Goal: Task Accomplishment & Management: Use online tool/utility

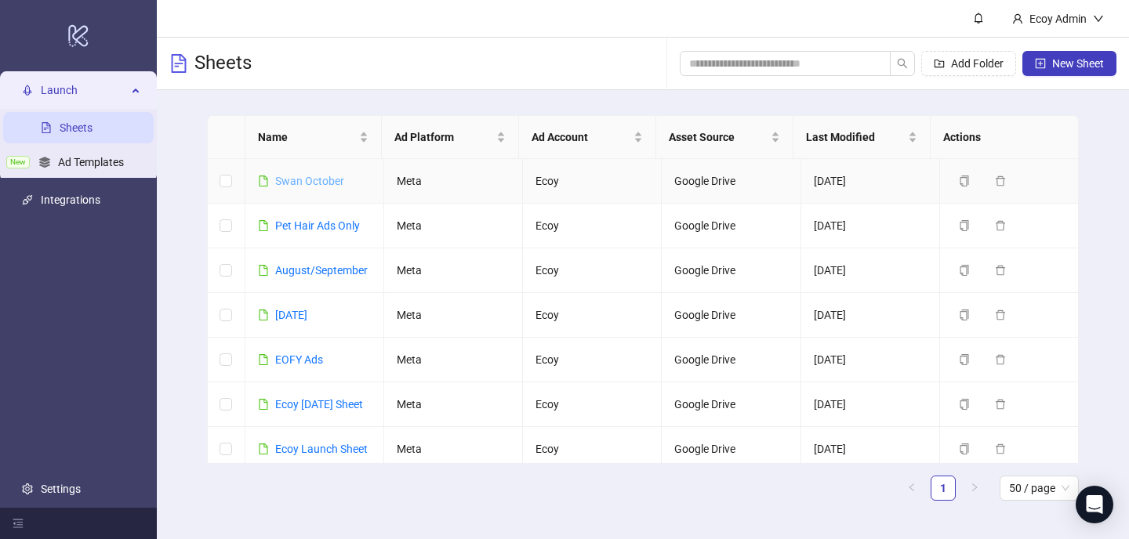
click at [316, 175] on link "Swan October" at bounding box center [309, 181] width 69 height 13
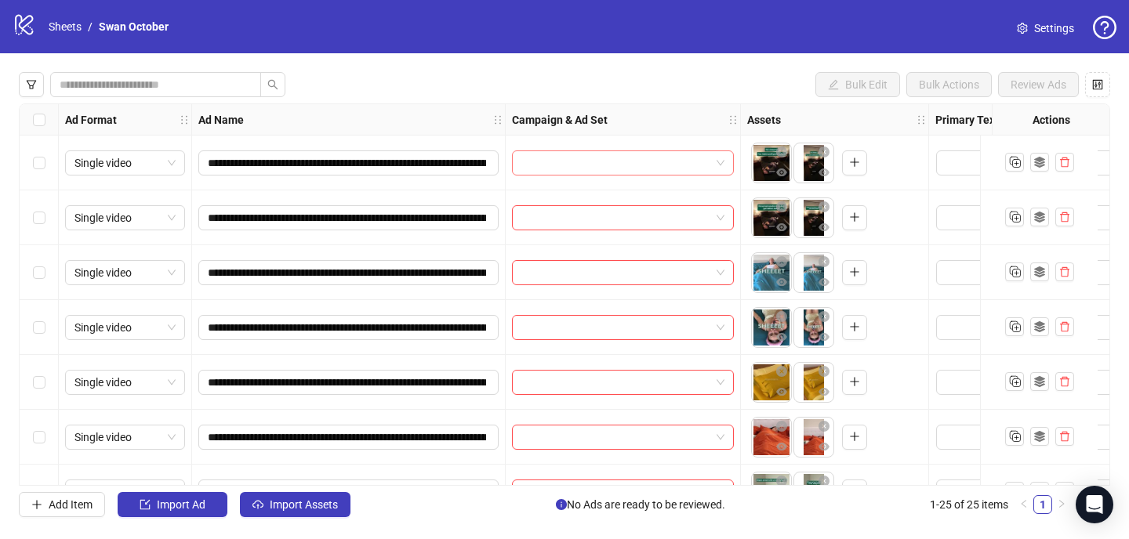
click at [546, 152] on input "search" at bounding box center [615, 163] width 189 height 24
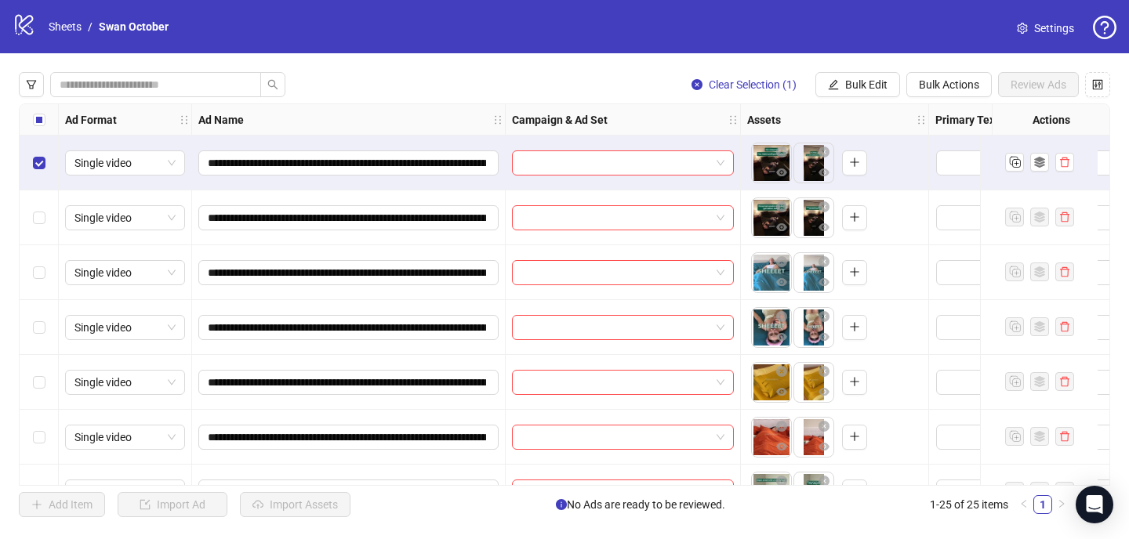
click at [41, 229] on div "Select row 2" at bounding box center [39, 218] width 39 height 55
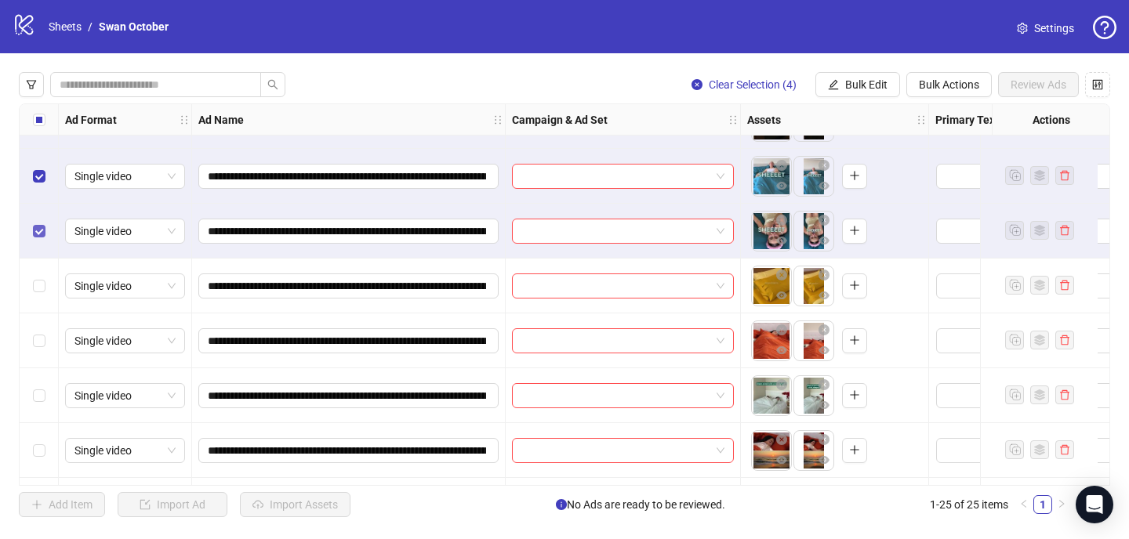
scroll to position [99, 0]
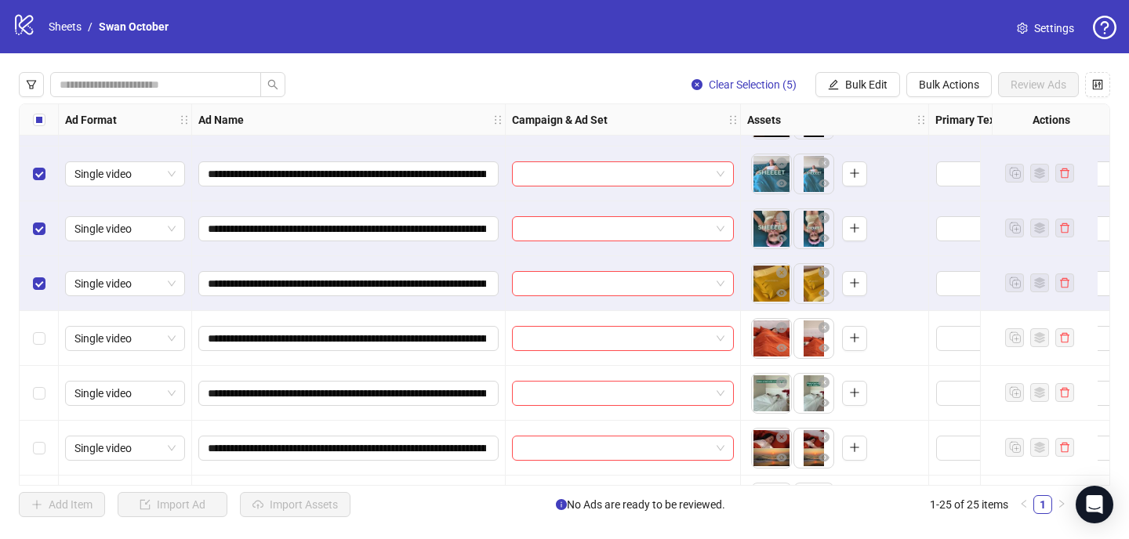
click at [39, 322] on div "Select row 6" at bounding box center [39, 338] width 39 height 55
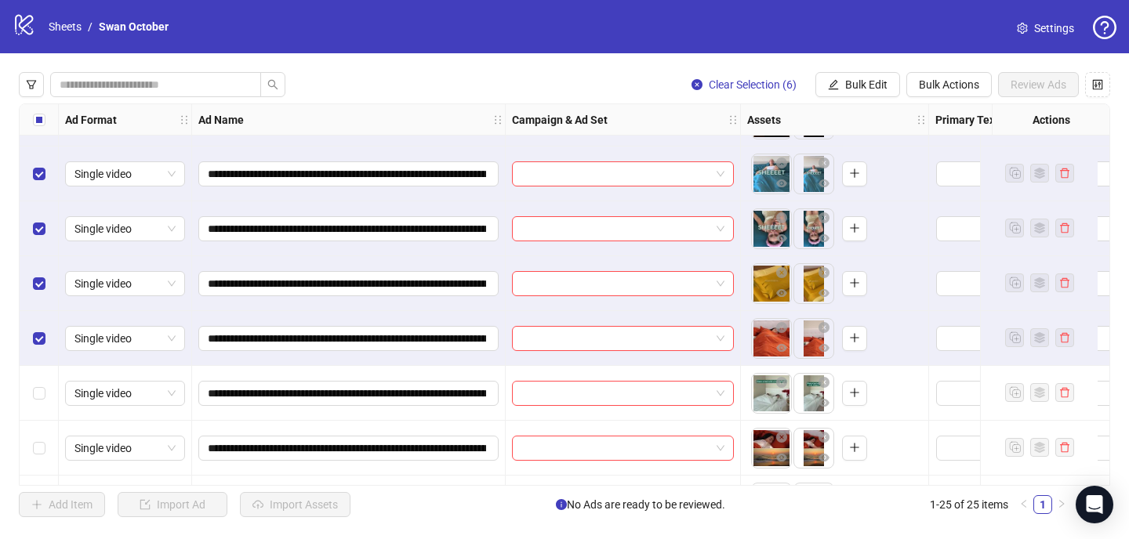
scroll to position [165, 0]
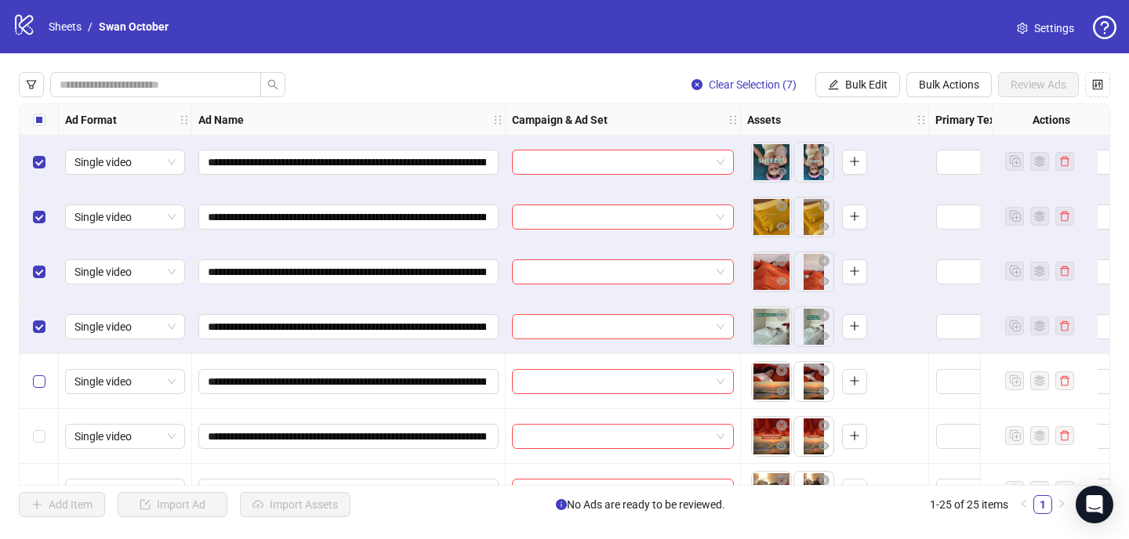
click at [40, 388] on label "Select row 8" at bounding box center [39, 381] width 13 height 17
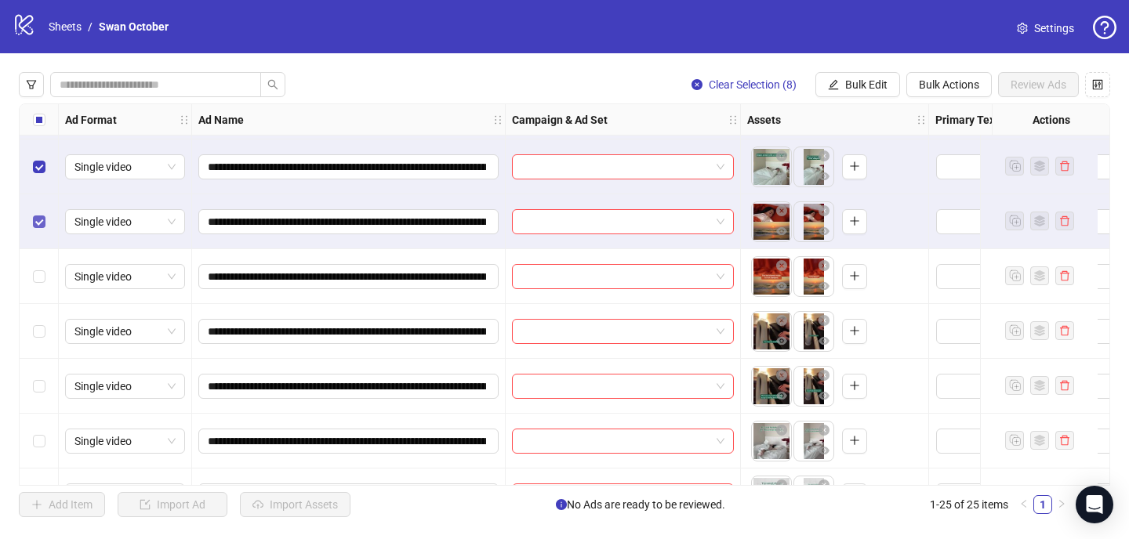
scroll to position [348, 0]
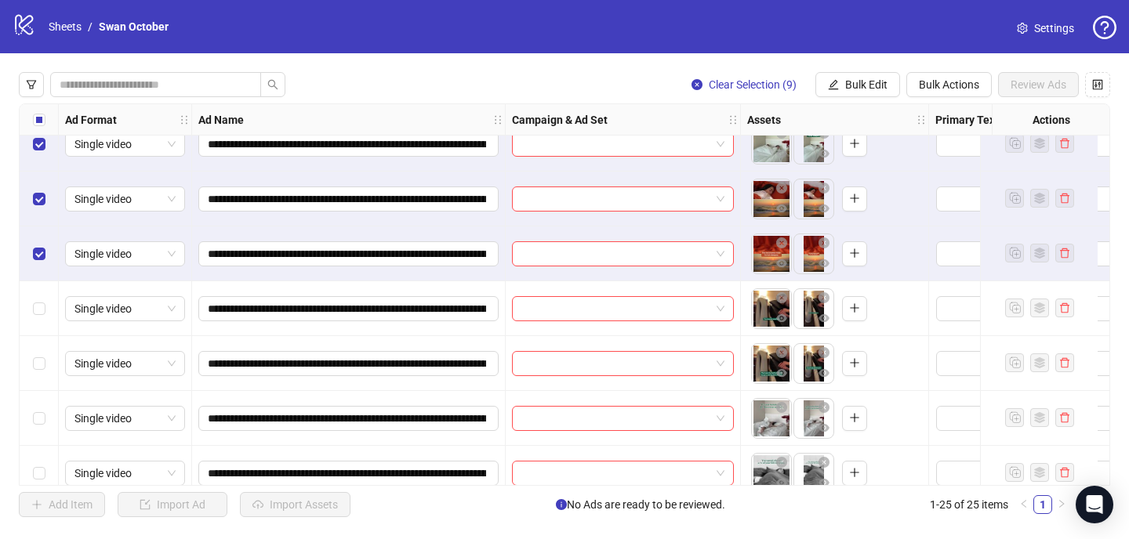
click at [42, 126] on label "Select all rows" at bounding box center [39, 119] width 13 height 17
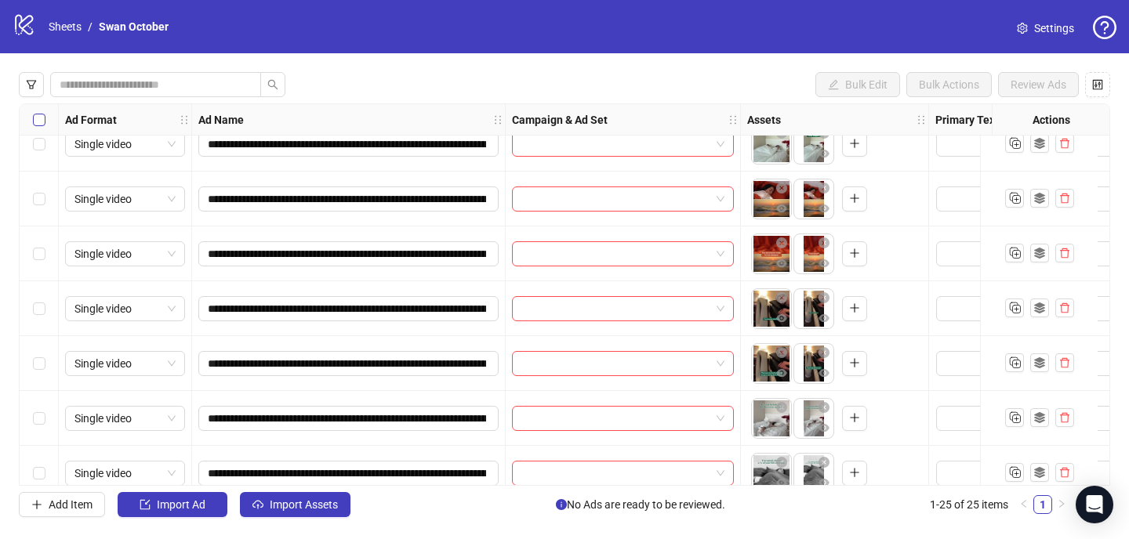
click at [42, 126] on label "Select all rows" at bounding box center [39, 119] width 13 height 17
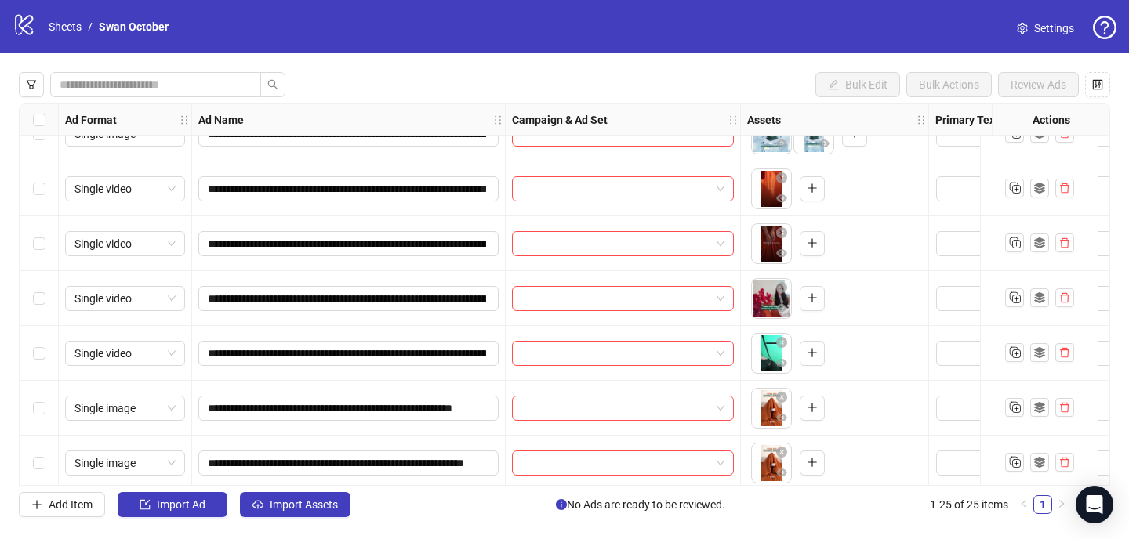
scroll to position [1029, 0]
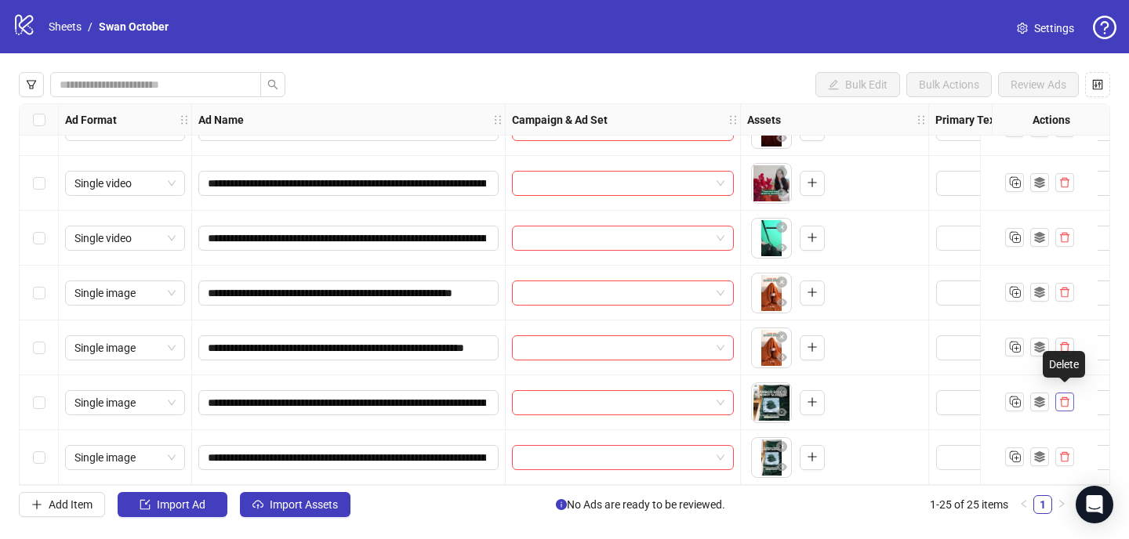
click at [1066, 397] on icon "delete" at bounding box center [1064, 402] width 11 height 11
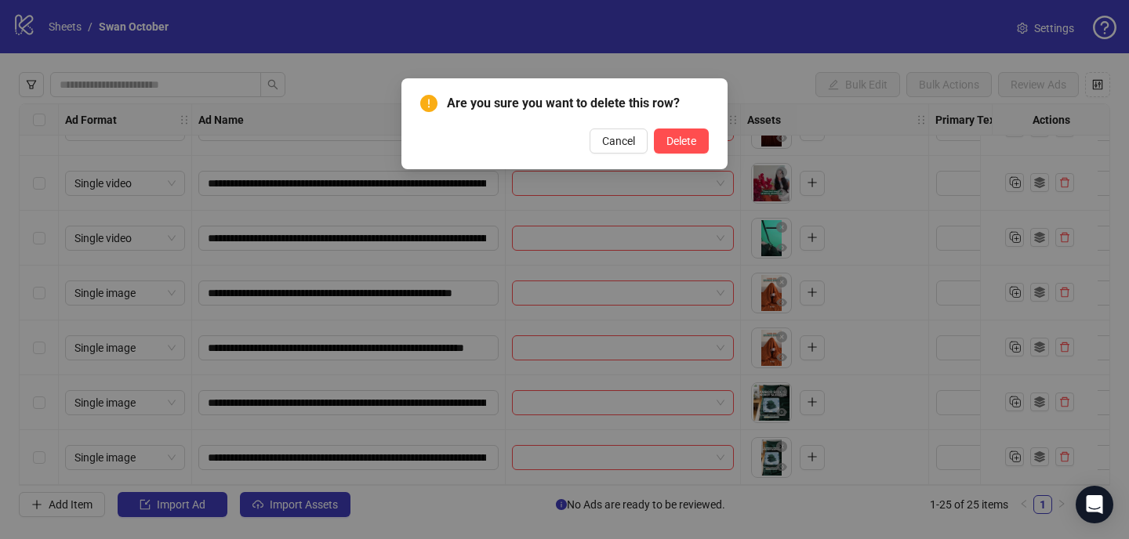
click at [679, 154] on div "Are you sure you want to delete this row? Cancel Delete" at bounding box center [564, 123] width 326 height 91
click at [676, 144] on span "Delete" at bounding box center [682, 141] width 30 height 13
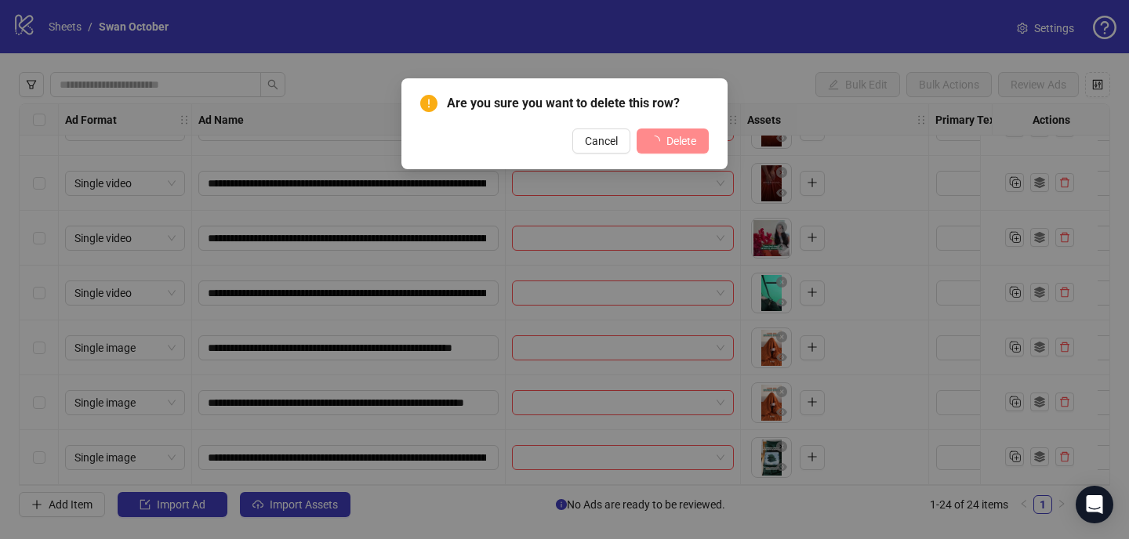
scroll to position [974, 0]
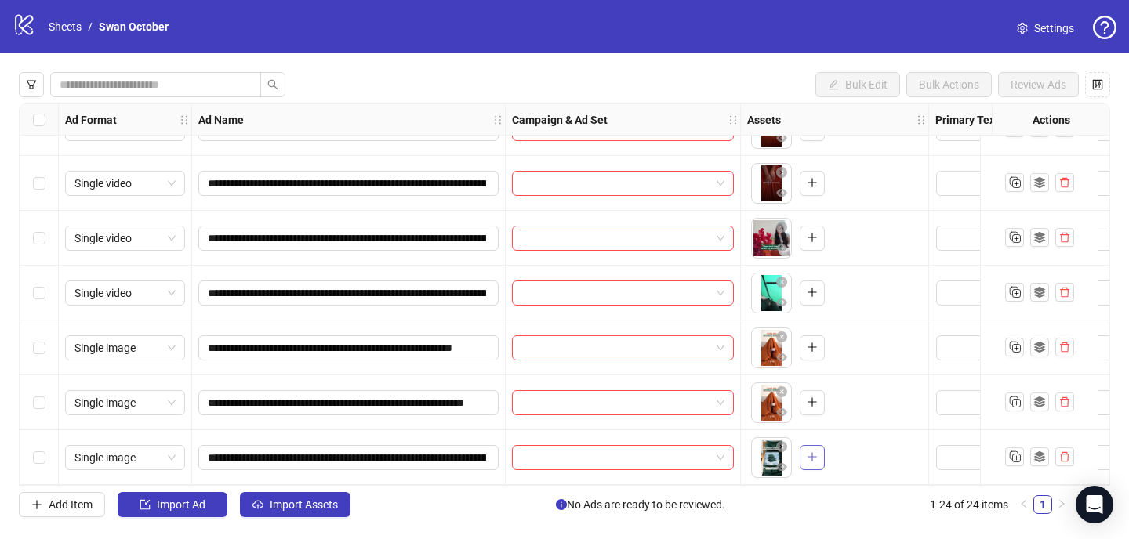
click at [809, 452] on icon "plus" at bounding box center [812, 457] width 11 height 11
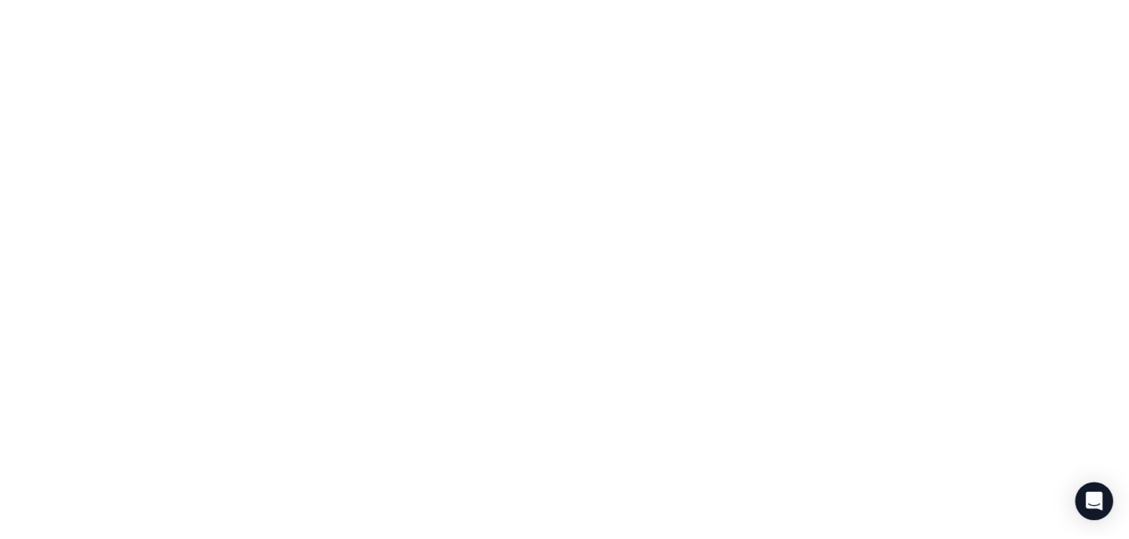
scroll to position [0, 0]
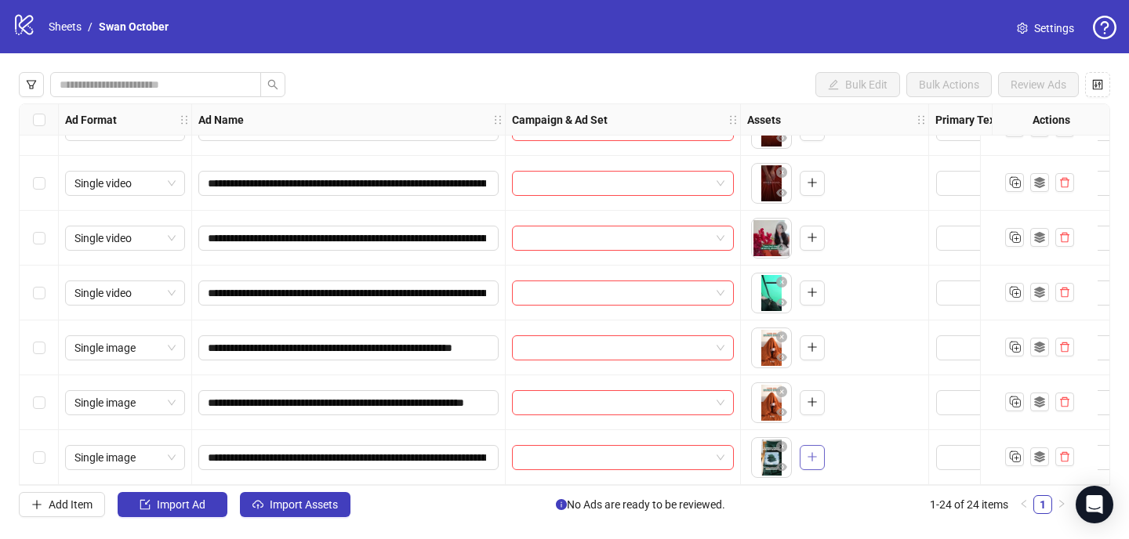
click at [807, 456] on icon "plus" at bounding box center [812, 457] width 11 height 11
click at [812, 456] on icon "plus" at bounding box center [812, 457] width 11 height 11
click at [816, 459] on button "button" at bounding box center [812, 457] width 25 height 25
click at [823, 441] on icon "close-circle" at bounding box center [824, 446] width 11 height 11
click at [812, 458] on button "button" at bounding box center [812, 457] width 25 height 25
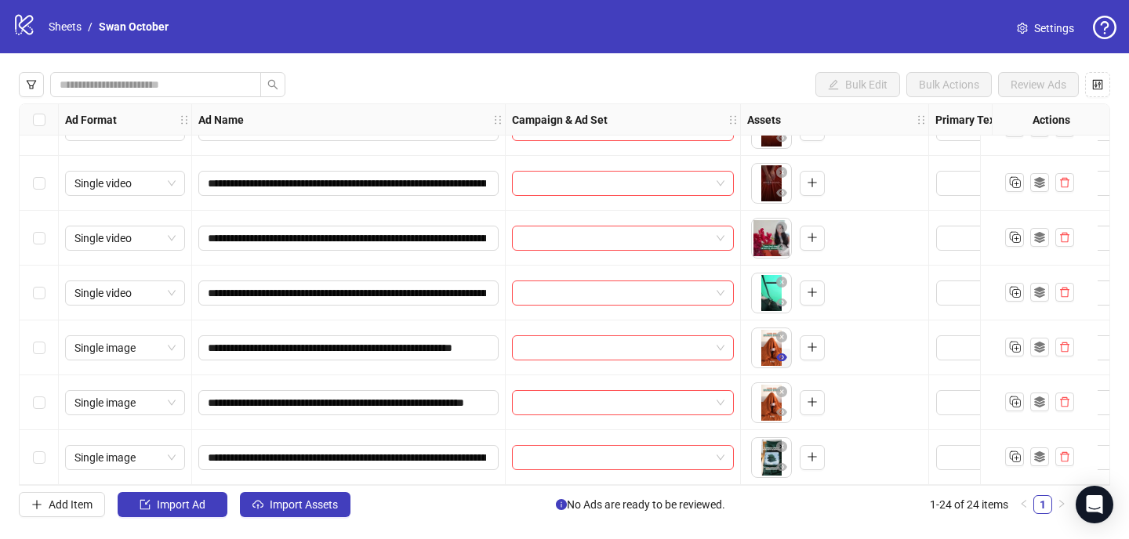
click at [782, 354] on icon "eye" at bounding box center [781, 358] width 11 height 8
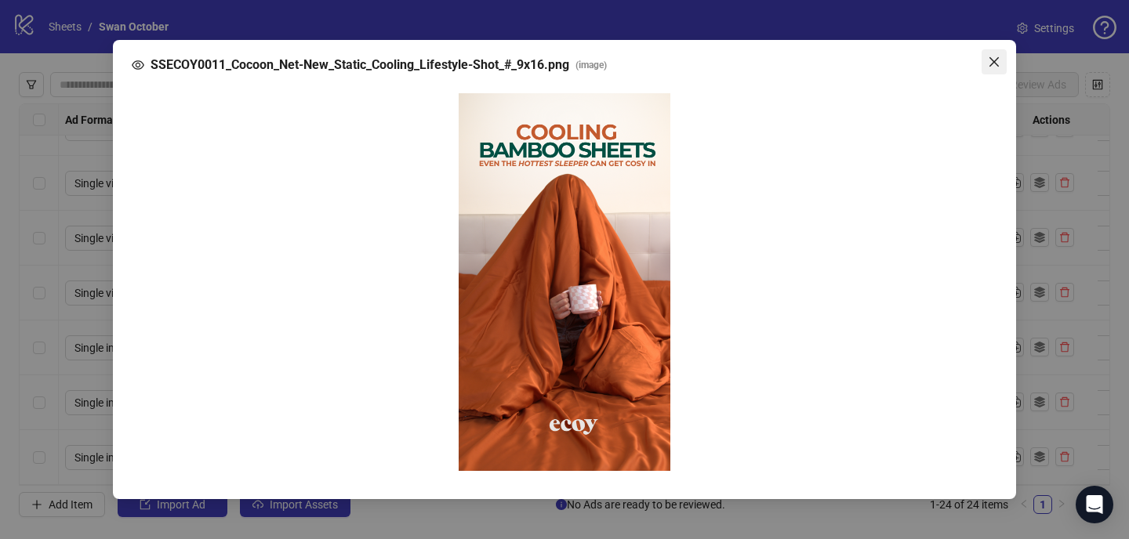
click at [982, 68] on span "Close" at bounding box center [994, 62] width 25 height 13
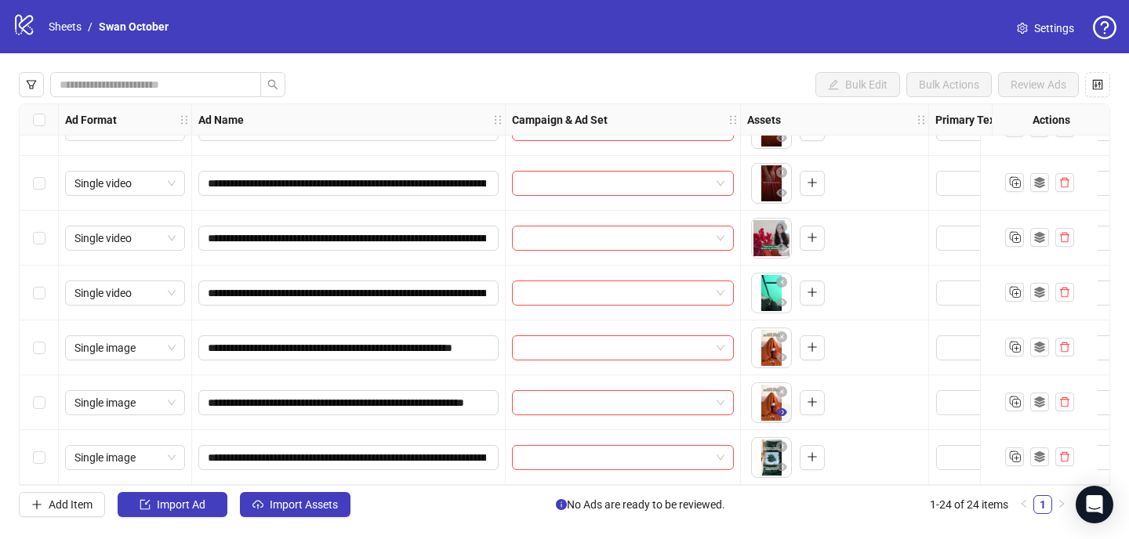
click at [787, 412] on span "button" at bounding box center [781, 412] width 11 height 13
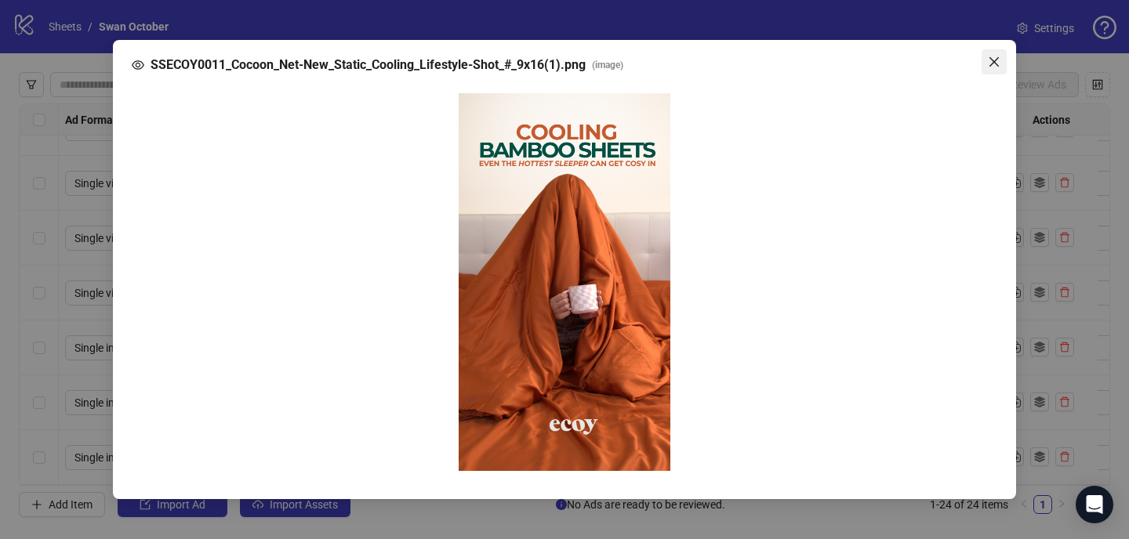
click at [986, 68] on span "Close" at bounding box center [994, 62] width 25 height 13
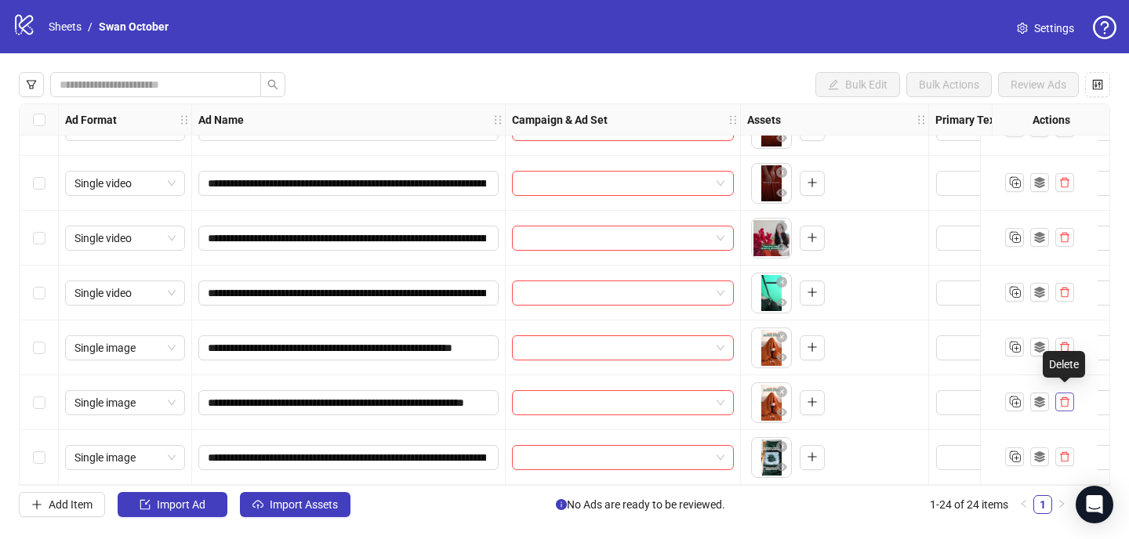
click at [1068, 398] on icon "delete" at bounding box center [1064, 403] width 9 height 10
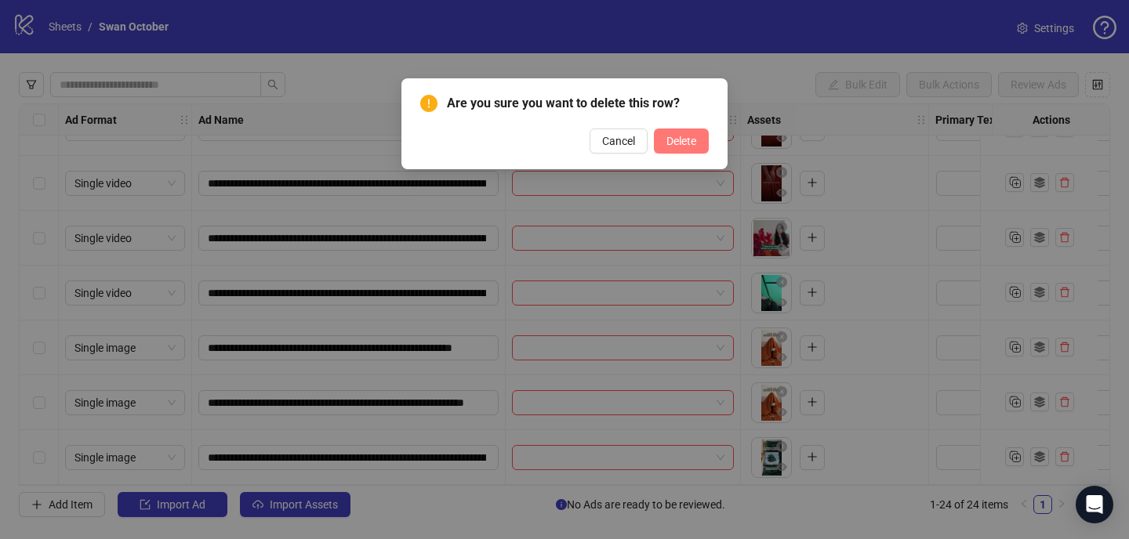
click at [676, 133] on button "Delete" at bounding box center [681, 141] width 55 height 25
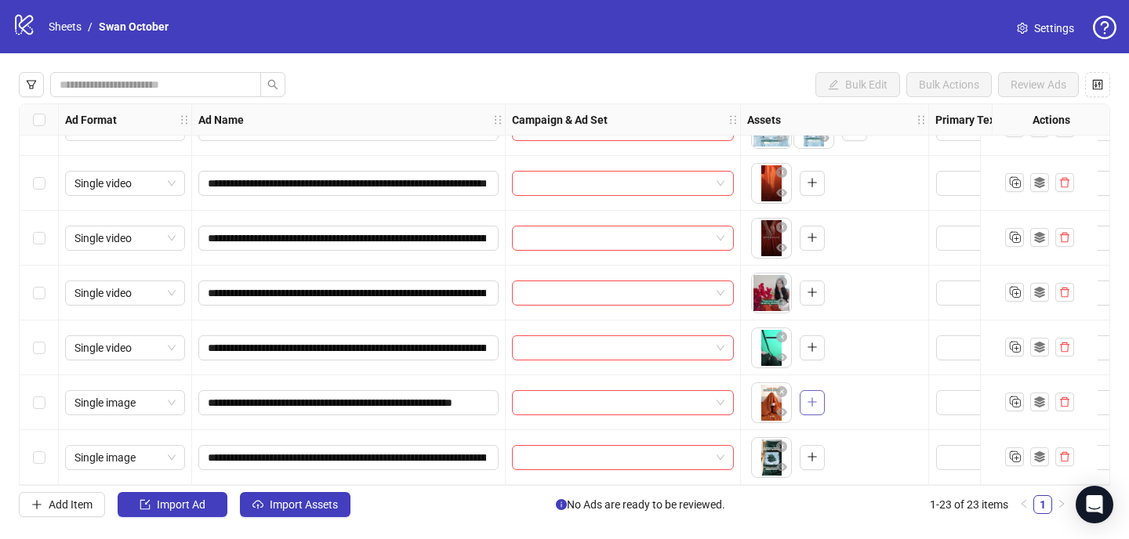
click at [814, 398] on icon "plus" at bounding box center [812, 402] width 11 height 11
click at [812, 402] on span "button" at bounding box center [812, 402] width 11 height 13
click at [816, 342] on icon "plus" at bounding box center [812, 347] width 11 height 11
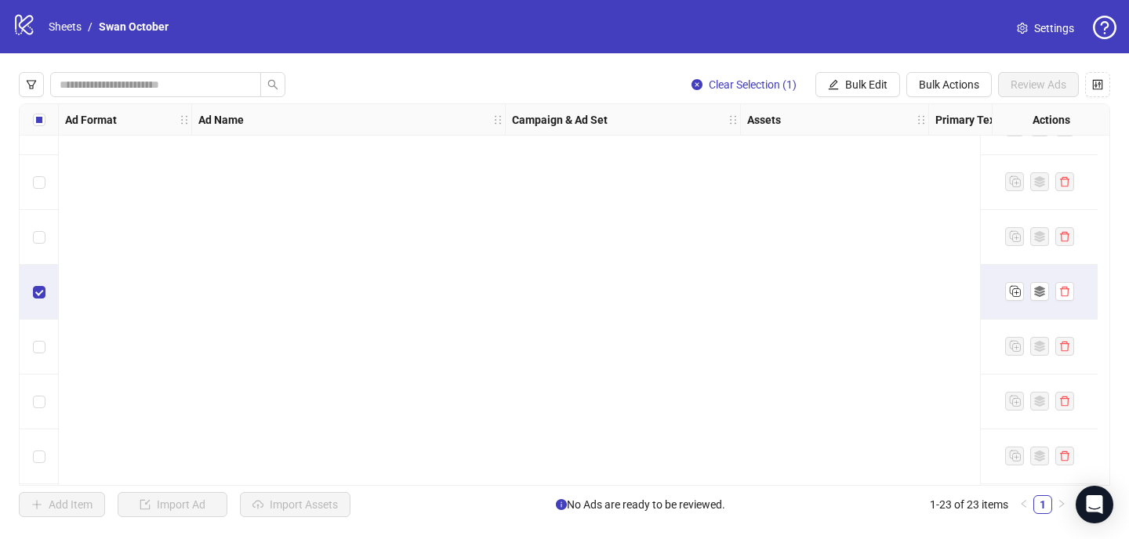
scroll to position [0, 0]
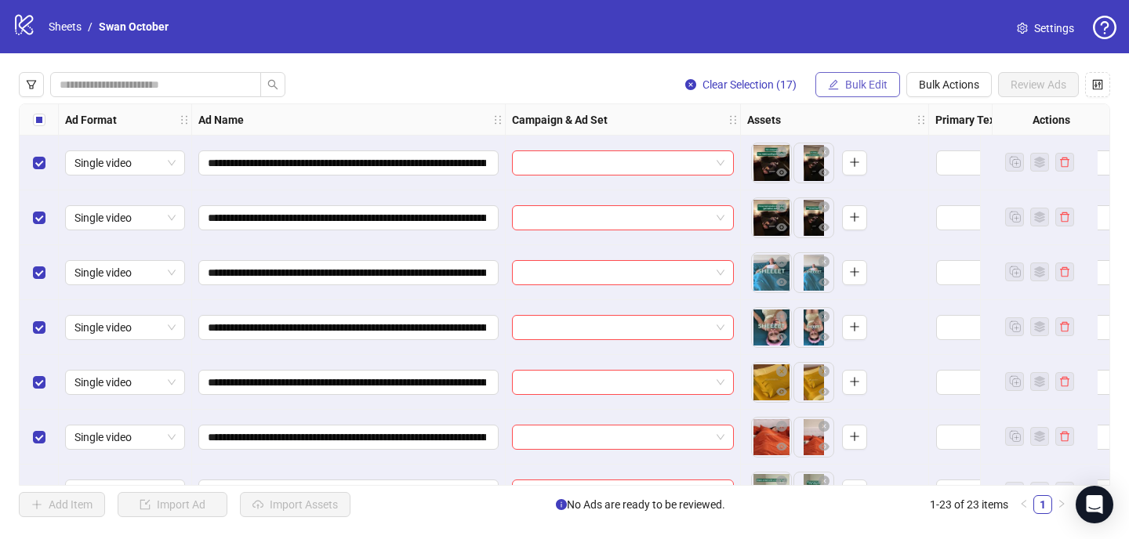
click at [885, 92] on button "Bulk Edit" at bounding box center [858, 84] width 85 height 25
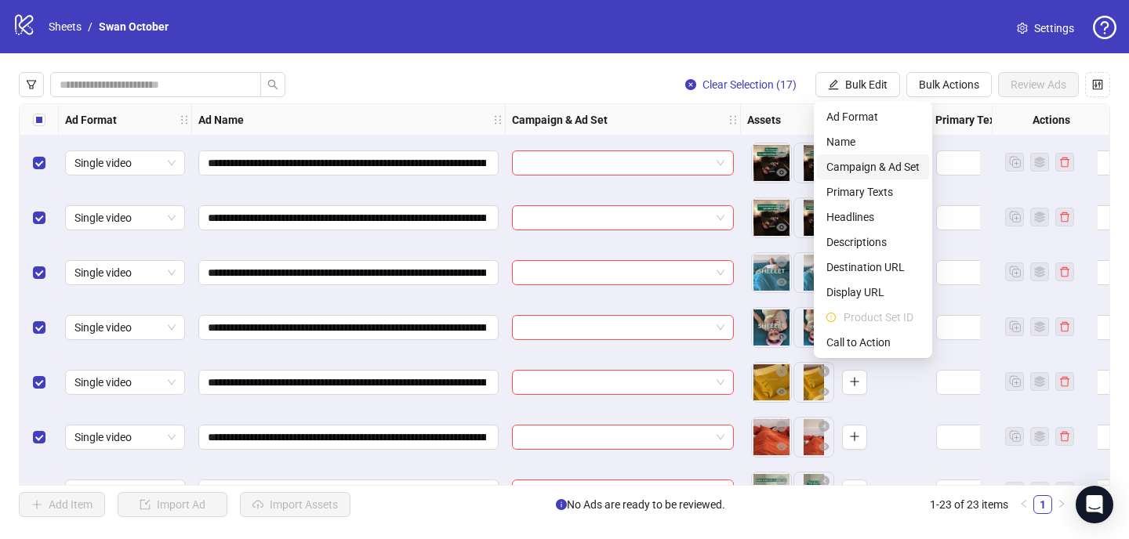
click at [892, 173] on span "Campaign & Ad Set" at bounding box center [872, 166] width 93 height 17
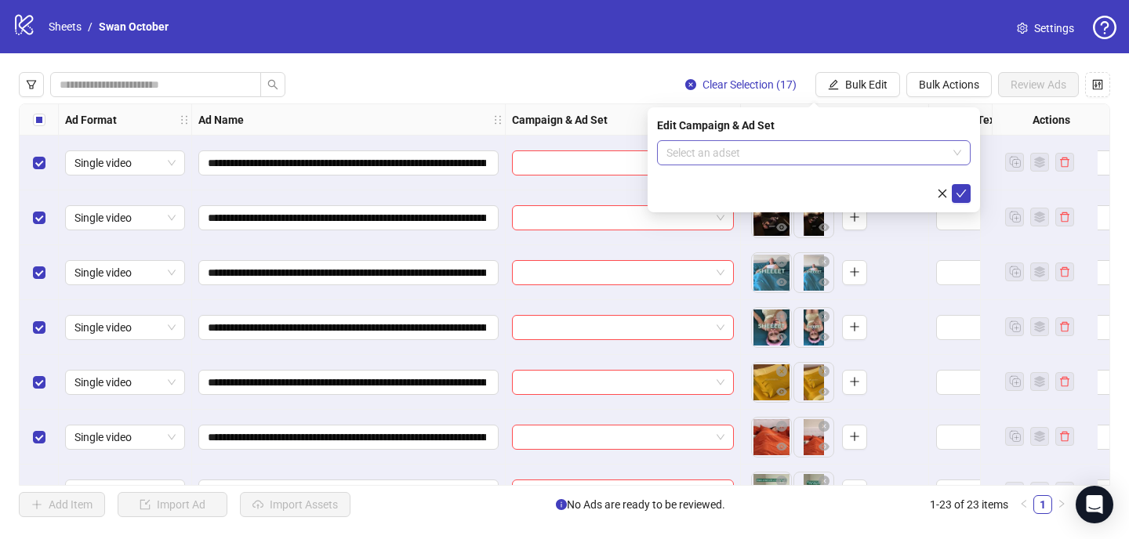
click at [708, 155] on input "search" at bounding box center [807, 153] width 281 height 24
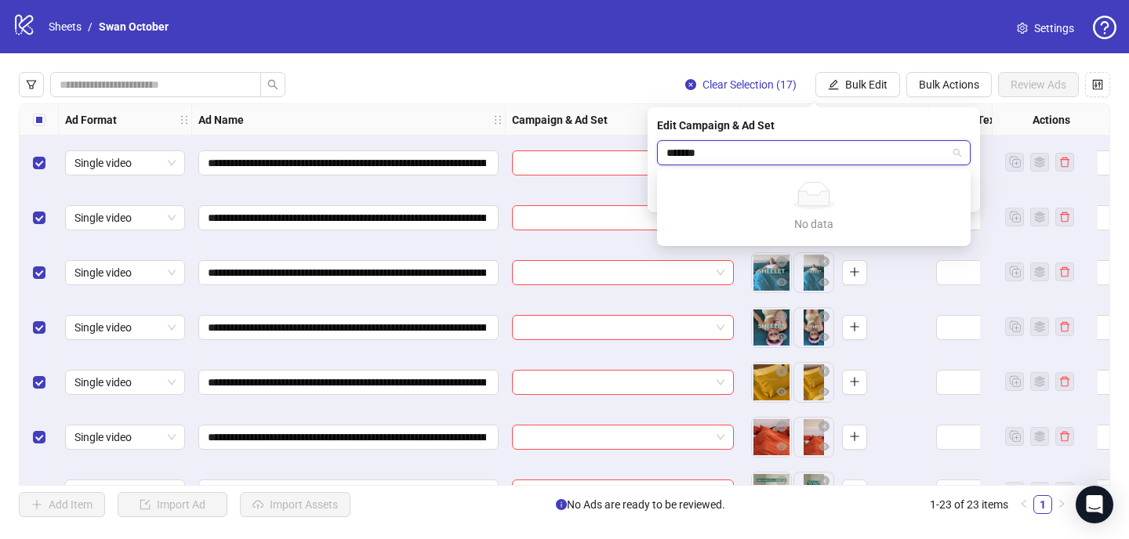
type input "*******"
click at [547, 38] on div "logo/logo-mobile Sheets / Swan October Settings" at bounding box center [565, 27] width 1104 height 28
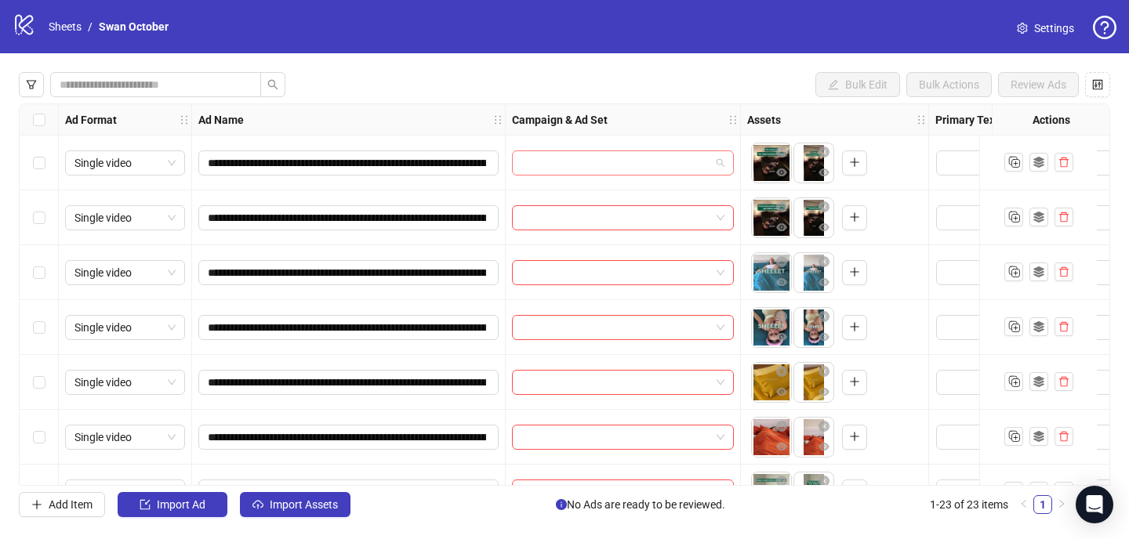
click at [629, 156] on input "search" at bounding box center [615, 163] width 189 height 24
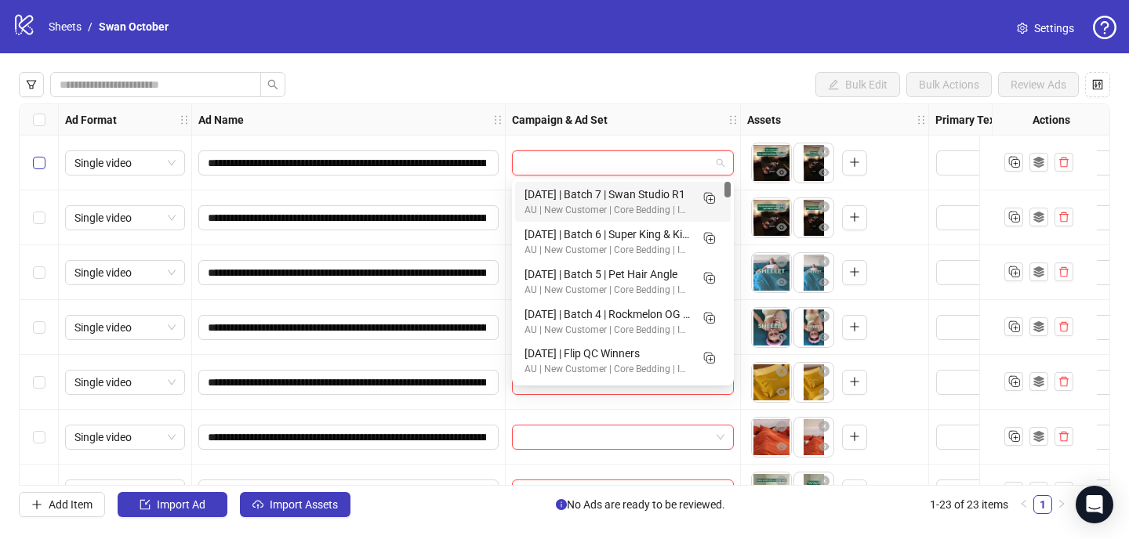
click at [33, 169] on label "Select row 1" at bounding box center [39, 162] width 13 height 17
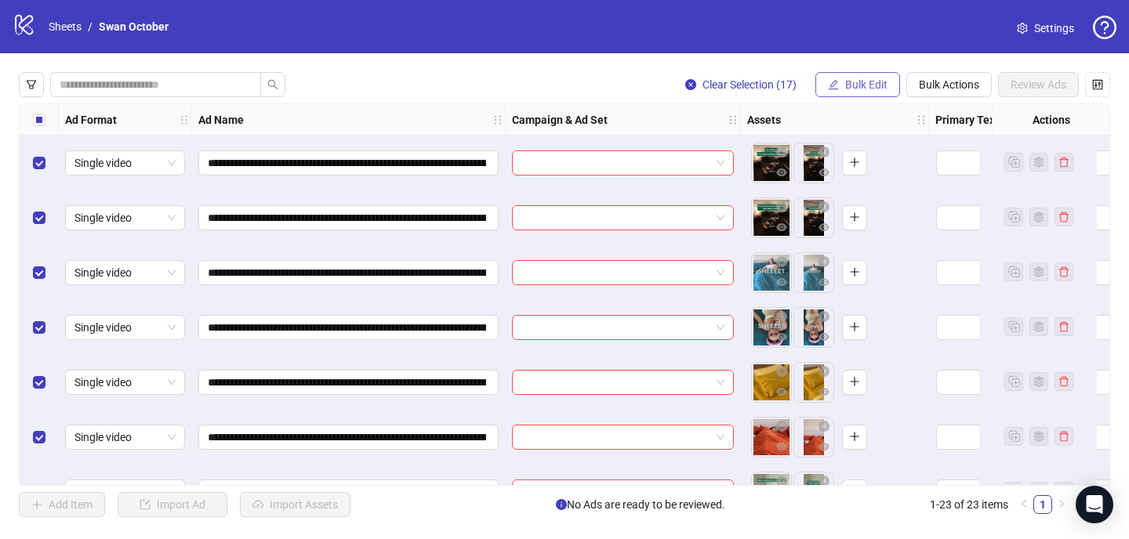
click at [870, 80] on span "Bulk Edit" at bounding box center [866, 84] width 42 height 13
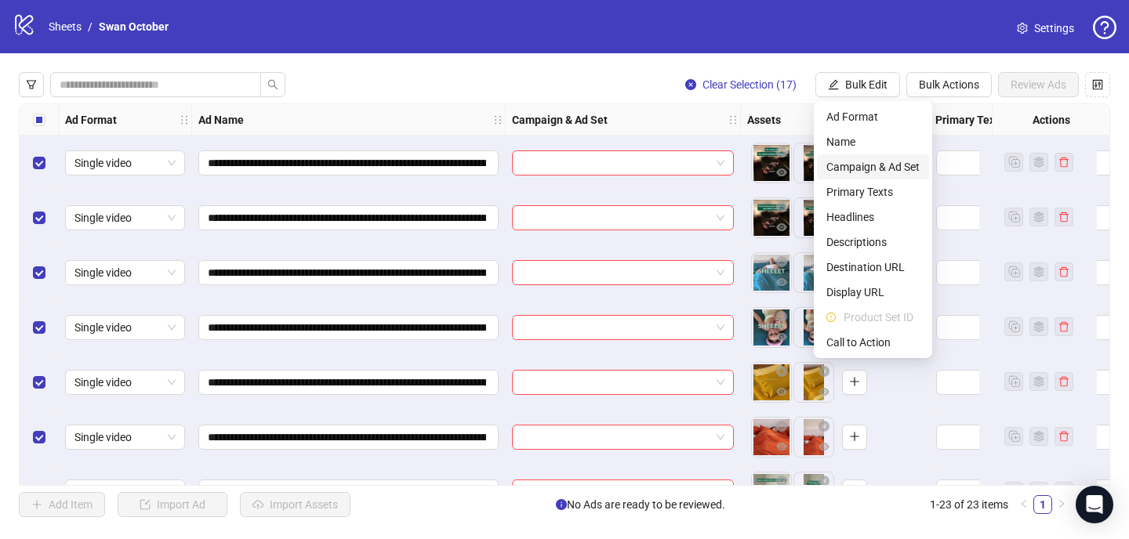
click at [880, 175] on span "Campaign & Ad Set" at bounding box center [872, 166] width 93 height 17
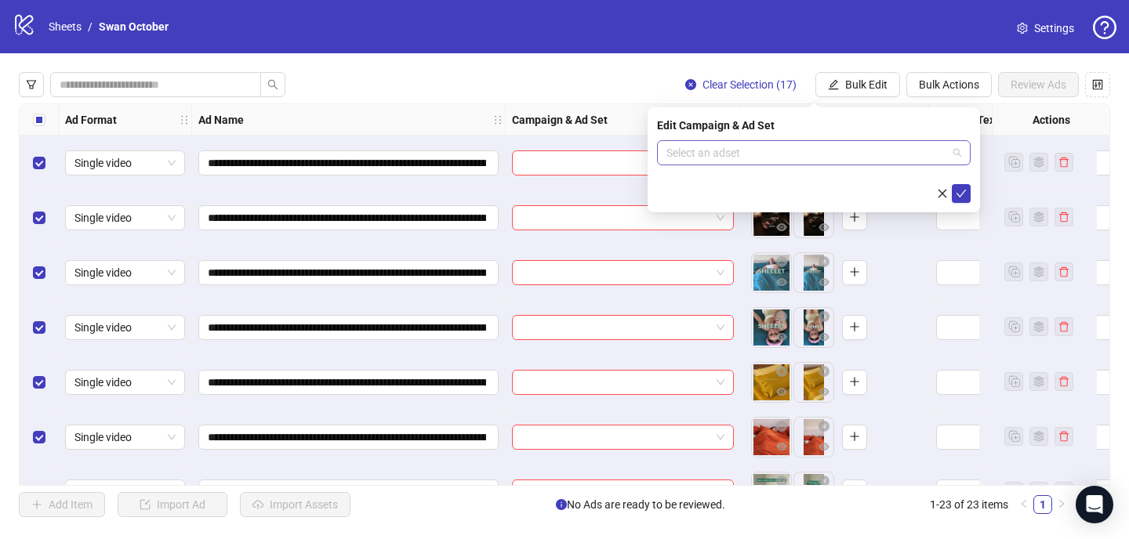
click at [748, 144] on input "search" at bounding box center [807, 153] width 281 height 24
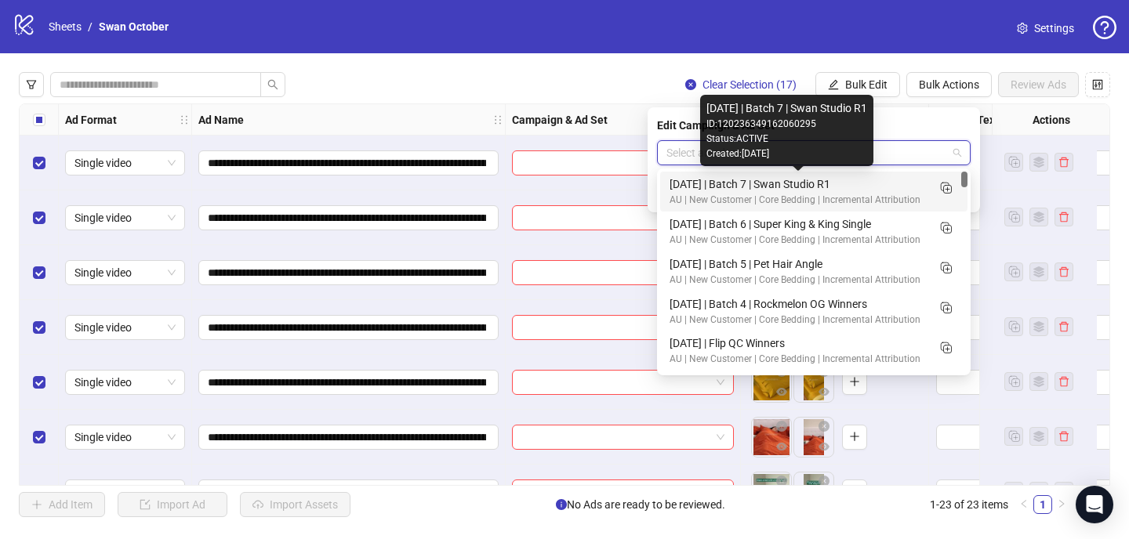
click at [743, 184] on div "October 2025 | Batch 7 | Swan Studio R1" at bounding box center [798, 184] width 257 height 17
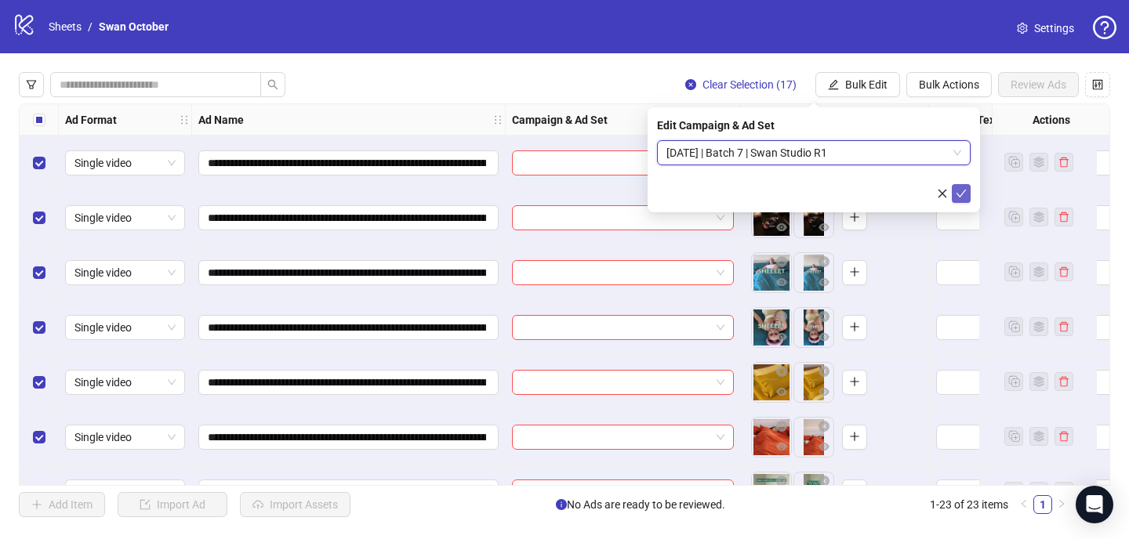
click at [965, 190] on icon "check" at bounding box center [962, 194] width 10 height 8
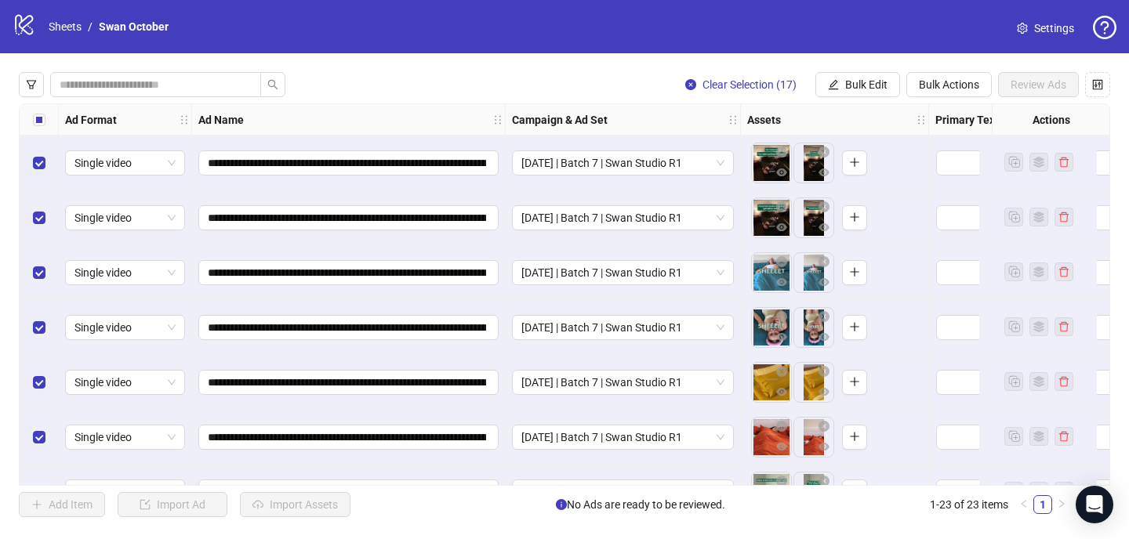
click at [641, 54] on div "**********" at bounding box center [564, 294] width 1129 height 483
click at [785, 171] on icon "eye" at bounding box center [781, 173] width 11 height 8
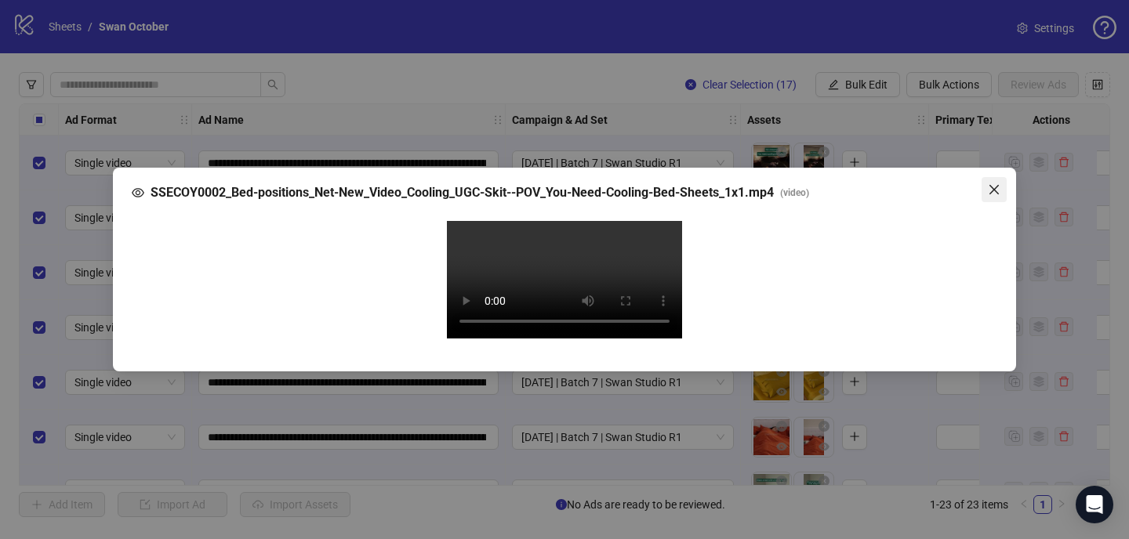
click at [994, 209] on div "Your browser does not support the video tag." at bounding box center [565, 282] width 866 height 147
click at [1001, 183] on span "Close" at bounding box center [994, 189] width 25 height 13
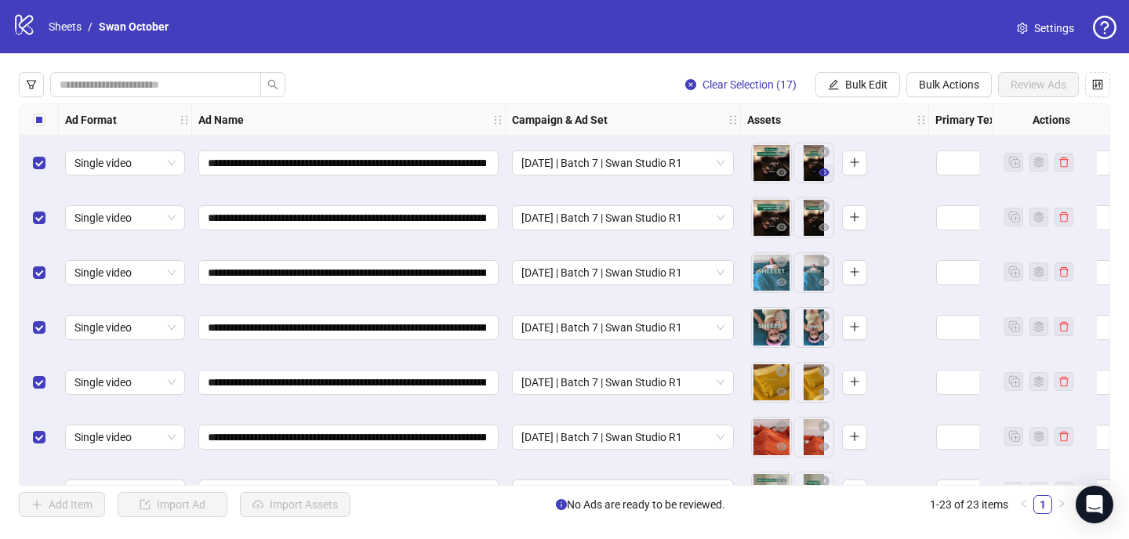
click at [825, 176] on icon "eye" at bounding box center [824, 173] width 11 height 8
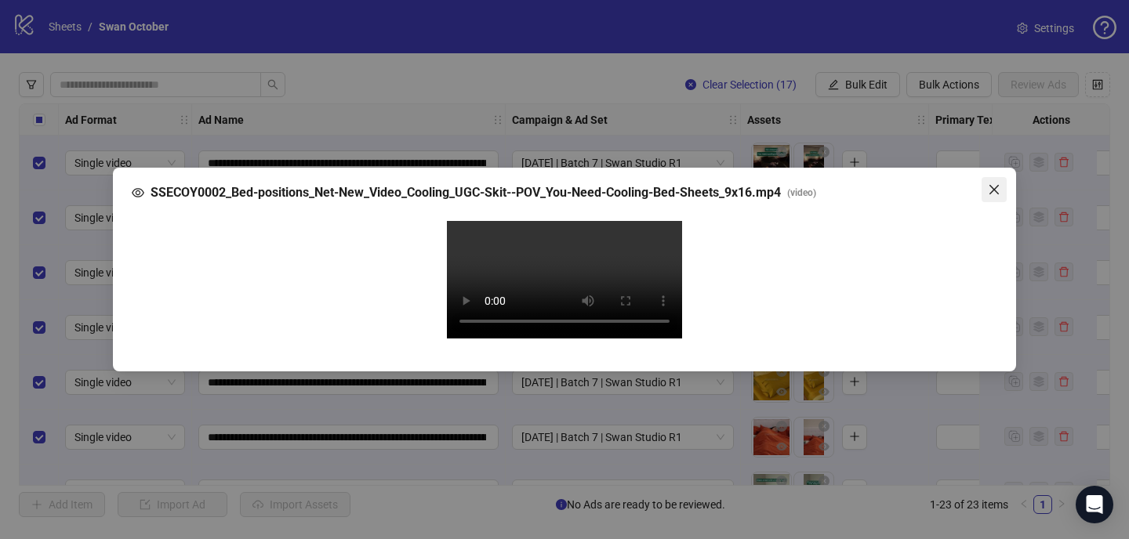
click at [1006, 177] on button "Close" at bounding box center [994, 189] width 25 height 25
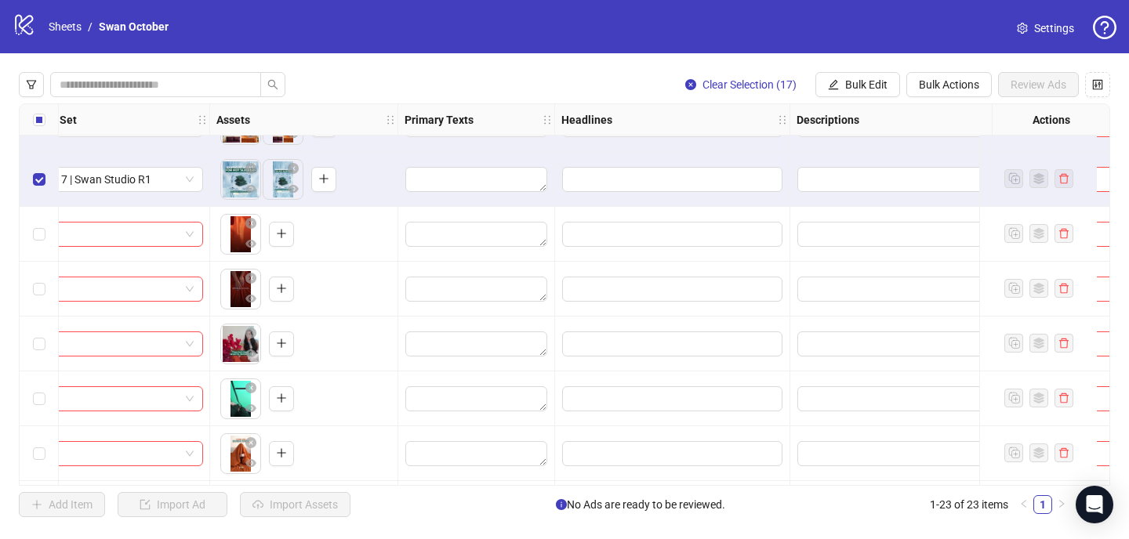
scroll to position [883, 531]
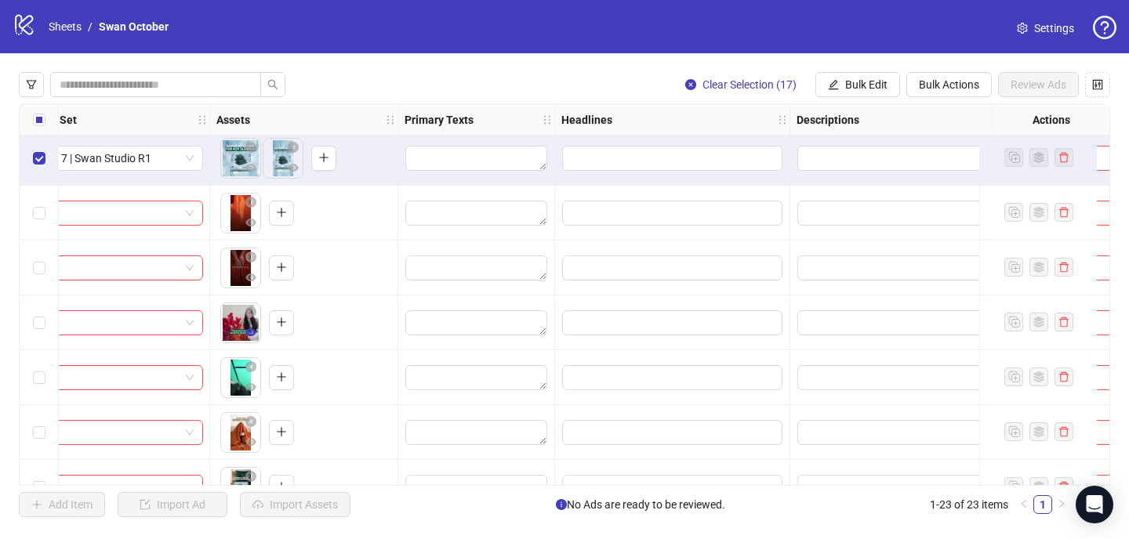
click at [246, 332] on icon "eye" at bounding box center [250, 333] width 11 height 8
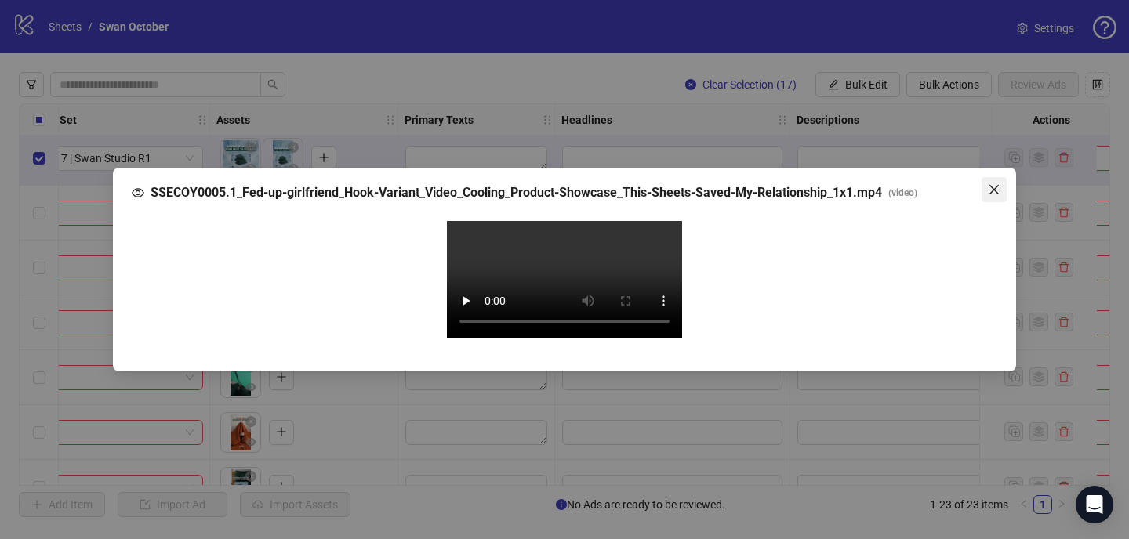
click at [989, 209] on div "Your browser does not support the video tag." at bounding box center [565, 282] width 866 height 147
click at [991, 185] on icon "close" at bounding box center [994, 189] width 9 height 9
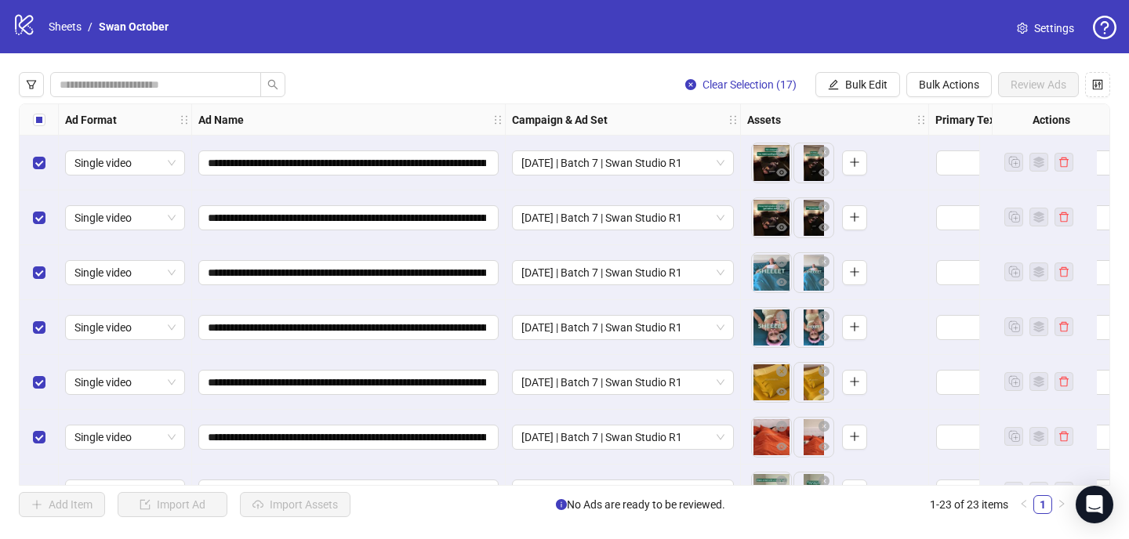
scroll to position [0, 1]
click at [952, 86] on span "Bulk Actions" at bounding box center [949, 84] width 60 height 13
click at [883, 85] on span "Bulk Edit" at bounding box center [866, 84] width 42 height 13
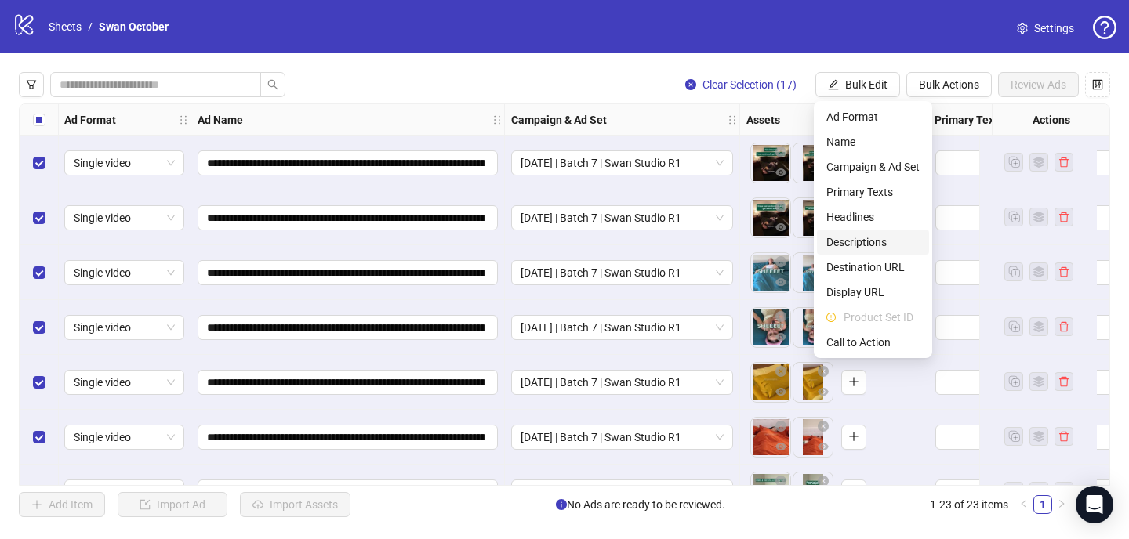
click at [884, 237] on span "Descriptions" at bounding box center [872, 242] width 93 height 17
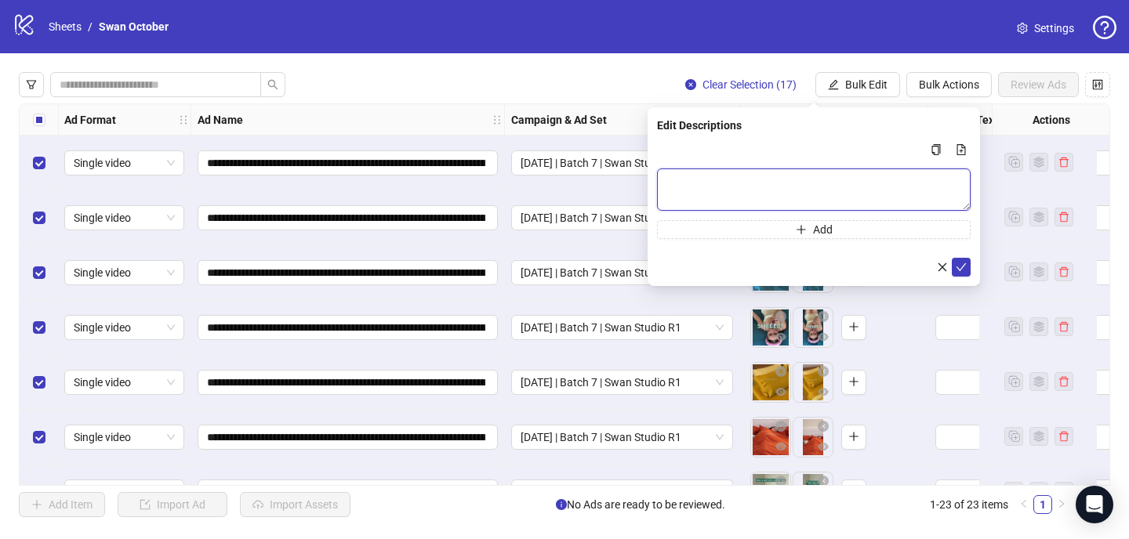
click at [783, 180] on textarea "Multi-text input container - paste or copy values" at bounding box center [814, 190] width 314 height 42
type textarea "**********"
click at [966, 267] on icon "check" at bounding box center [961, 267] width 11 height 11
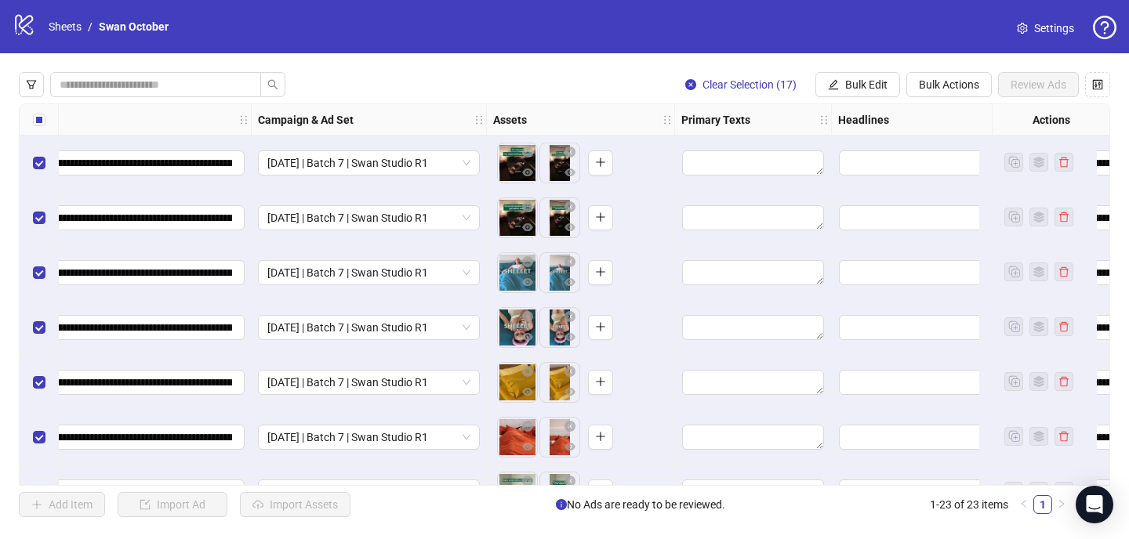
scroll to position [0, 249]
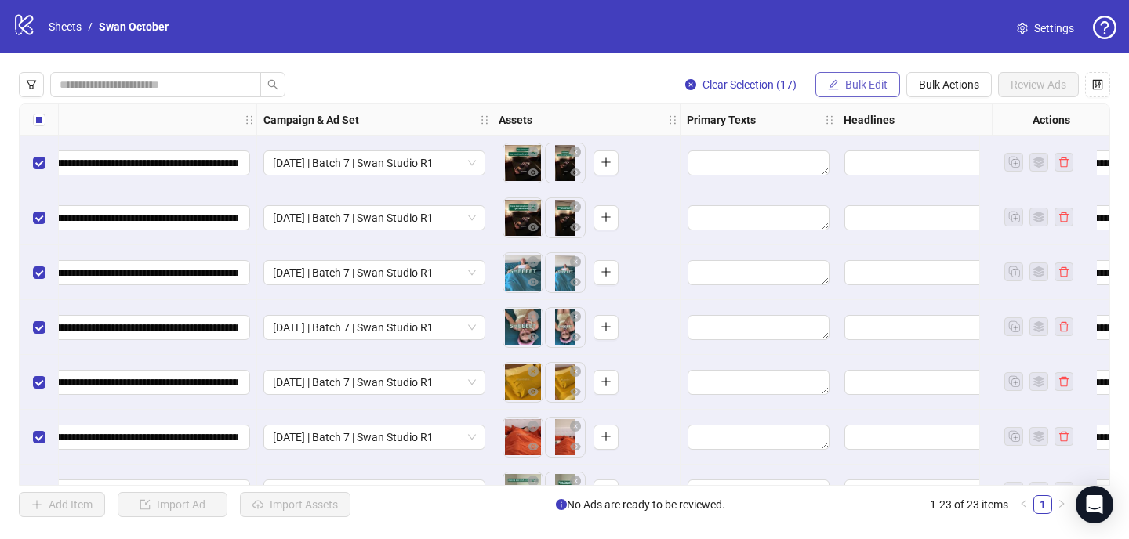
click at [869, 85] on span "Bulk Edit" at bounding box center [866, 84] width 42 height 13
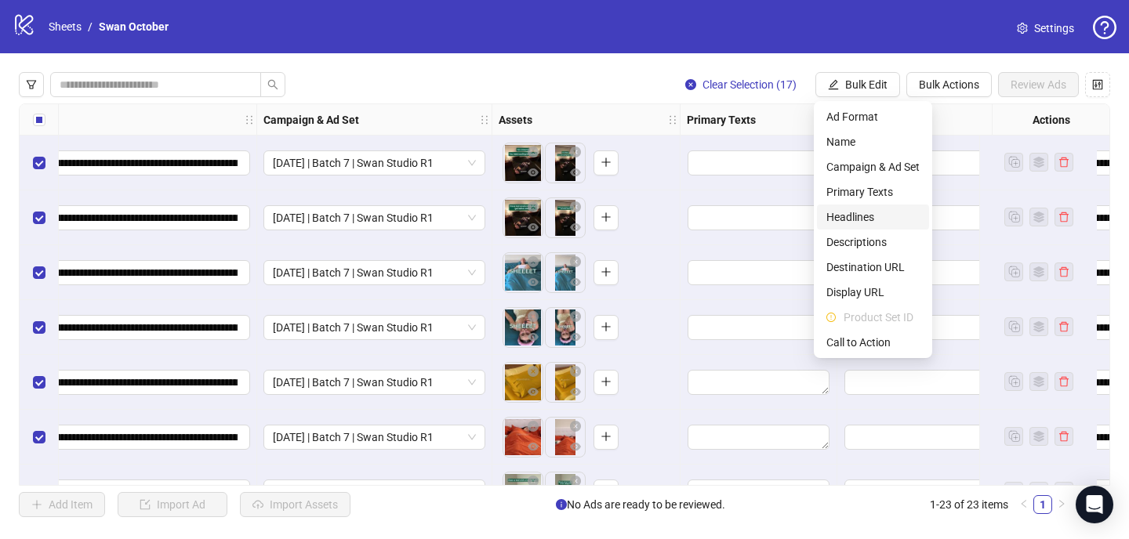
click at [867, 212] on span "Headlines" at bounding box center [872, 217] width 93 height 17
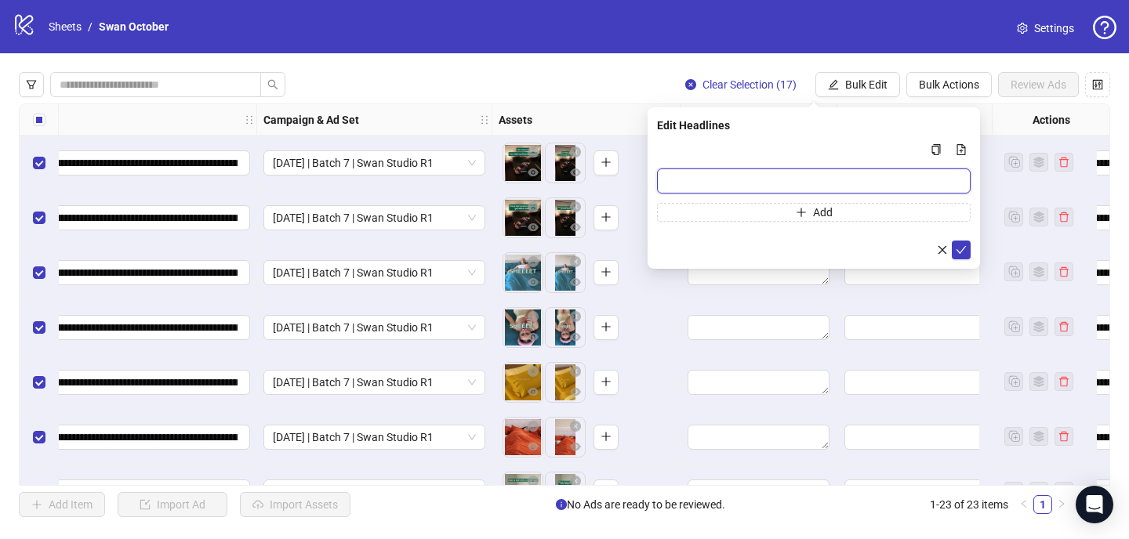
click at [731, 178] on input "Multi-input container - paste or copy values" at bounding box center [814, 181] width 314 height 25
type input "**********"
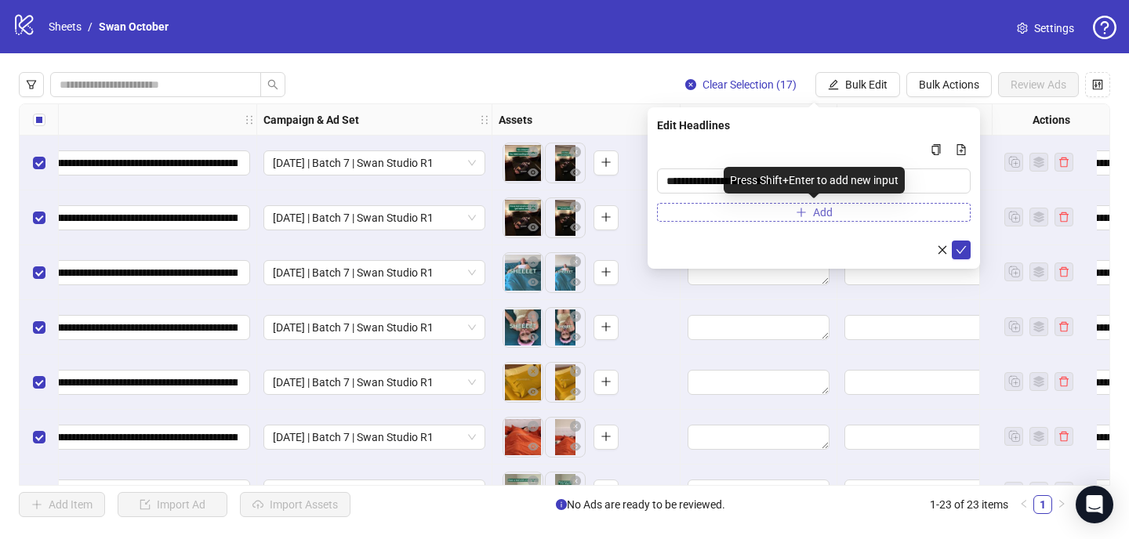
click at [747, 220] on button "Add" at bounding box center [814, 212] width 314 height 19
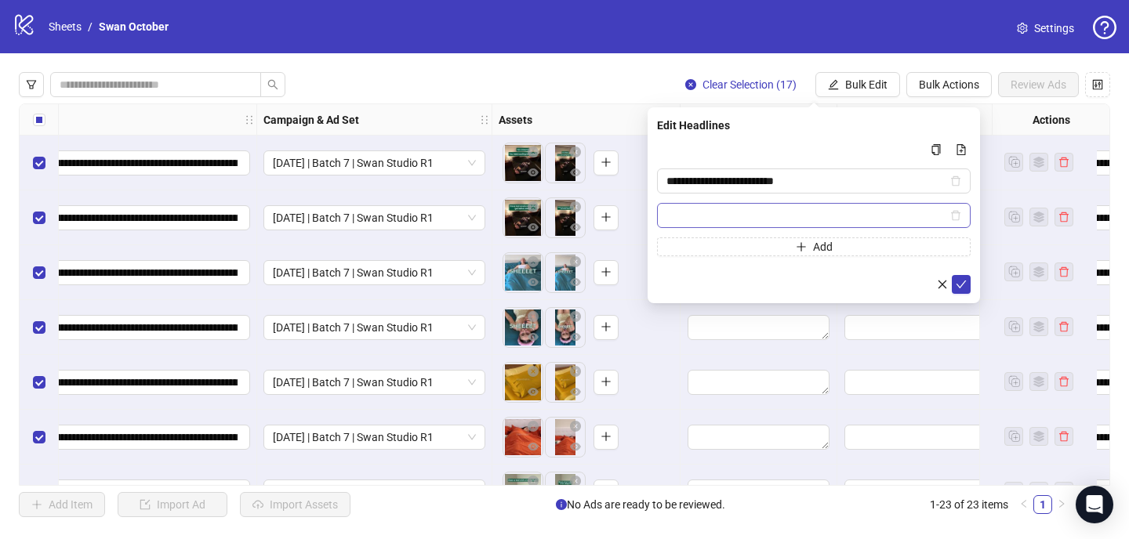
click at [679, 216] on input "Multi-input container - paste or copy values" at bounding box center [807, 215] width 281 height 17
click at [662, 212] on span "*******" at bounding box center [814, 215] width 314 height 25
paste input "****"
type input "**********"
click at [967, 284] on button "submit" at bounding box center [961, 284] width 19 height 19
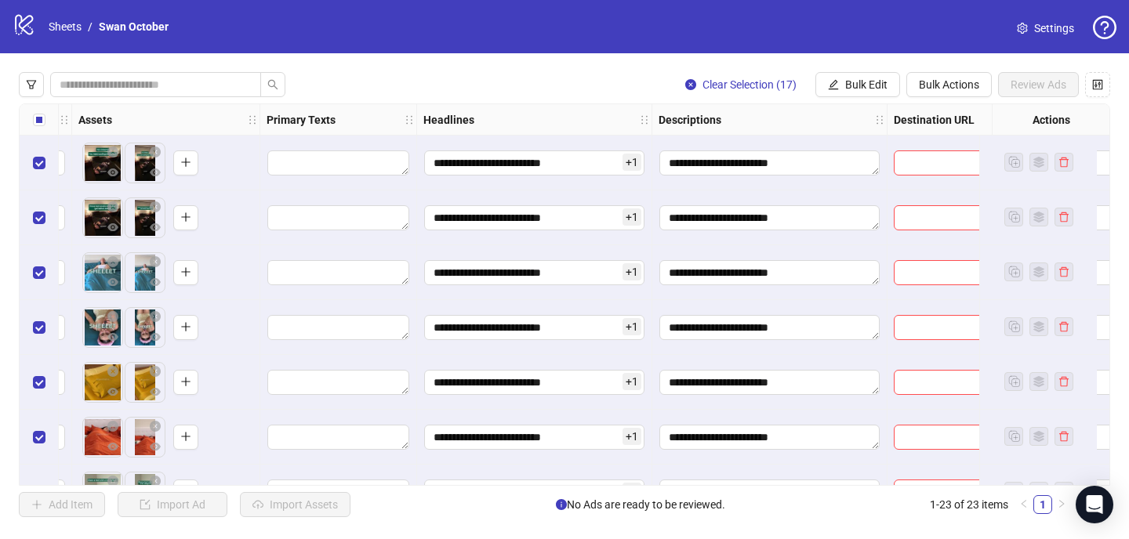
scroll to position [0, 873]
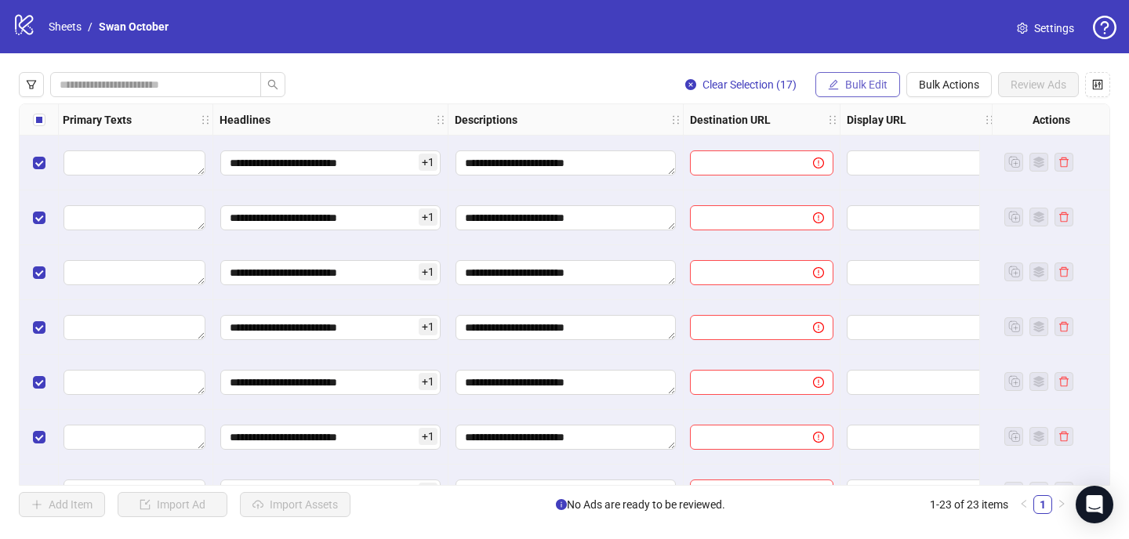
click at [837, 80] on button "Bulk Edit" at bounding box center [858, 84] width 85 height 25
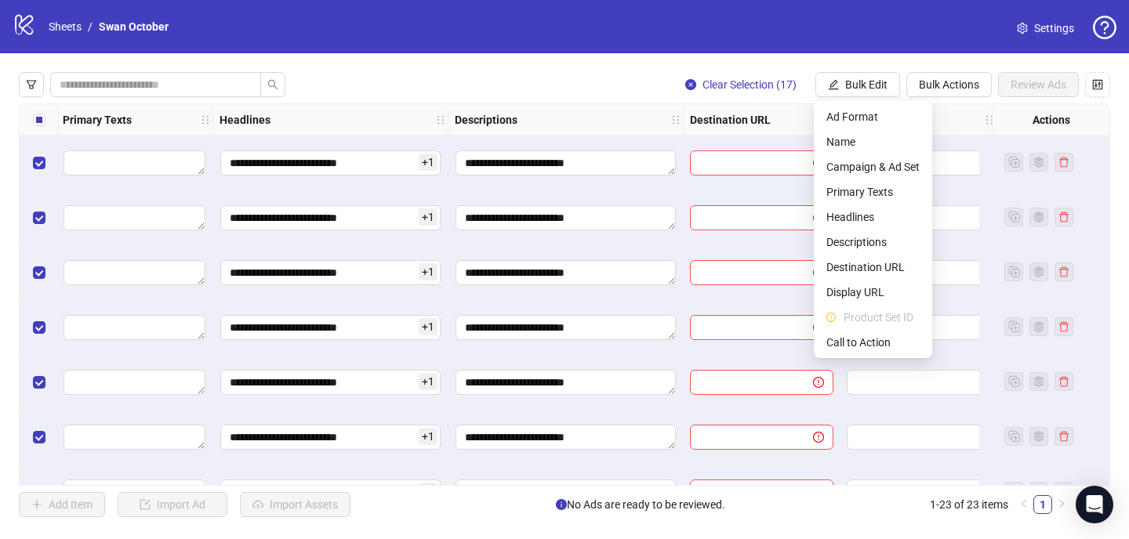
click at [532, 65] on div "**********" at bounding box center [564, 294] width 1129 height 483
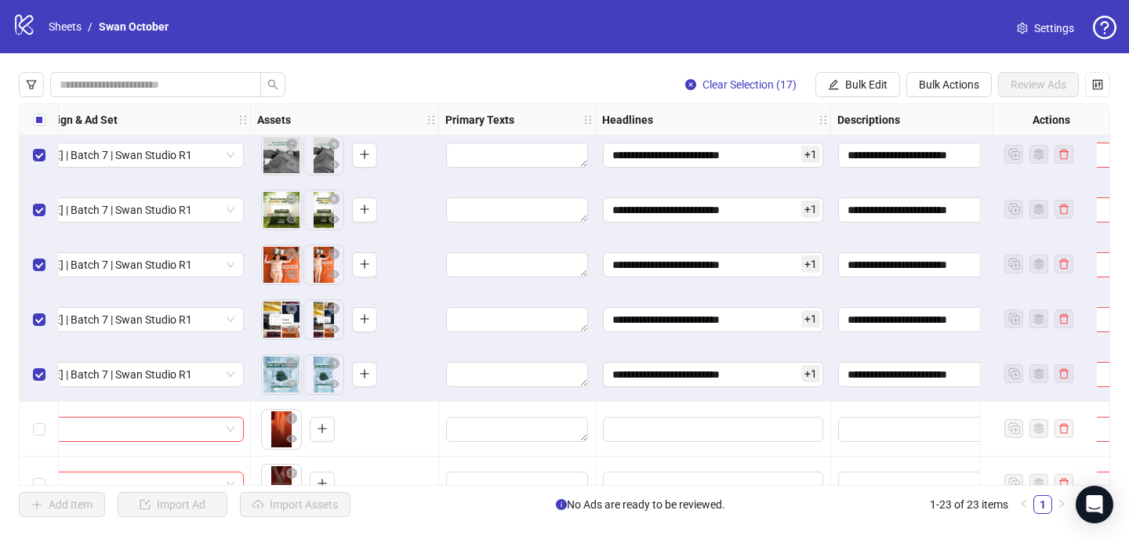
scroll to position [667, 536]
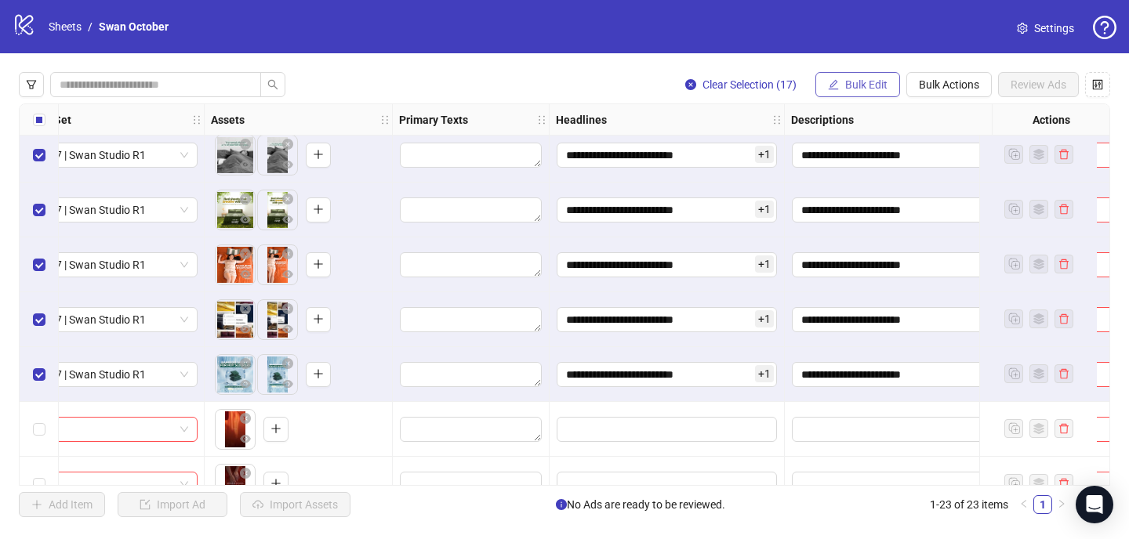
click at [870, 89] on span "Bulk Edit" at bounding box center [866, 84] width 42 height 13
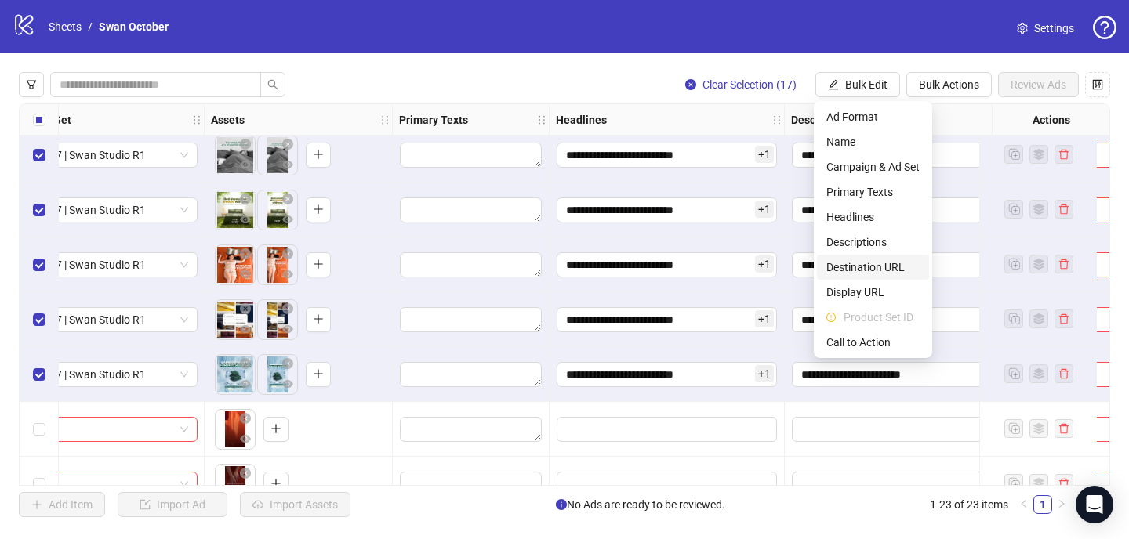
click at [879, 258] on li "Destination URL" at bounding box center [873, 267] width 112 height 25
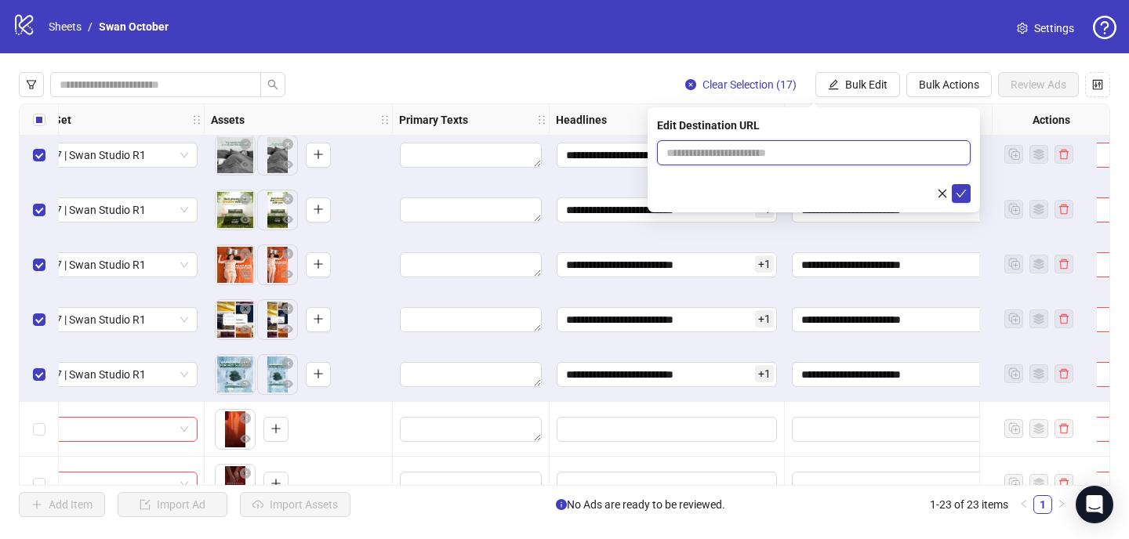
click at [754, 154] on input "text" at bounding box center [808, 152] width 282 height 17
paste input "**********"
type input "**********"
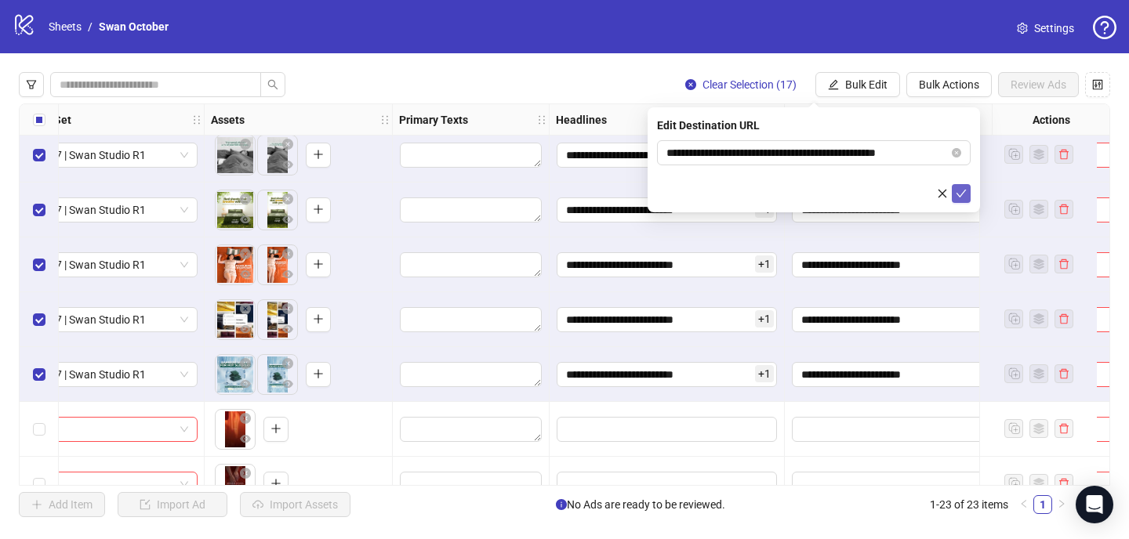
click at [956, 191] on icon "check" at bounding box center [961, 193] width 11 height 11
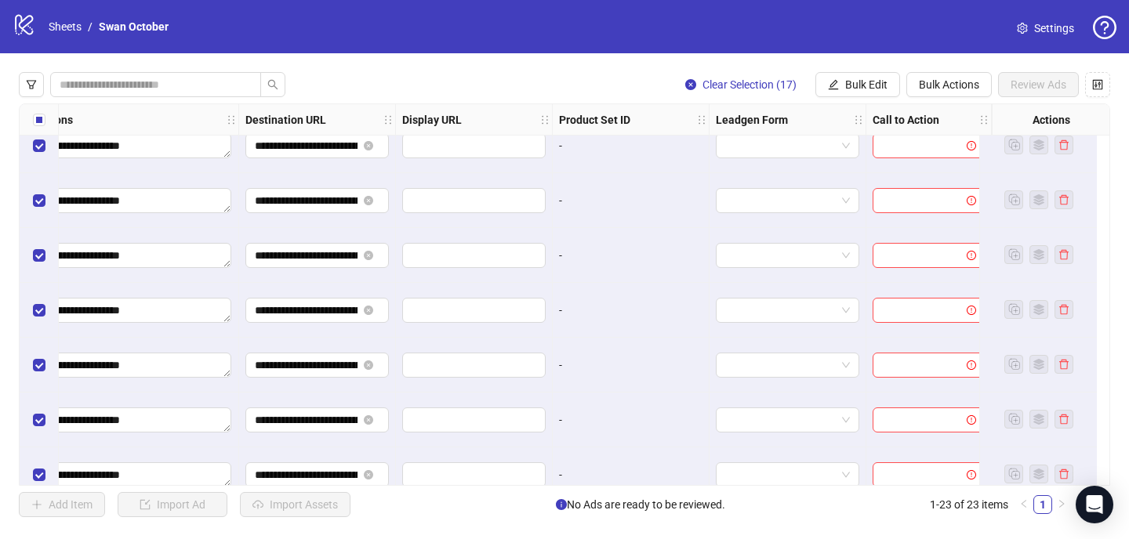
scroll to position [0, 1330]
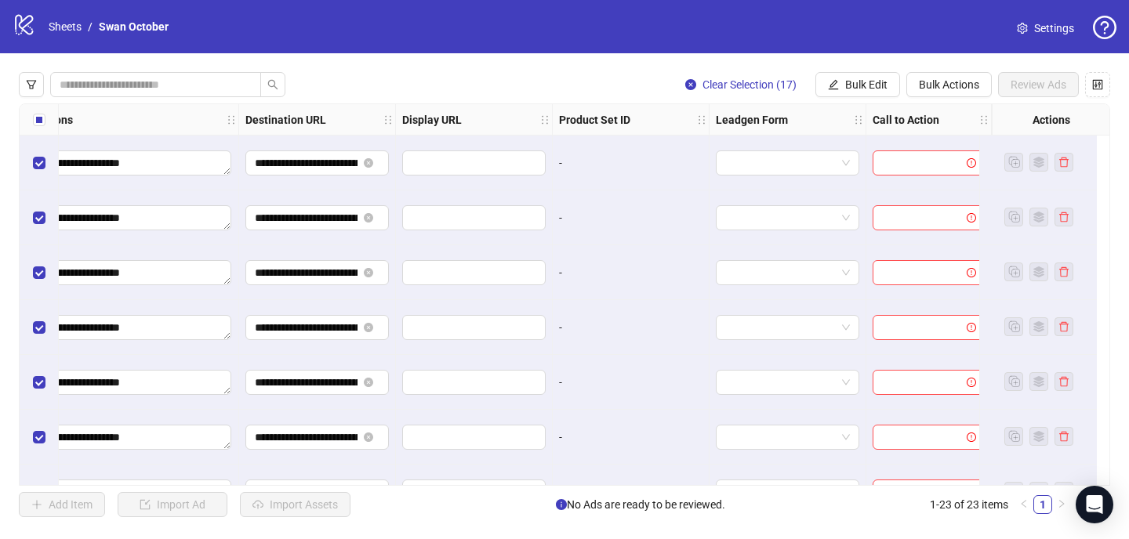
drag, startPoint x: 859, startPoint y: 82, endPoint x: 866, endPoint y: 136, distance: 54.6
click at [859, 82] on span "Bulk Edit" at bounding box center [866, 84] width 42 height 13
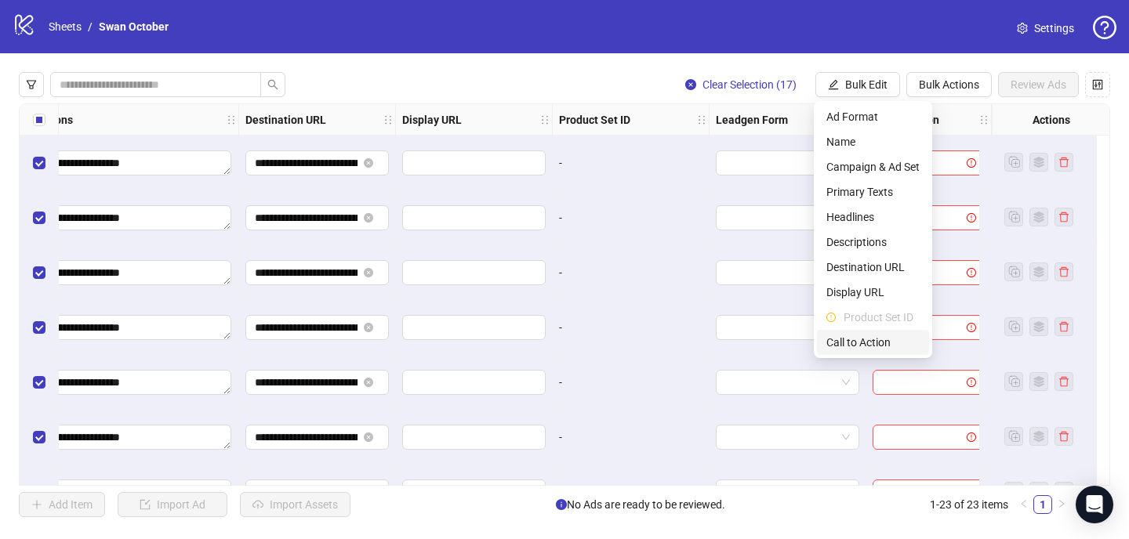
click at [871, 337] on span "Call to Action" at bounding box center [872, 342] width 93 height 17
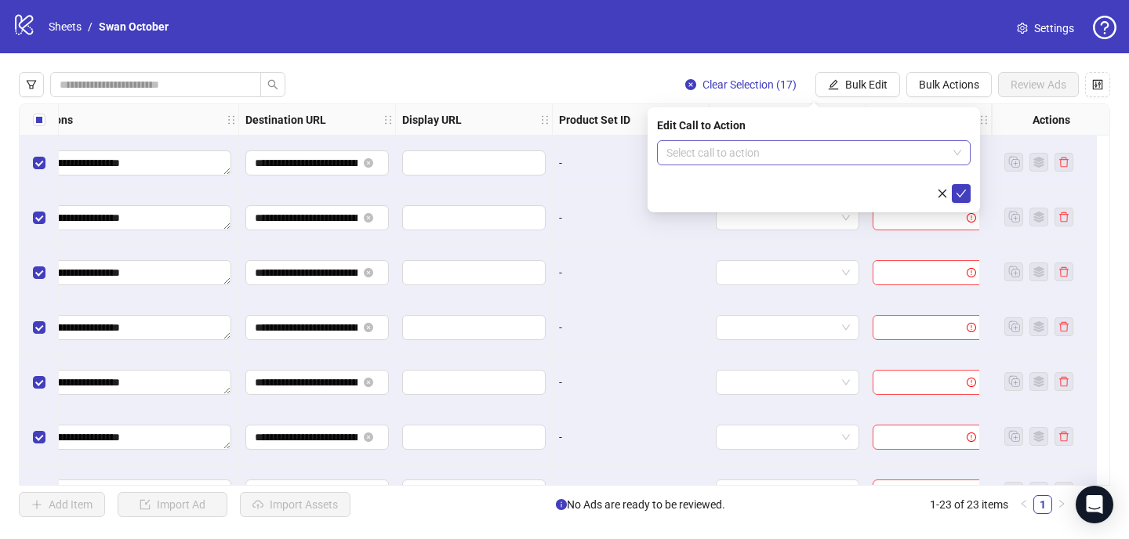
click at [727, 157] on input "search" at bounding box center [807, 153] width 281 height 24
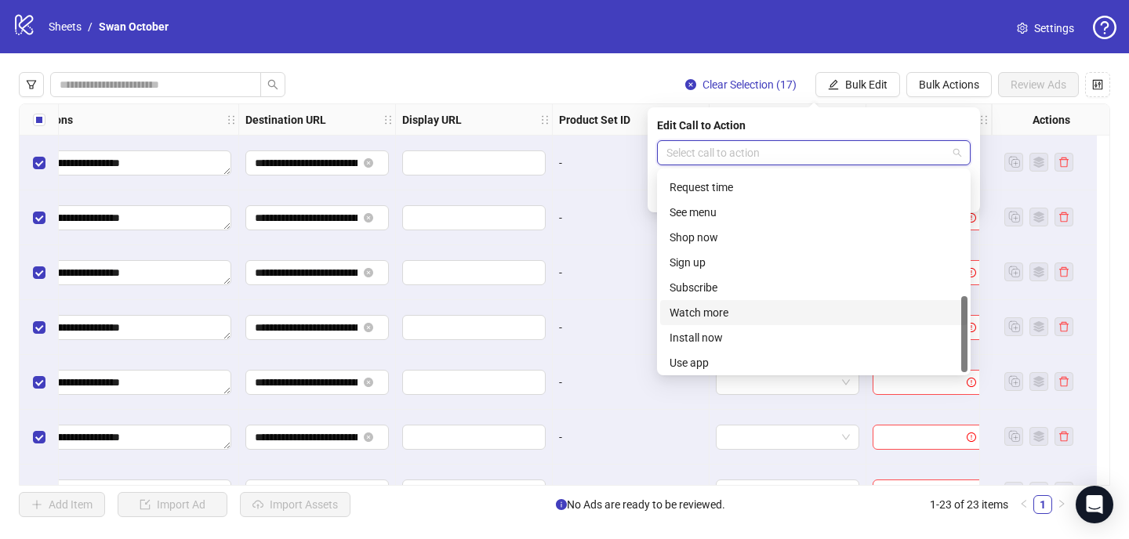
scroll to position [326, 0]
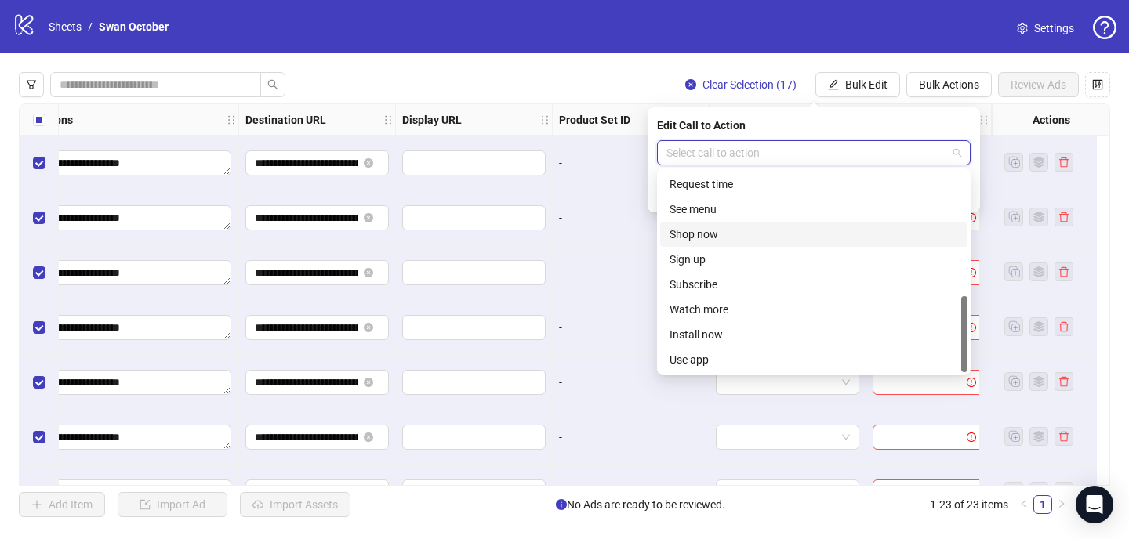
click at [722, 231] on div "Shop now" at bounding box center [814, 234] width 289 height 17
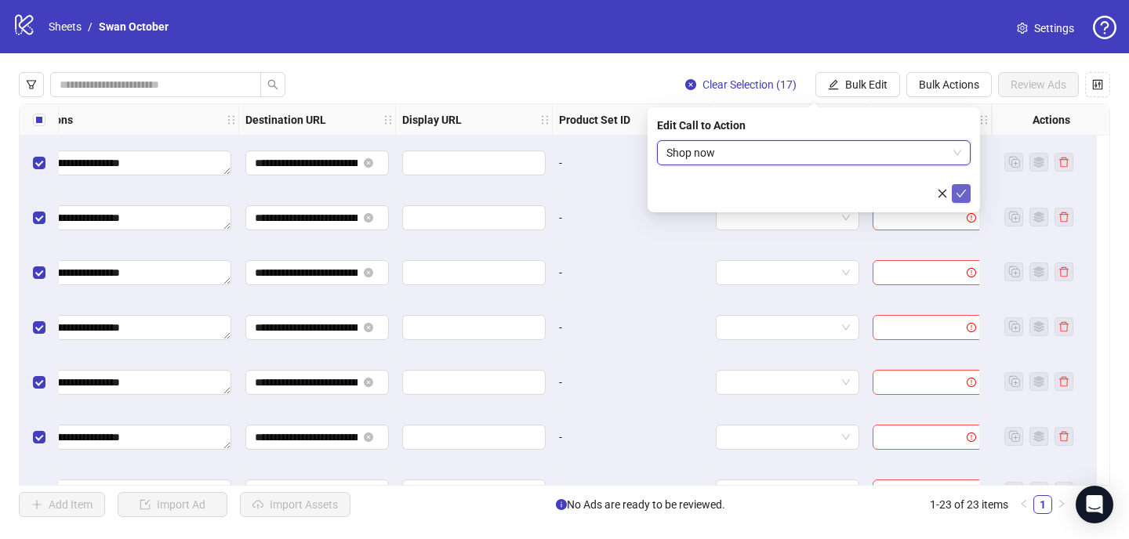
click at [958, 194] on icon "check" at bounding box center [961, 193] width 11 height 11
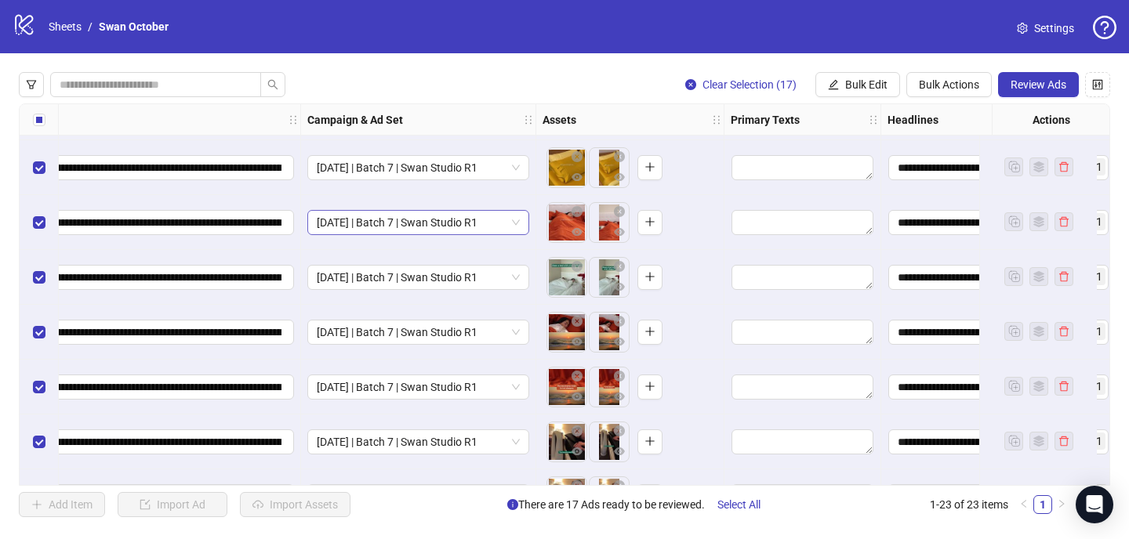
scroll to position [215, 204]
click at [853, 85] on span "Bulk Edit" at bounding box center [866, 84] width 42 height 13
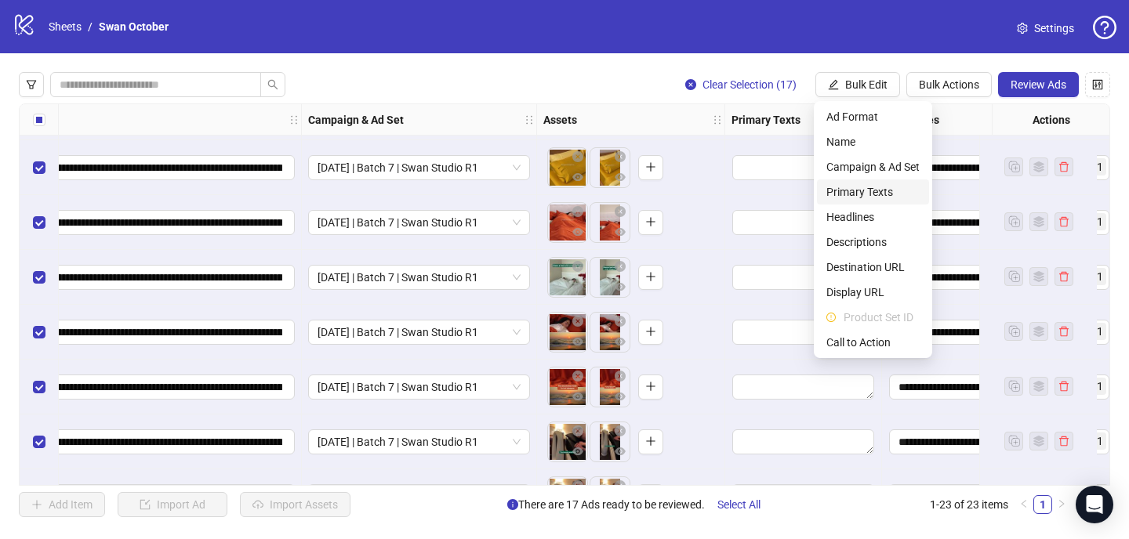
drag, startPoint x: 874, startPoint y: 192, endPoint x: 161, endPoint y: 183, distance: 712.8
click at [874, 192] on span "Primary Texts" at bounding box center [872, 191] width 93 height 17
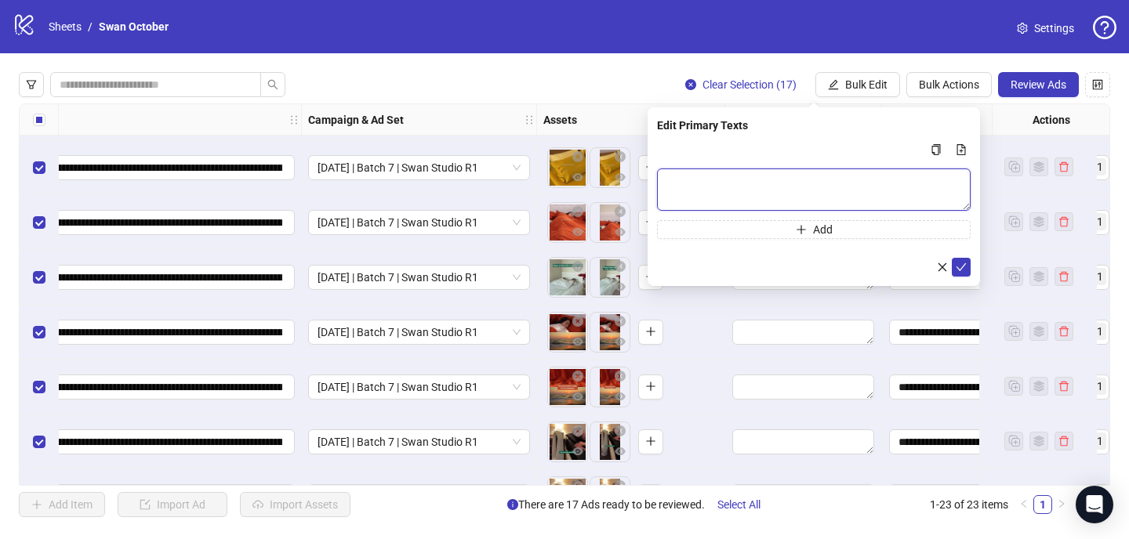
click at [750, 177] on textarea "Multi-text input container - paste or copy values" at bounding box center [814, 190] width 314 height 42
paste textarea "**********"
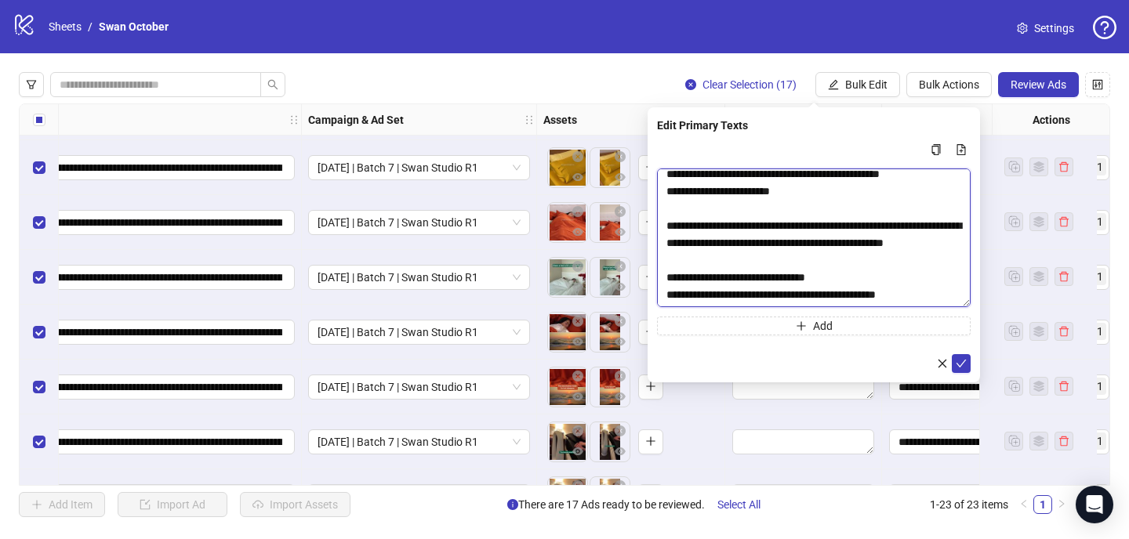
drag, startPoint x: 966, startPoint y: 204, endPoint x: 956, endPoint y: 306, distance: 102.4
click at [956, 306] on textarea "**********" at bounding box center [814, 238] width 314 height 139
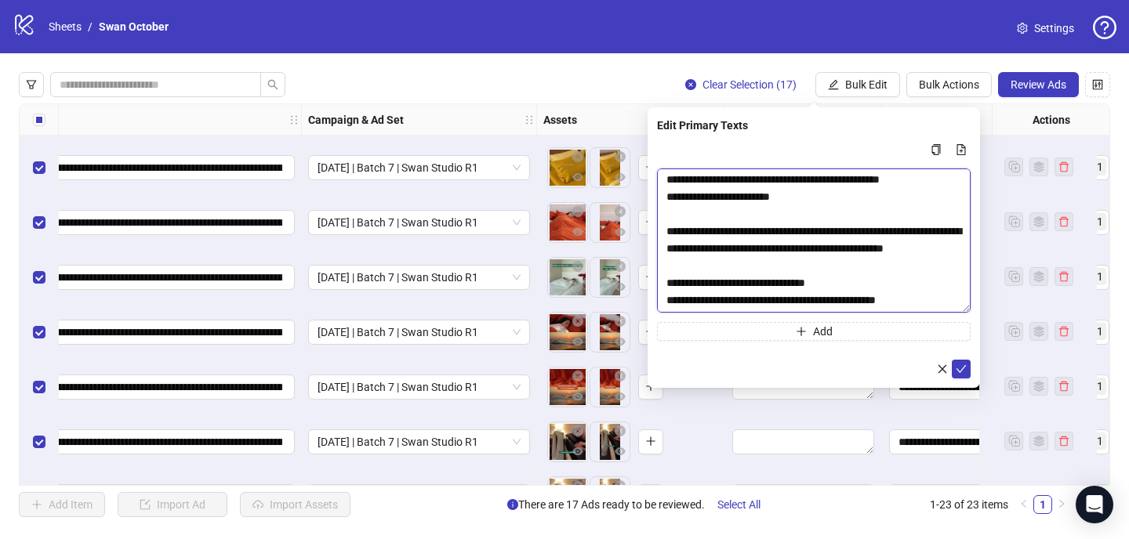
drag, startPoint x: 705, startPoint y: 278, endPoint x: 695, endPoint y: 278, distance: 10.2
click at [695, 278] on textarea "**********" at bounding box center [814, 241] width 314 height 144
drag, startPoint x: 692, startPoint y: 278, endPoint x: 703, endPoint y: 282, distance: 10.9
click at [703, 282] on textarea "**********" at bounding box center [814, 241] width 314 height 144
click at [726, 247] on textarea "**********" at bounding box center [814, 241] width 314 height 144
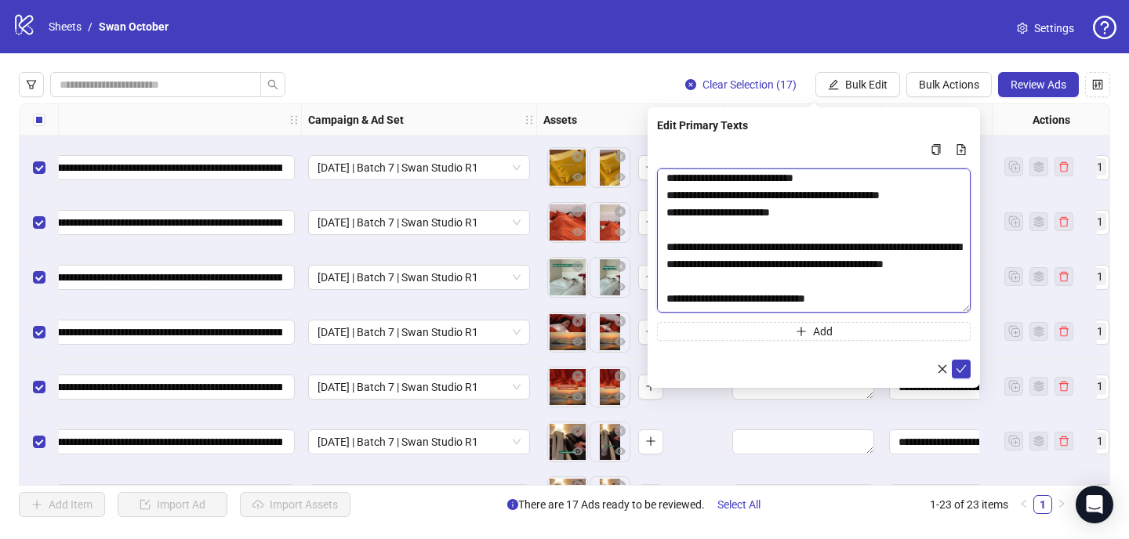
scroll to position [111, 0]
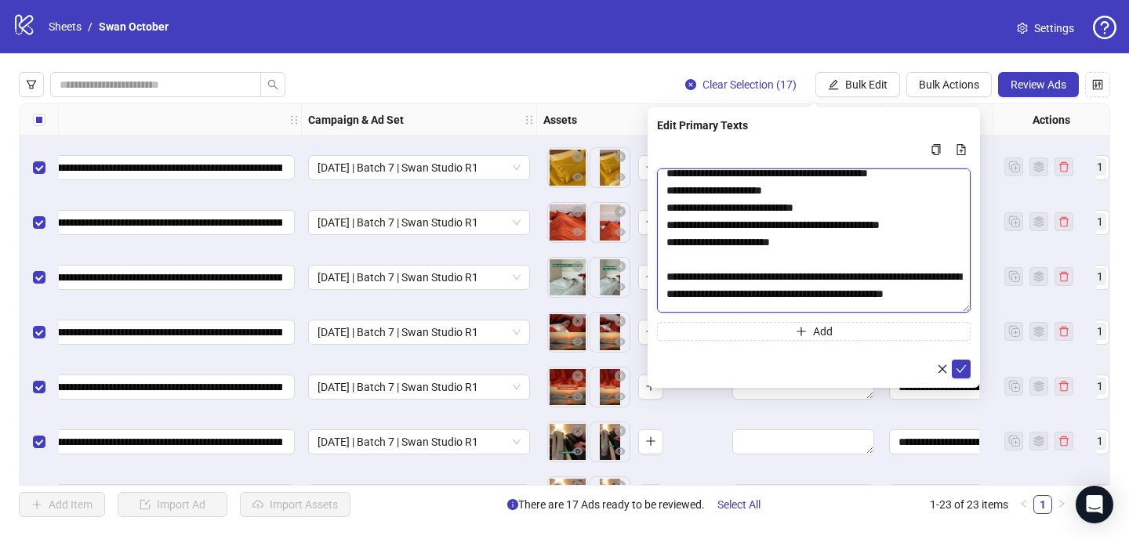
click at [911, 190] on textarea "**********" at bounding box center [814, 241] width 314 height 144
drag, startPoint x: 678, startPoint y: 188, endPoint x: 664, endPoint y: 188, distance: 13.3
click at [664, 188] on textarea "**********" at bounding box center [814, 241] width 314 height 144
click at [910, 193] on textarea "**********" at bounding box center [814, 241] width 314 height 144
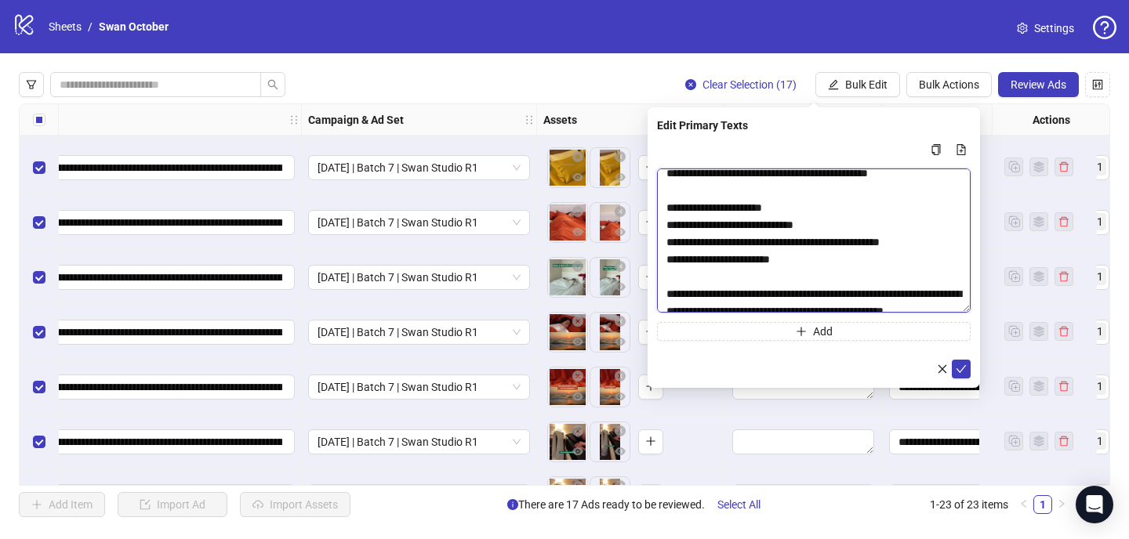
paste textarea "*"
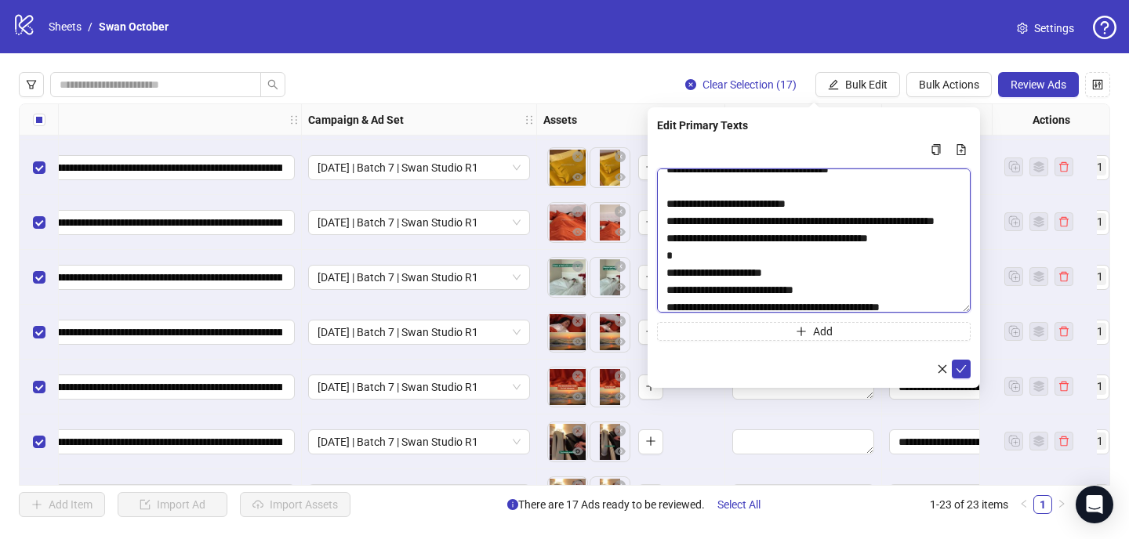
scroll to position [56, 0]
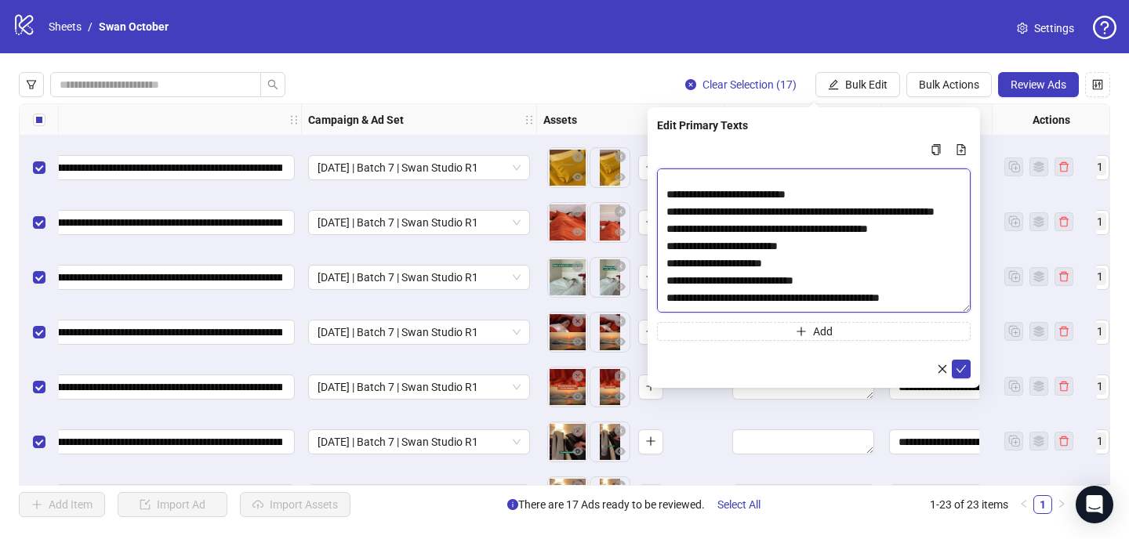
type textarea "**********"
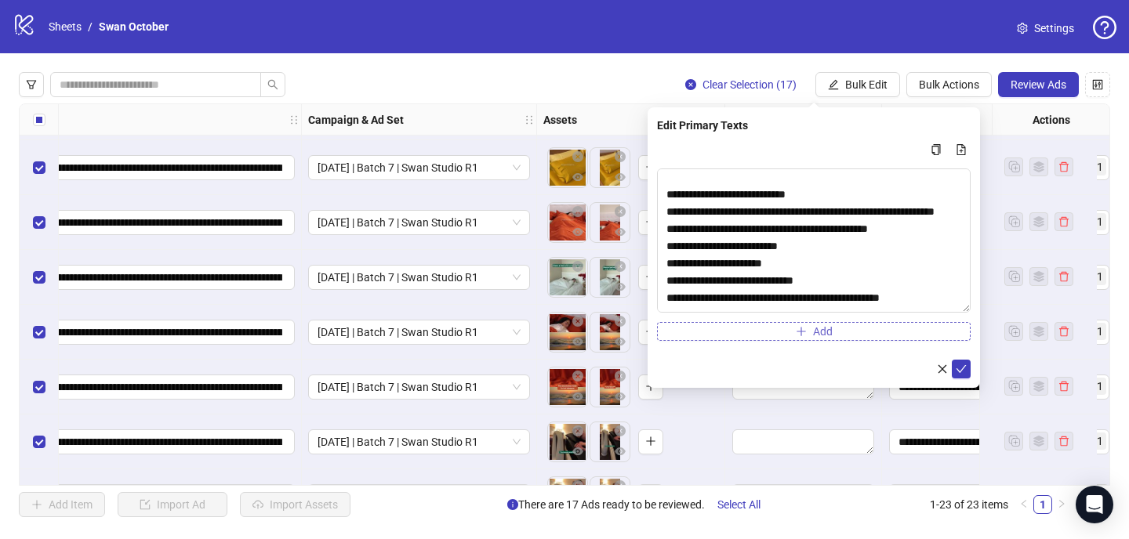
click at [833, 330] on button "Add" at bounding box center [814, 331] width 314 height 19
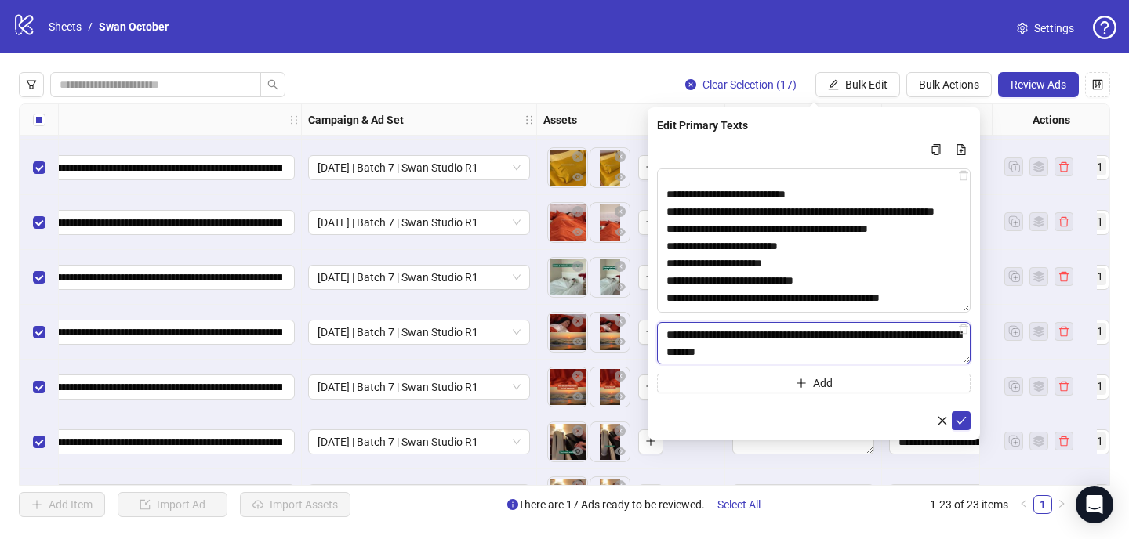
paste textarea "***"
drag, startPoint x: 825, startPoint y: 354, endPoint x: 897, endPoint y: 349, distance: 72.4
click at [897, 349] on textarea "**********" at bounding box center [814, 343] width 314 height 42
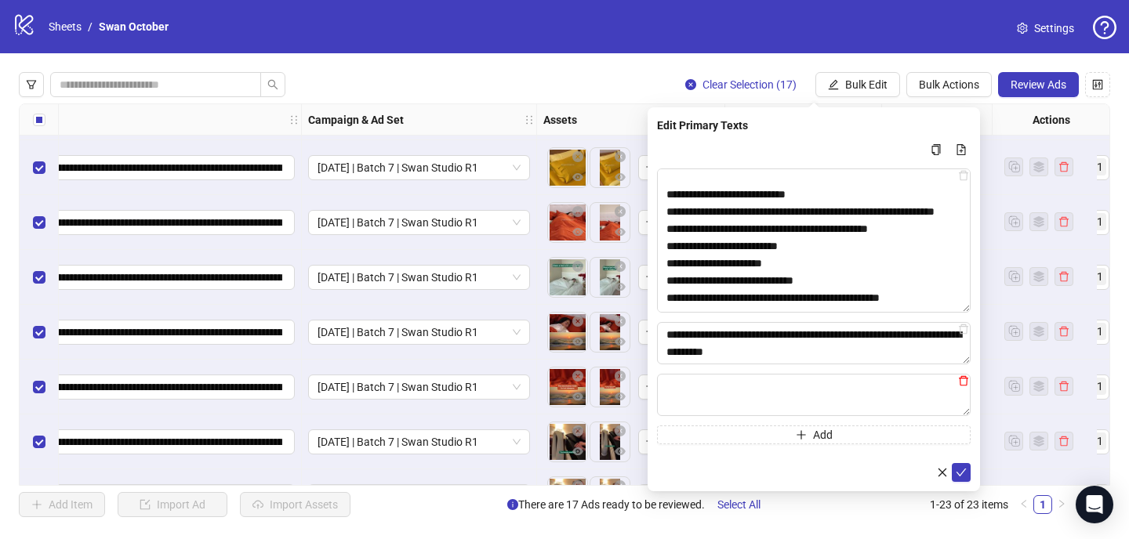
click at [967, 381] on icon "delete" at bounding box center [963, 381] width 9 height 10
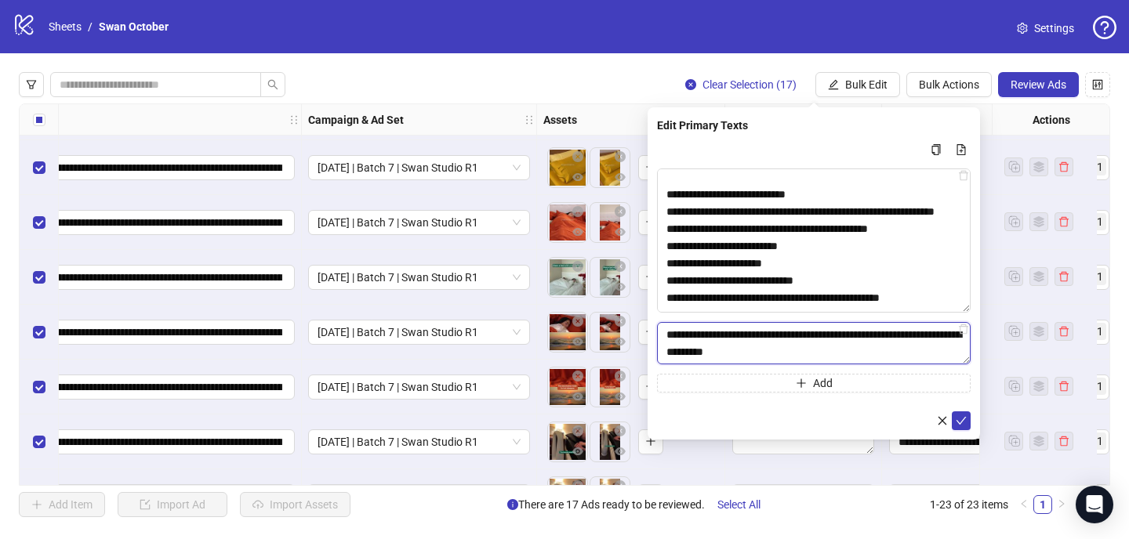
click at [867, 346] on textarea "**********" at bounding box center [814, 343] width 314 height 42
paste textarea "**"
type textarea "**********"
click at [954, 419] on button "submit" at bounding box center [961, 421] width 19 height 19
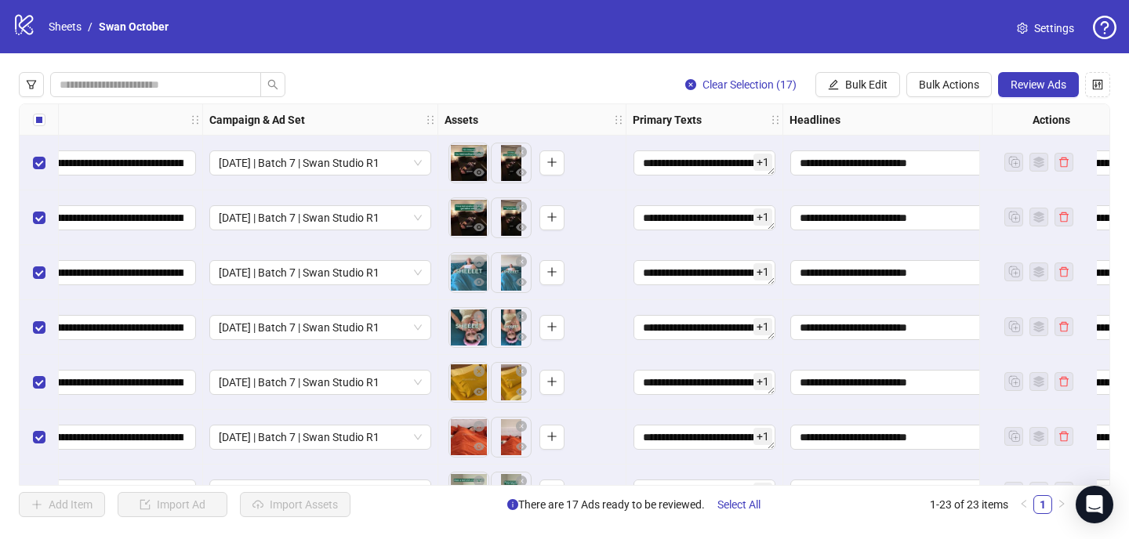
scroll to position [0, 294]
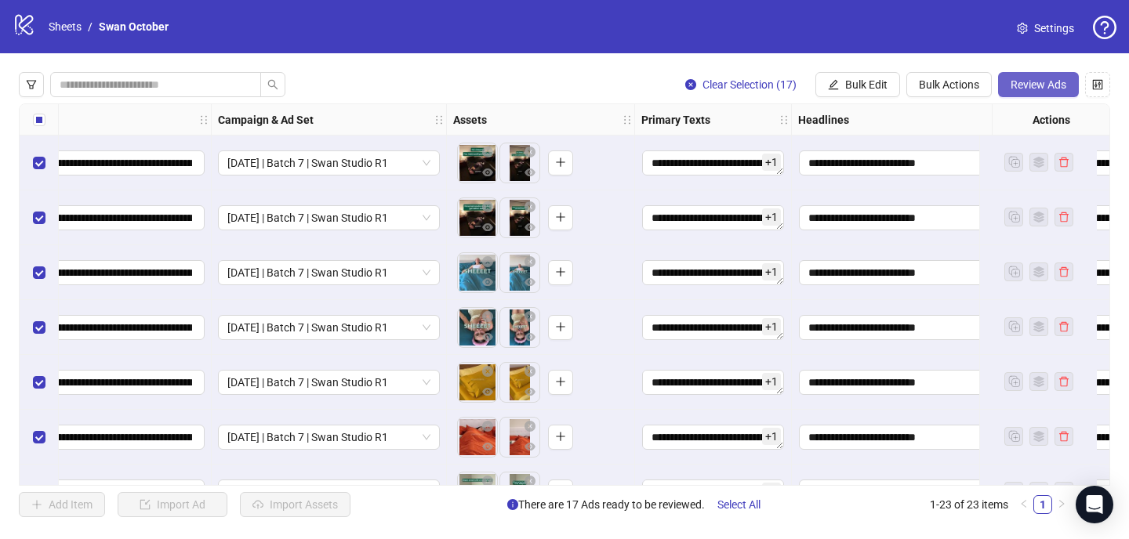
click at [1041, 79] on span "Review Ads" at bounding box center [1039, 84] width 56 height 13
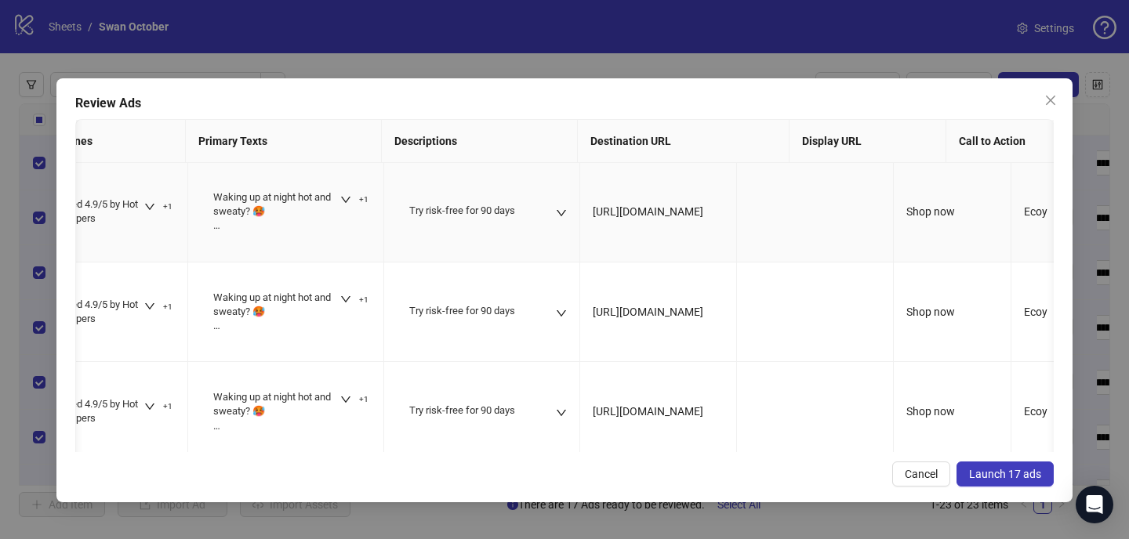
scroll to position [0, 0]
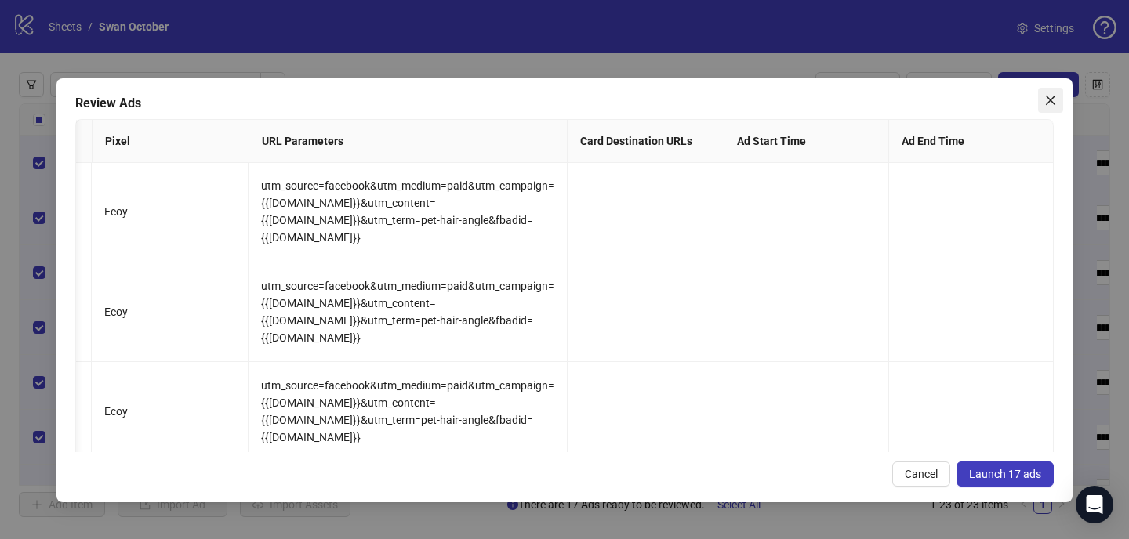
click at [1050, 90] on button "Close" at bounding box center [1050, 100] width 25 height 25
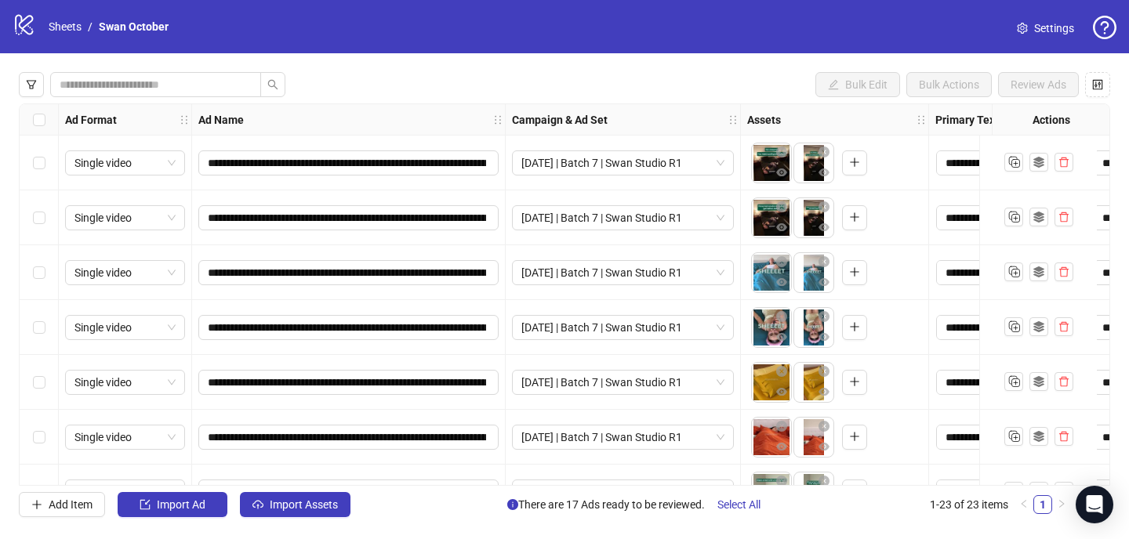
click at [1030, 29] on link "Settings" at bounding box center [1045, 28] width 82 height 25
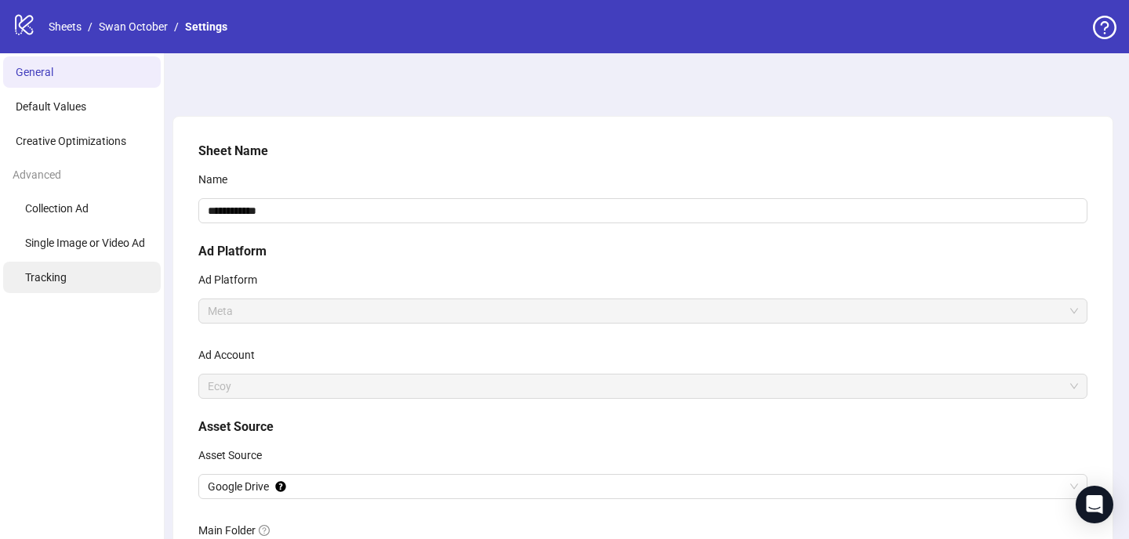
click at [78, 268] on li "Tracking" at bounding box center [82, 277] width 158 height 31
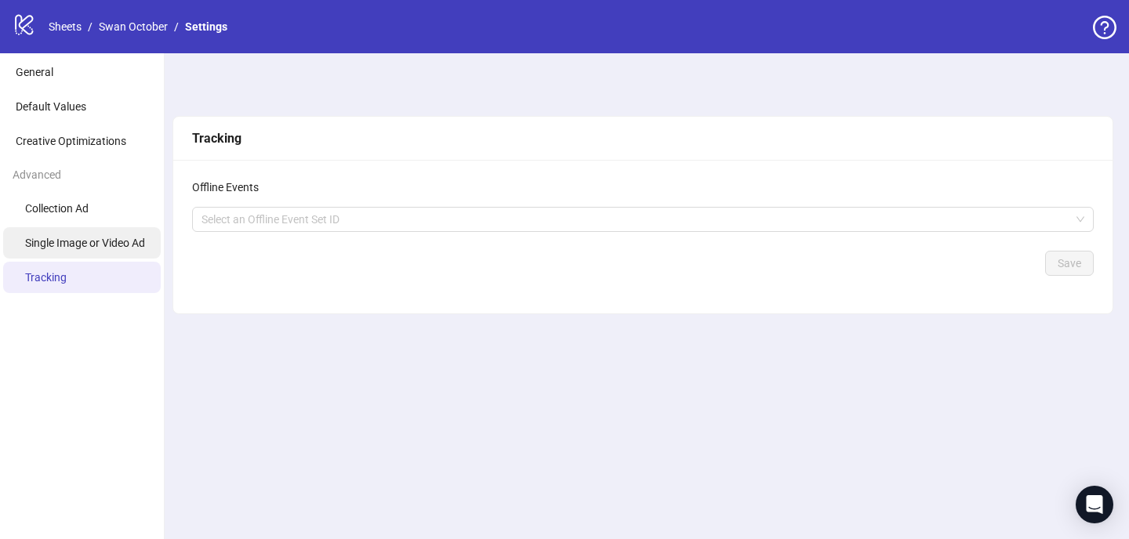
click at [78, 231] on li "Single Image or Video Ad" at bounding box center [82, 242] width 158 height 31
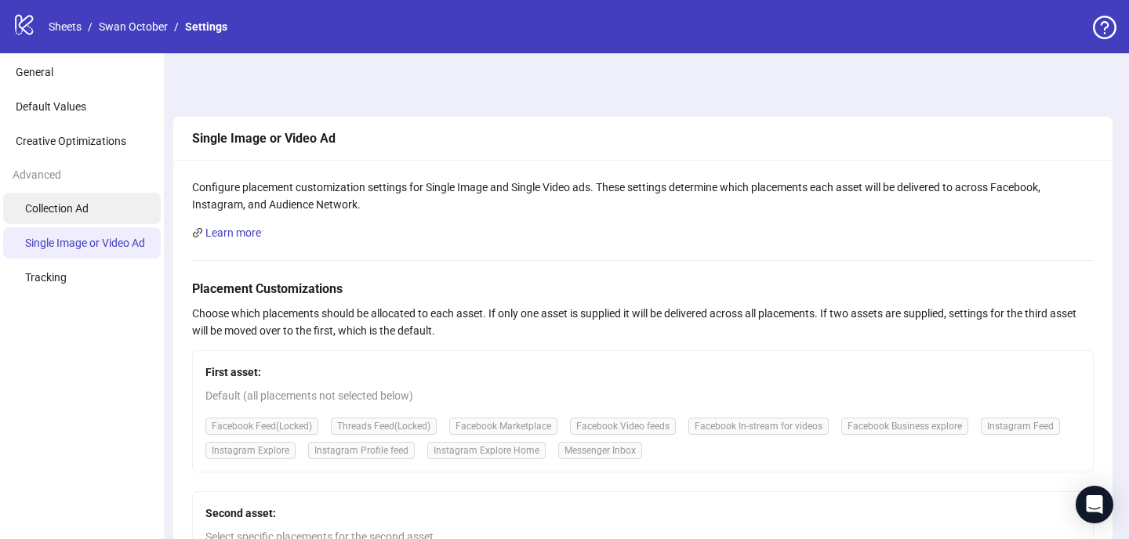
click at [78, 210] on span "Collection Ad" at bounding box center [57, 208] width 64 height 13
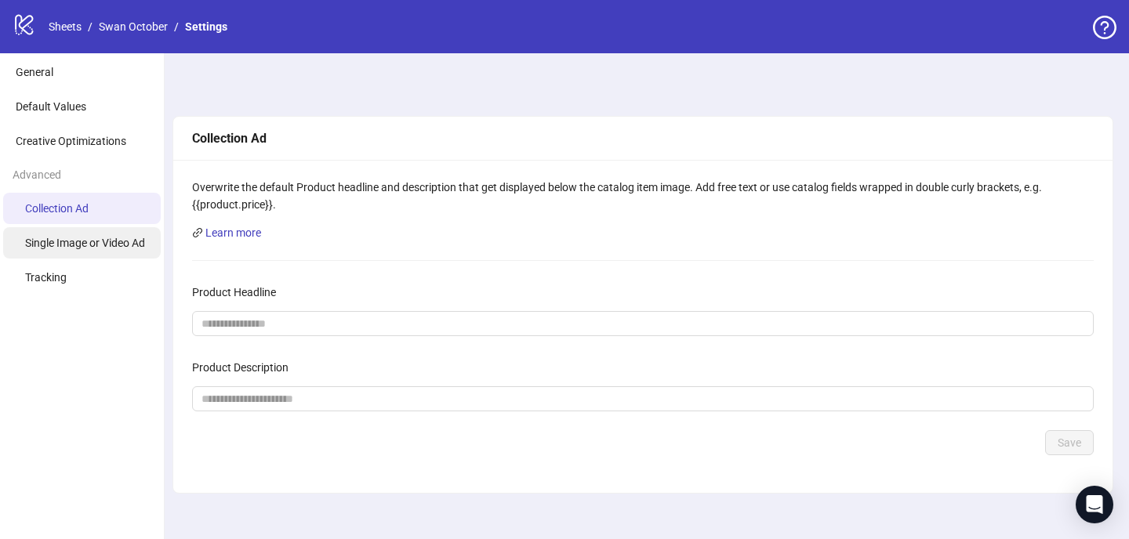
click at [67, 244] on span "Single Image or Video Ad" at bounding box center [85, 243] width 120 height 13
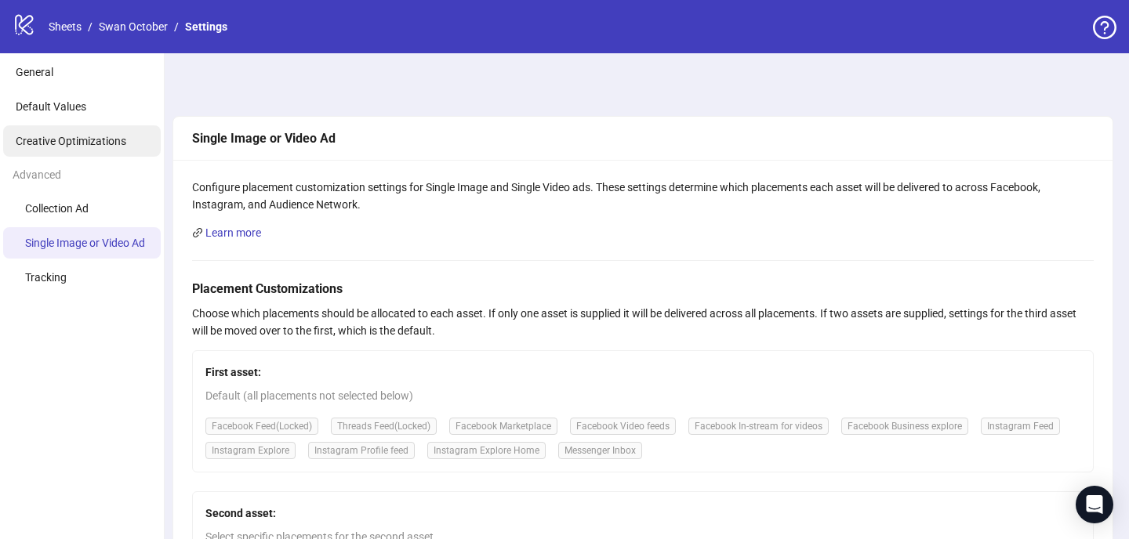
click at [86, 134] on li "Creative Optimizations" at bounding box center [82, 140] width 158 height 31
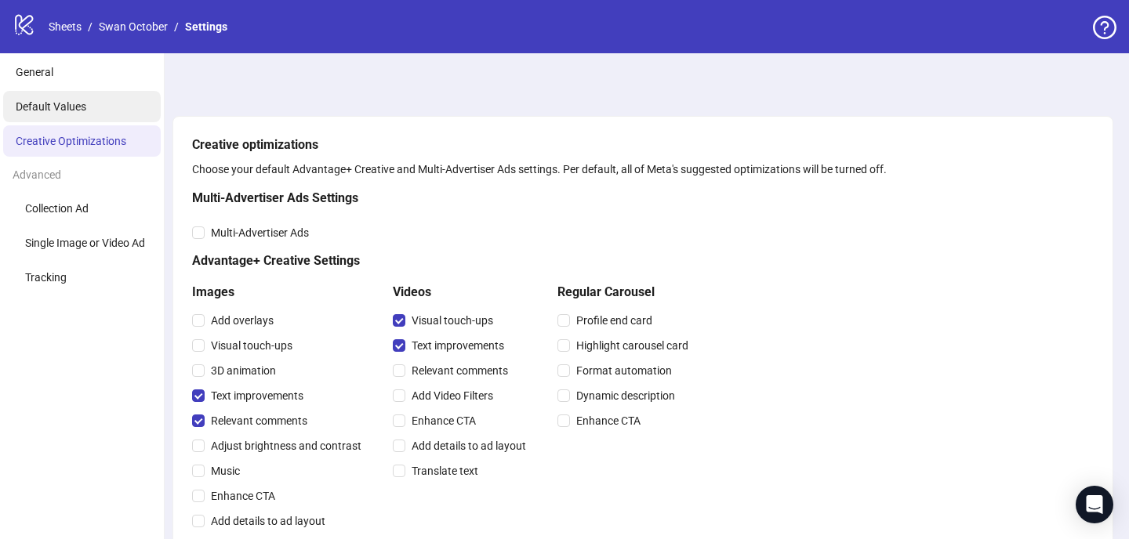
click at [108, 102] on li "Default Values" at bounding box center [82, 106] width 158 height 31
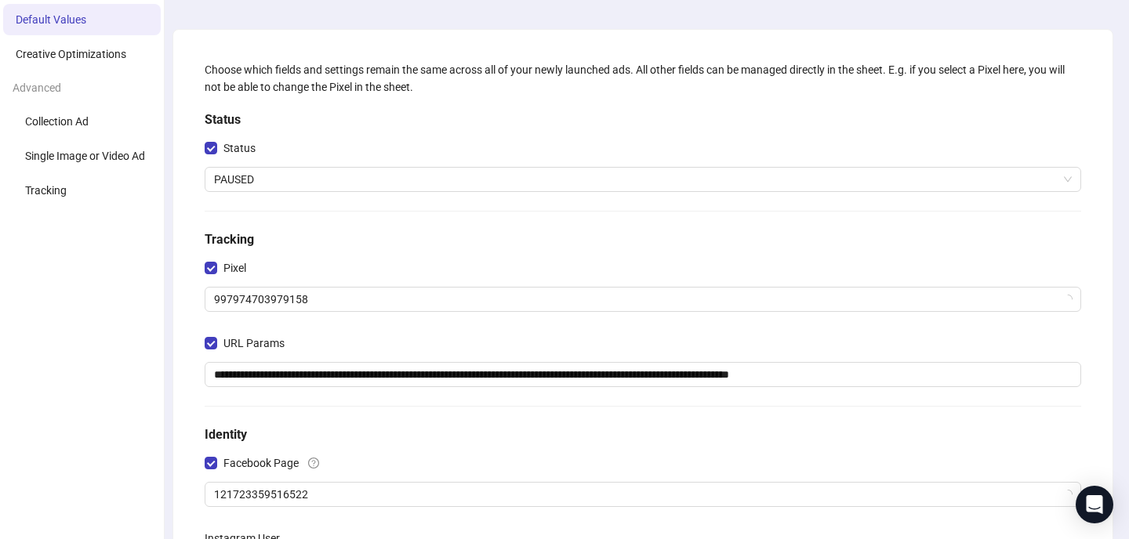
scroll to position [101, 0]
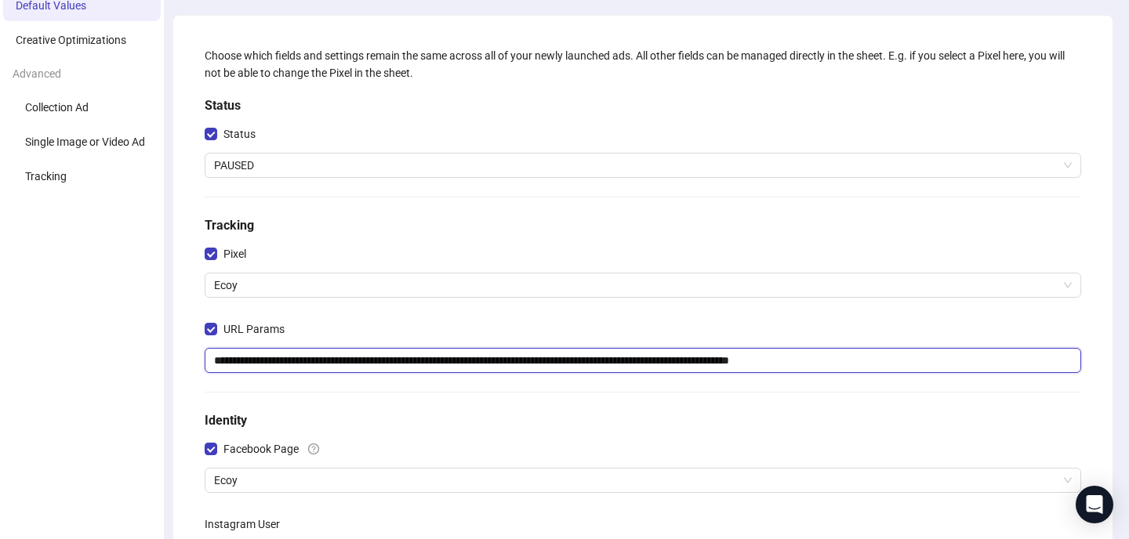
drag, startPoint x: 794, startPoint y: 361, endPoint x: 827, endPoint y: 363, distance: 33.0
click at [827, 363] on input "**********" at bounding box center [643, 360] width 877 height 25
type input "**********"
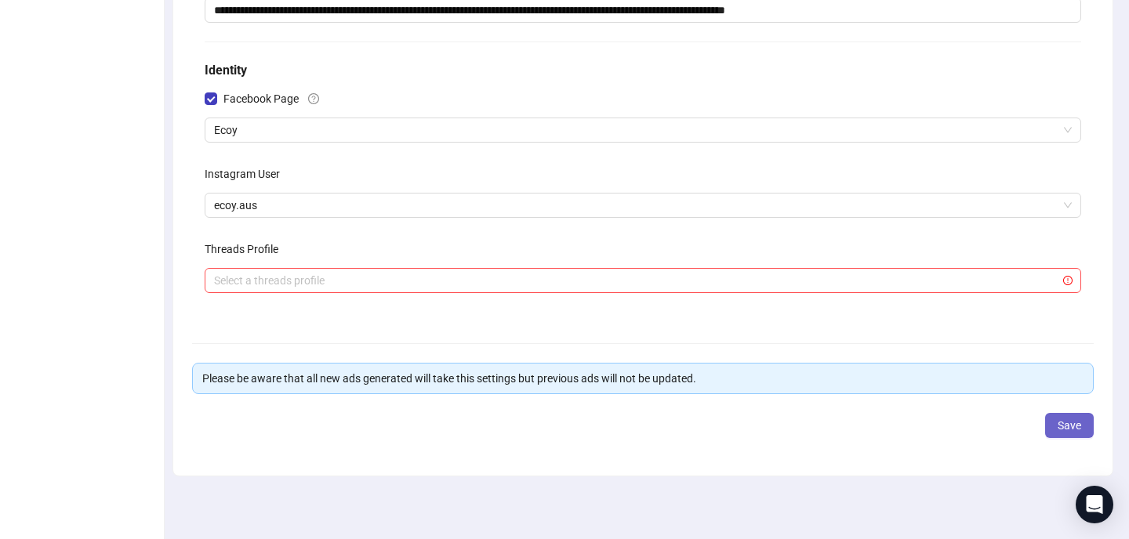
click at [1075, 424] on span "Save" at bounding box center [1070, 426] width 24 height 13
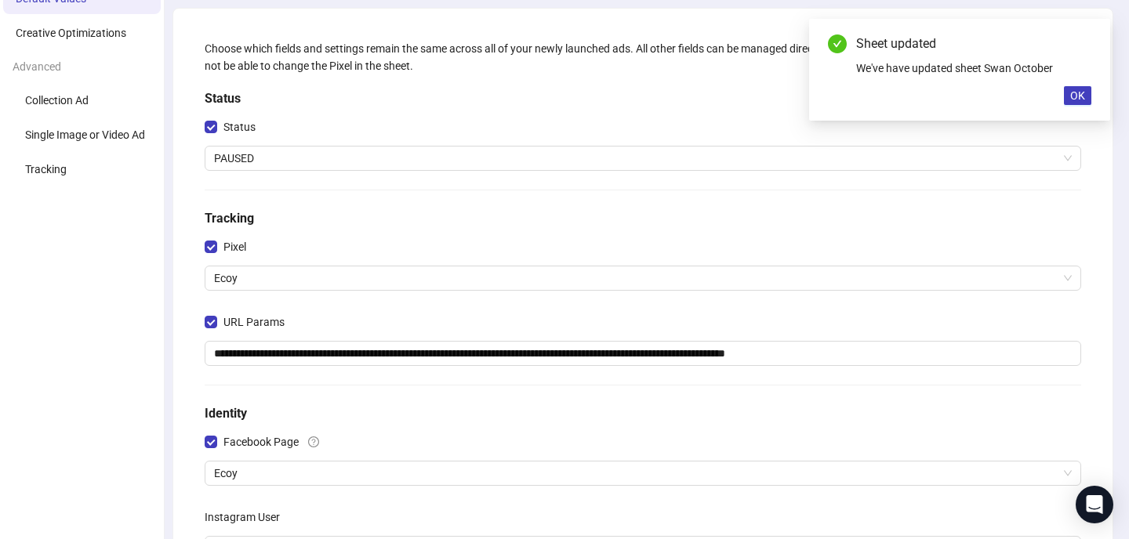
scroll to position [0, 0]
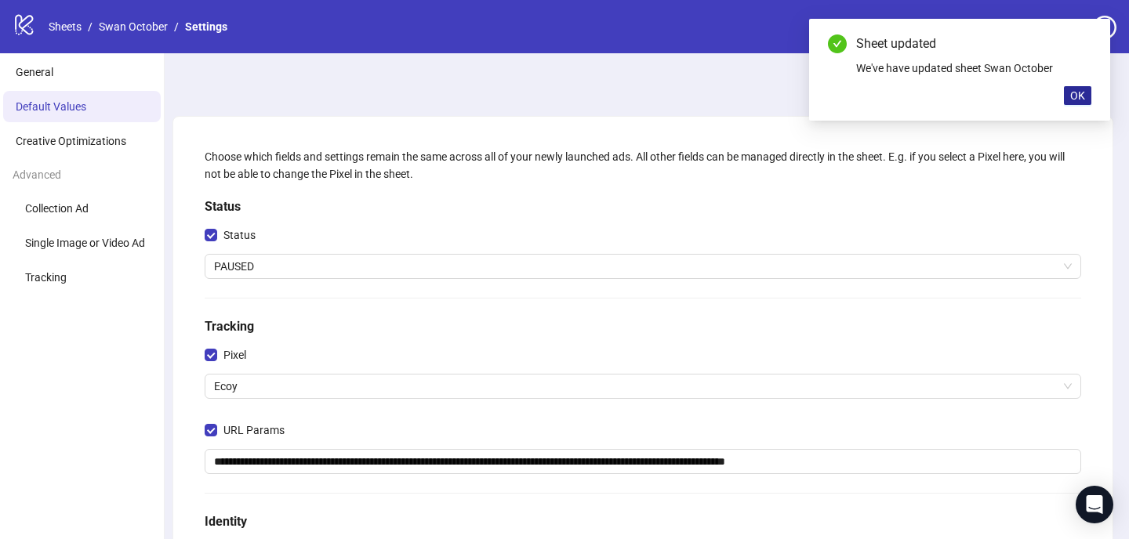
click at [1079, 100] on span "OK" at bounding box center [1077, 95] width 15 height 13
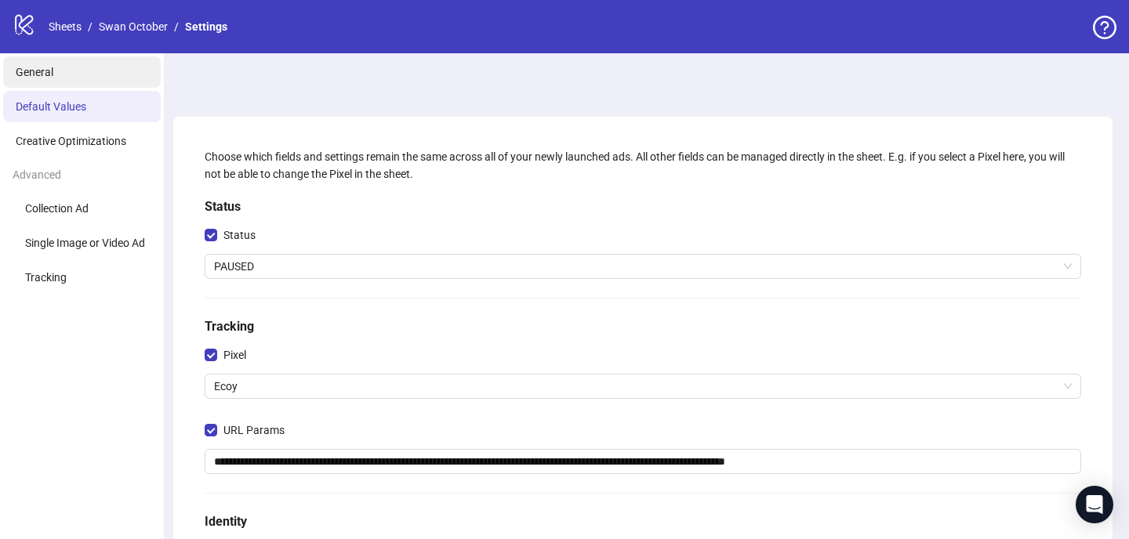
click at [71, 68] on li "General" at bounding box center [82, 71] width 158 height 31
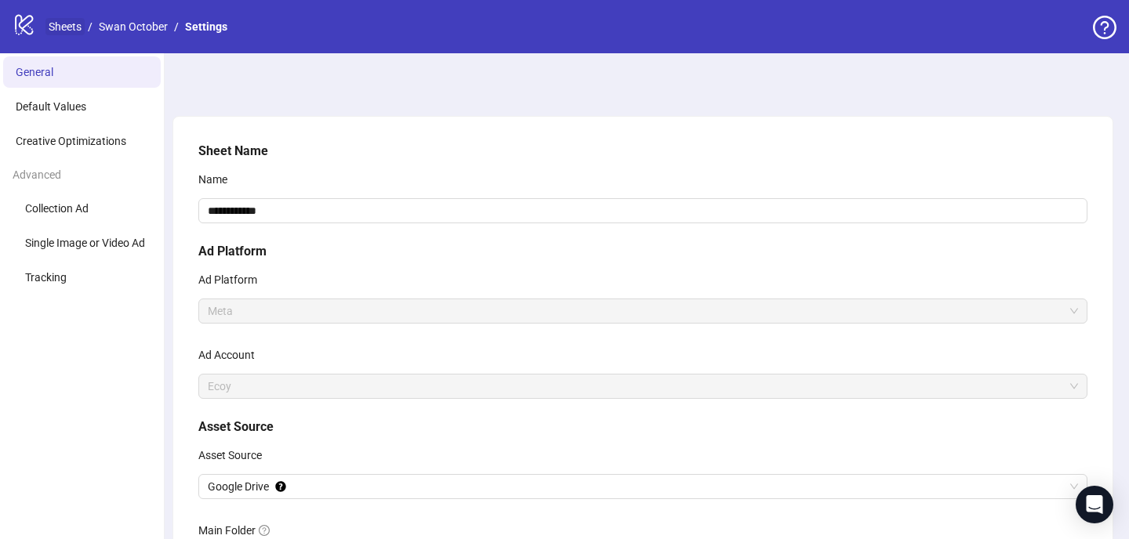
click at [50, 27] on link "Sheets" at bounding box center [64, 26] width 39 height 17
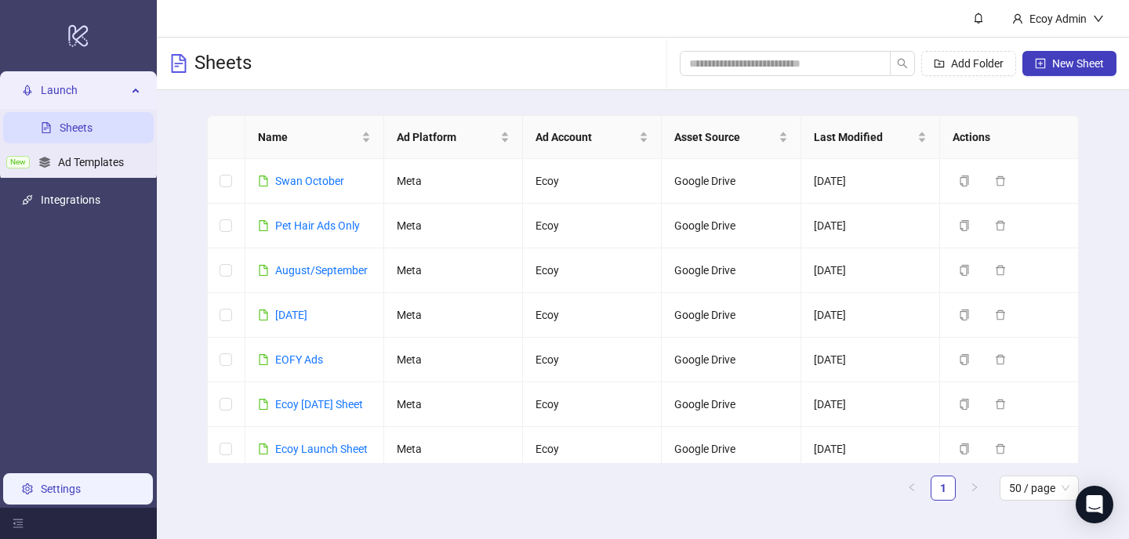
click at [55, 489] on link "Settings" at bounding box center [61, 489] width 40 height 13
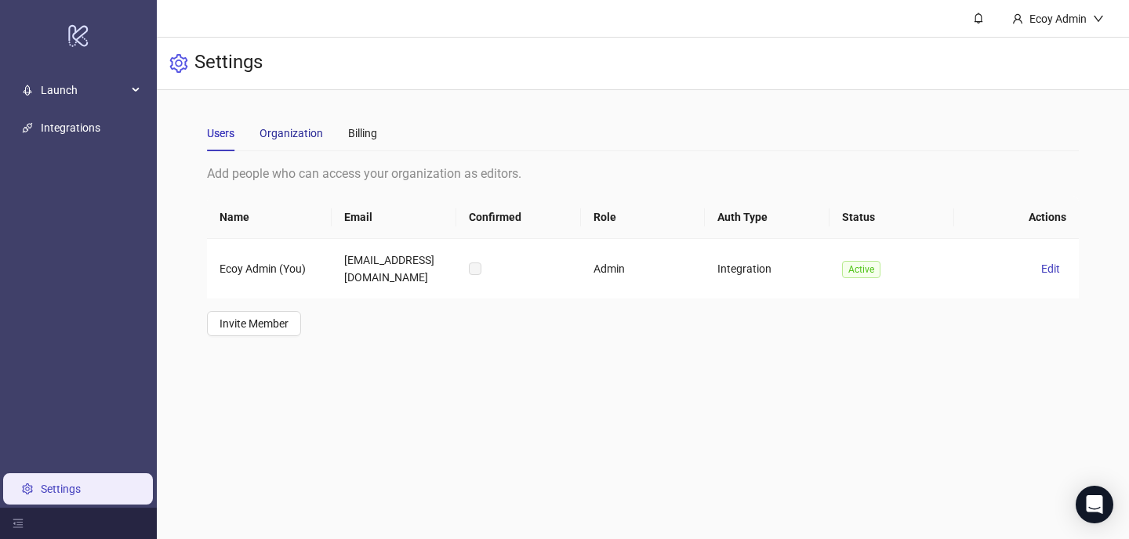
click at [278, 129] on div "Organization" at bounding box center [292, 133] width 64 height 17
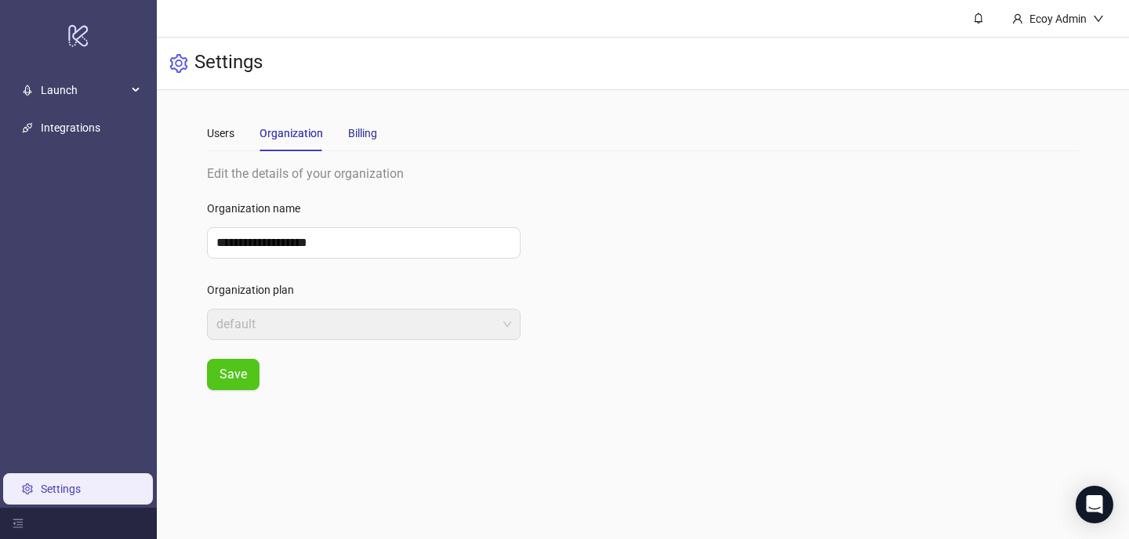
click at [363, 125] on div "Billing" at bounding box center [362, 133] width 29 height 17
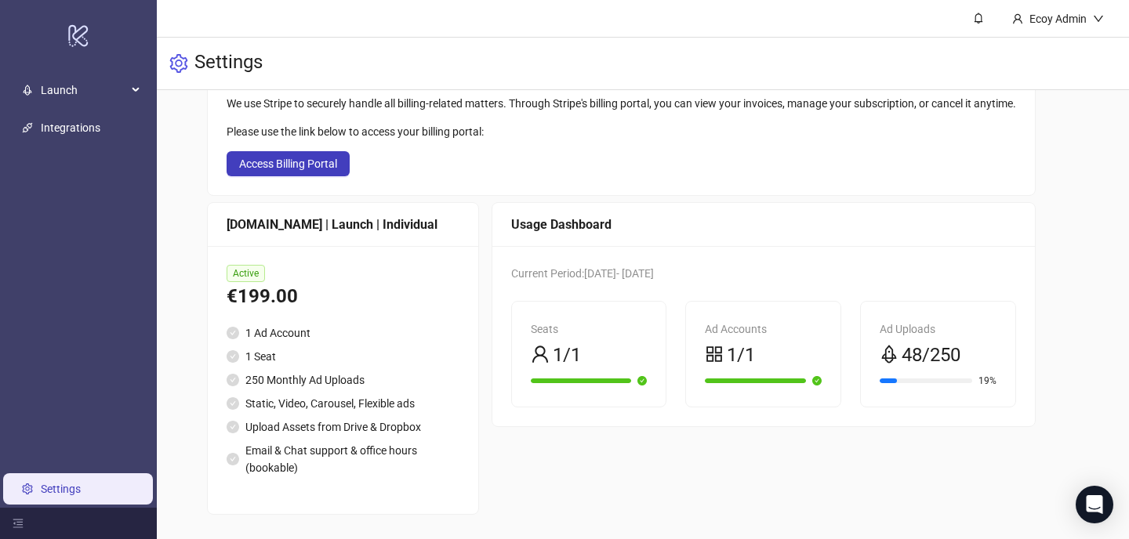
scroll to position [132, 0]
click at [68, 82] on span "Launch" at bounding box center [84, 89] width 86 height 31
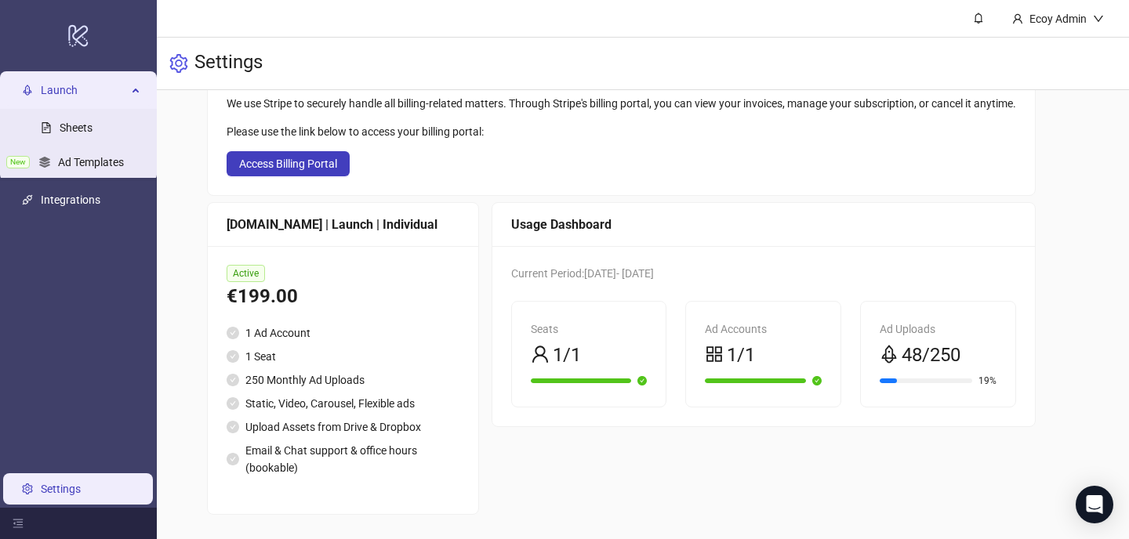
click at [86, 248] on ul "Launch Sheets New Ad Templates Integrations Settings" at bounding box center [78, 289] width 157 height 437
click at [113, 90] on span "Launch" at bounding box center [84, 89] width 86 height 31
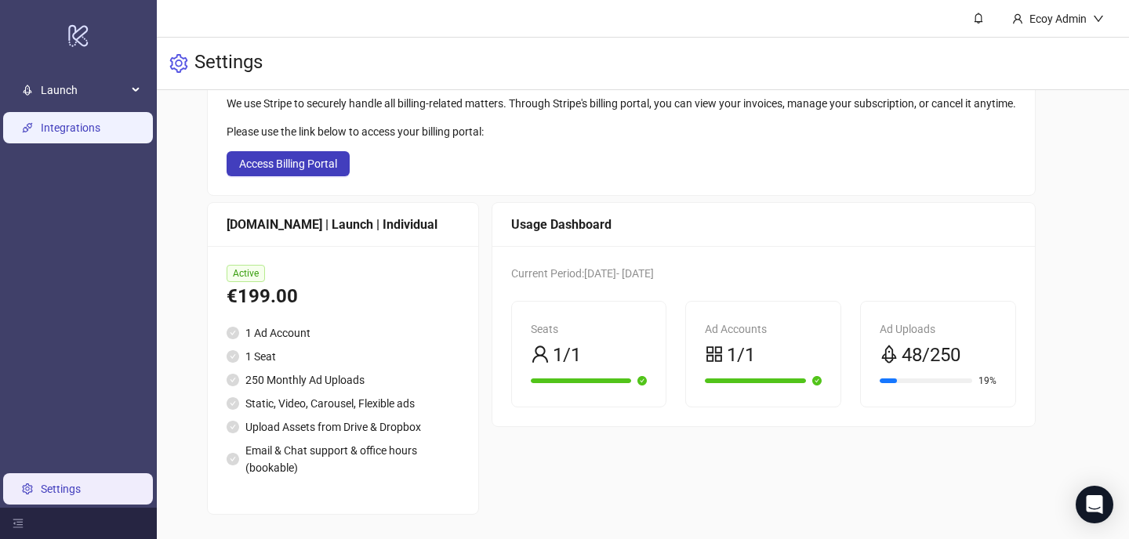
click at [91, 134] on link "Integrations" at bounding box center [71, 128] width 60 height 13
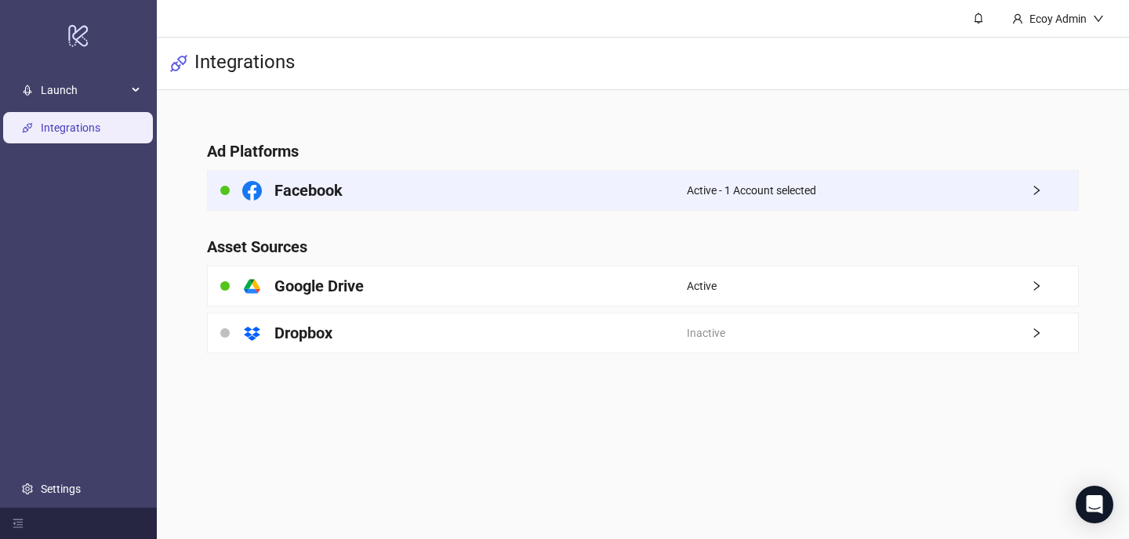
click at [623, 202] on div "Facebook" at bounding box center [447, 190] width 479 height 39
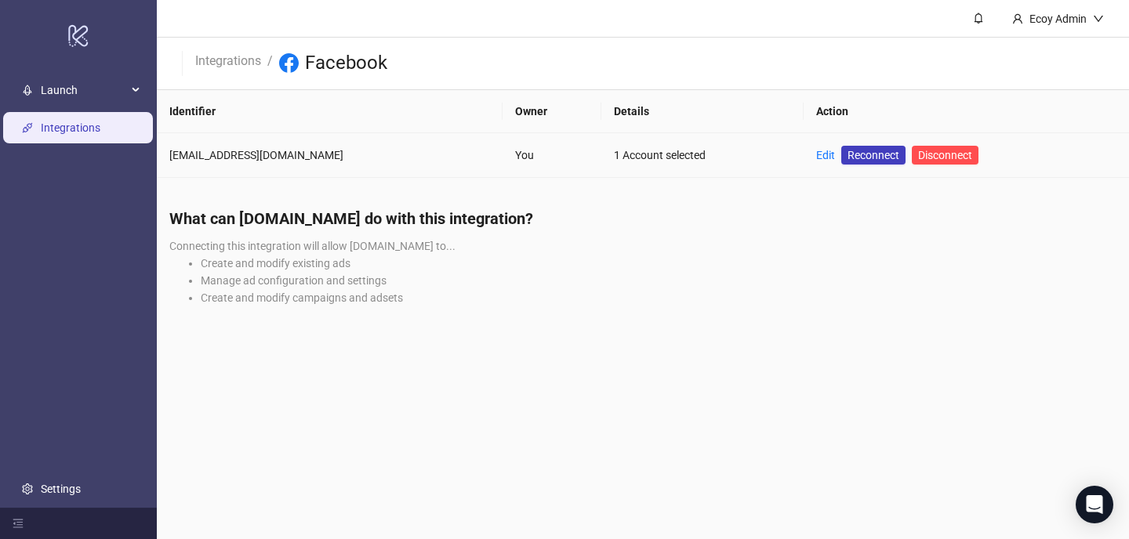
click at [804, 157] on td "Edit Reconnect Disconnect" at bounding box center [966, 155] width 325 height 45
click at [816, 157] on link "Edit" at bounding box center [825, 155] width 19 height 13
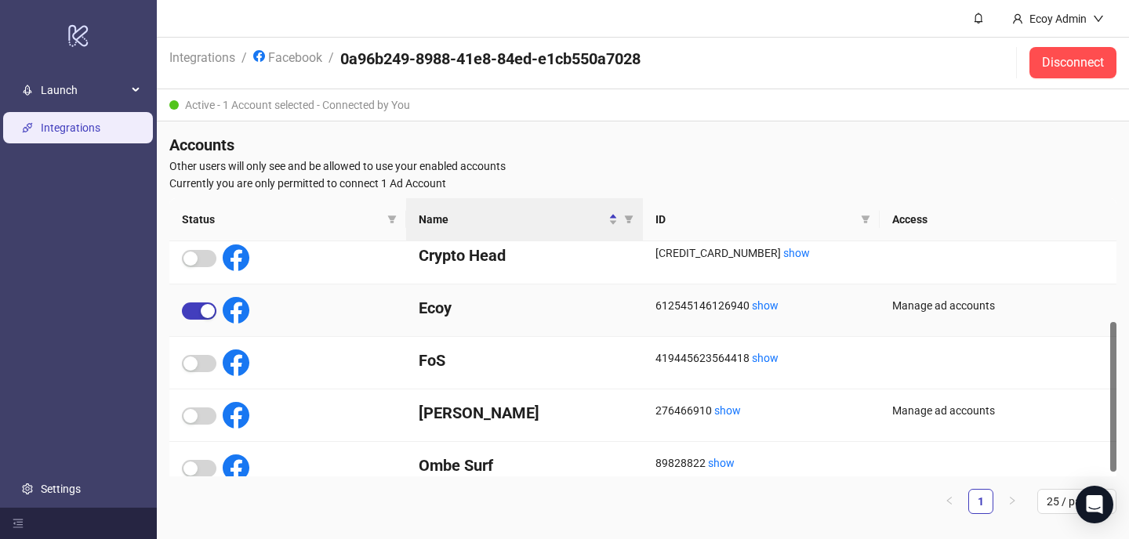
scroll to position [133, 0]
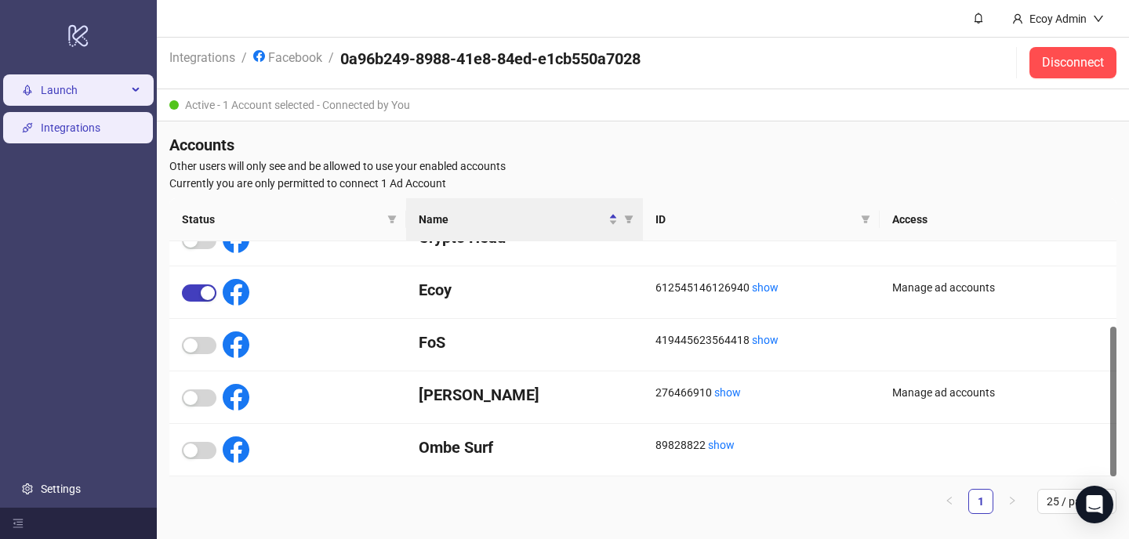
click at [86, 81] on span "Launch" at bounding box center [84, 89] width 86 height 31
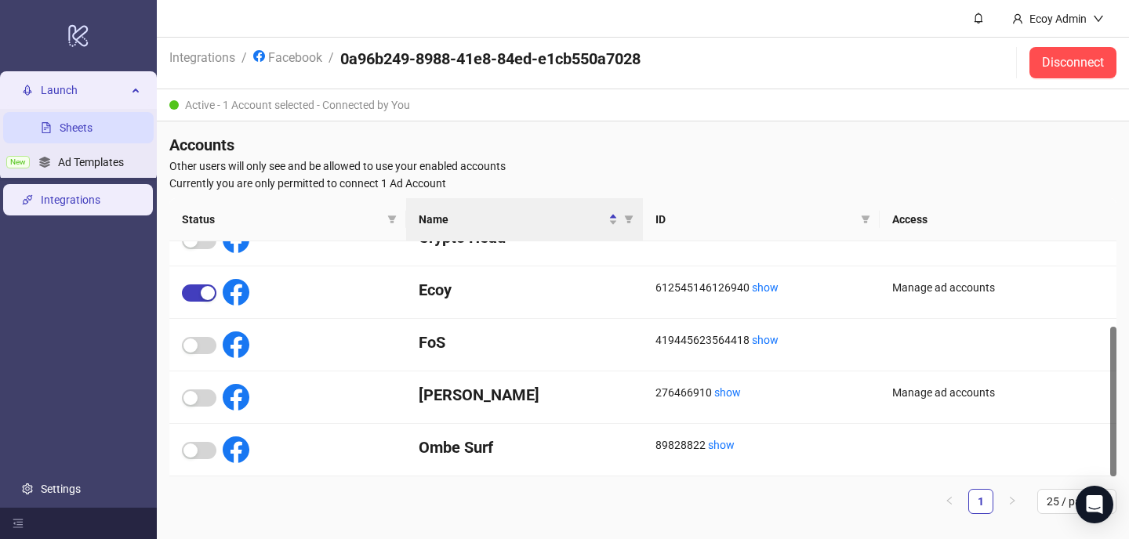
click at [74, 122] on link "Sheets" at bounding box center [76, 128] width 33 height 13
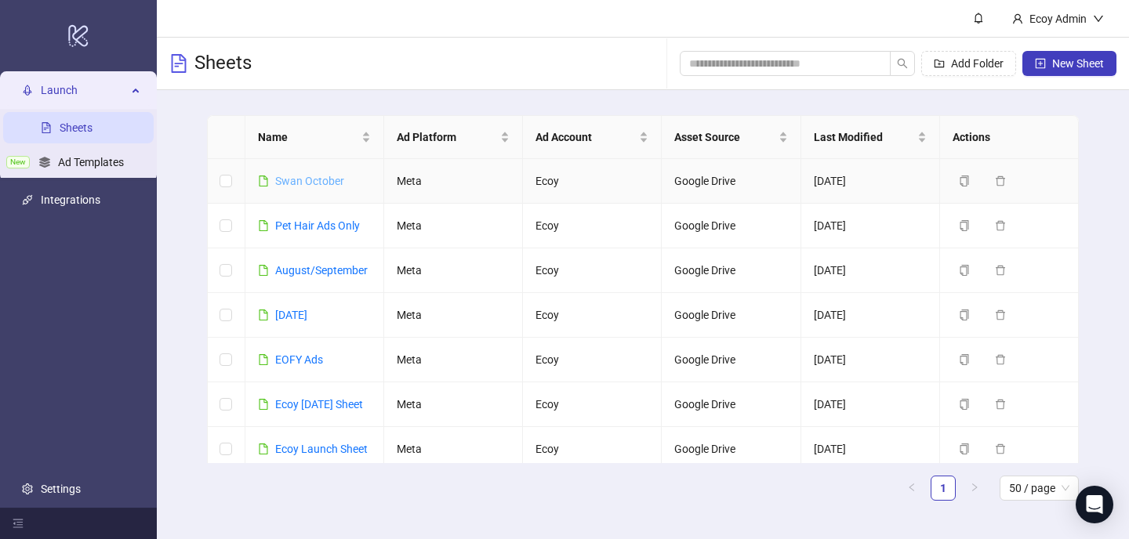
click at [291, 176] on link "Swan October" at bounding box center [309, 181] width 69 height 13
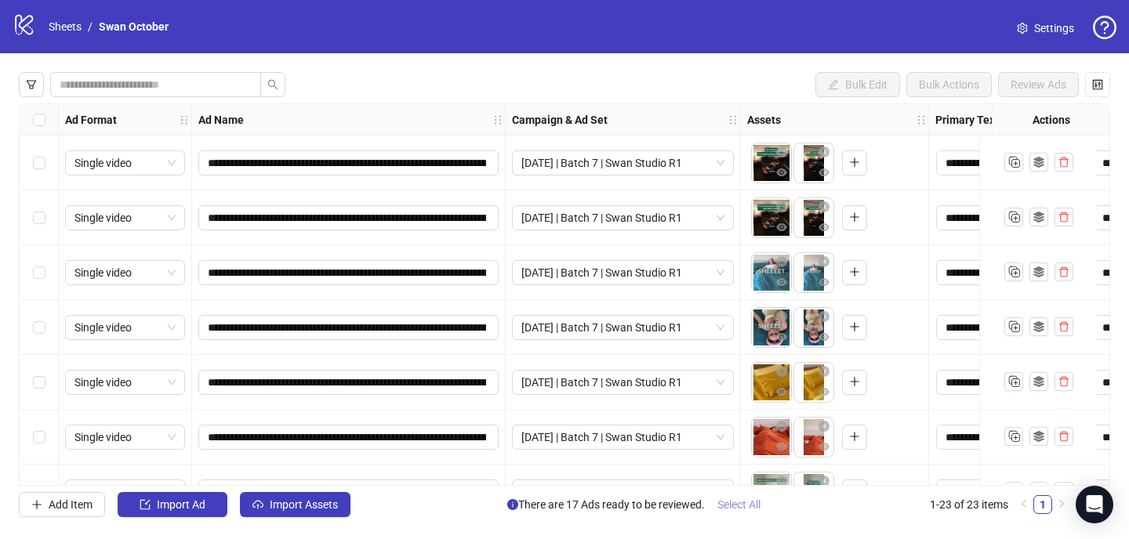
click at [753, 503] on span "Select All" at bounding box center [738, 505] width 43 height 13
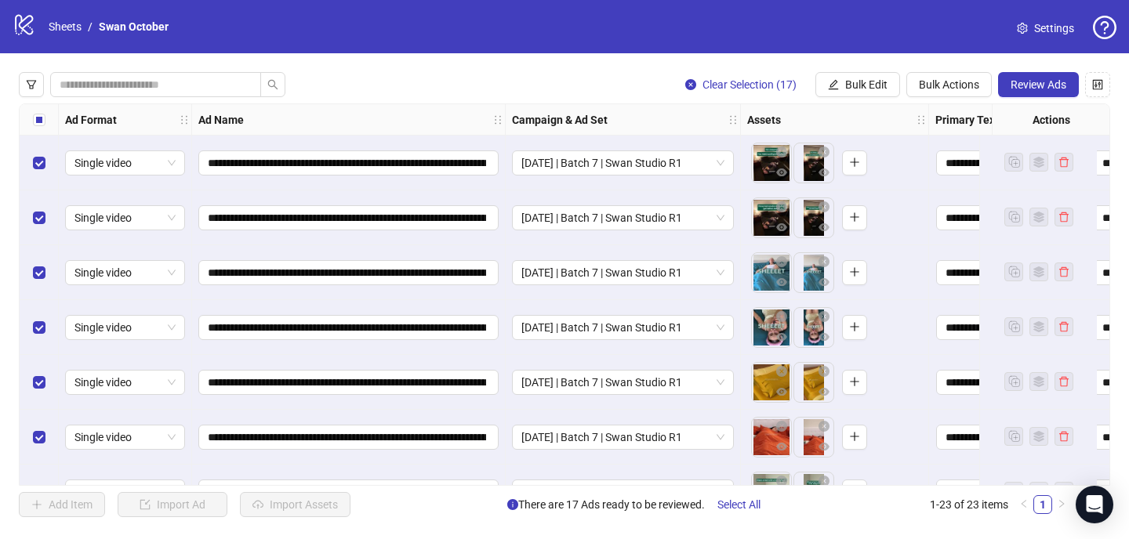
scroll to position [766, 0]
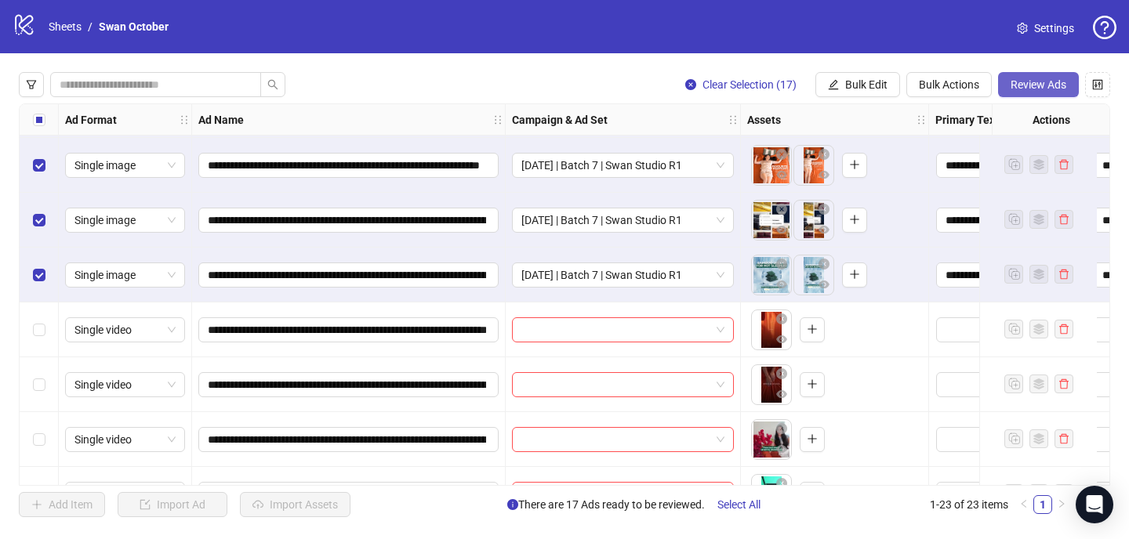
click at [1020, 90] on span "Review Ads" at bounding box center [1039, 84] width 56 height 13
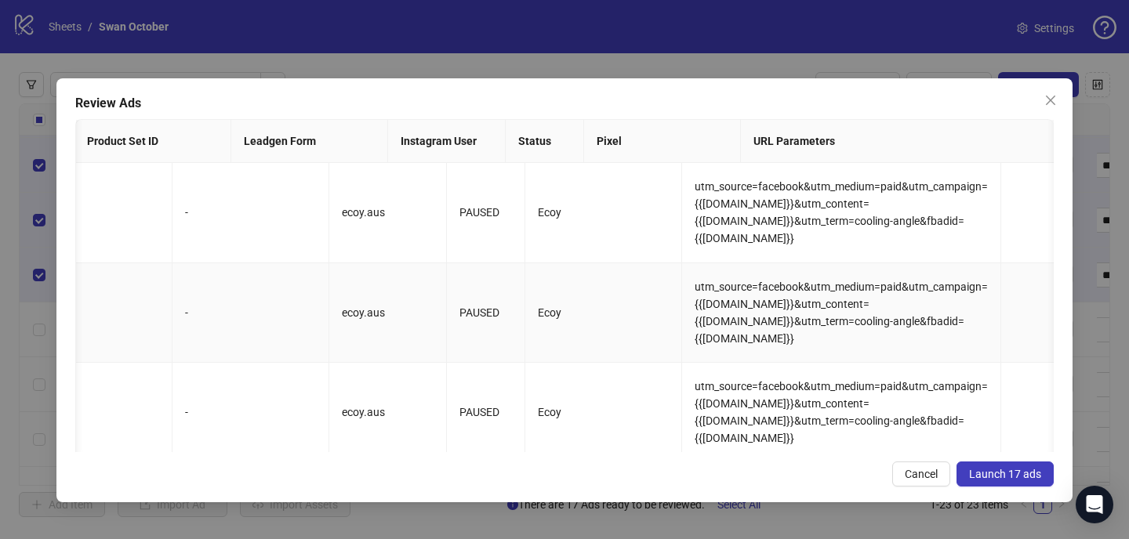
scroll to position [0, 1710]
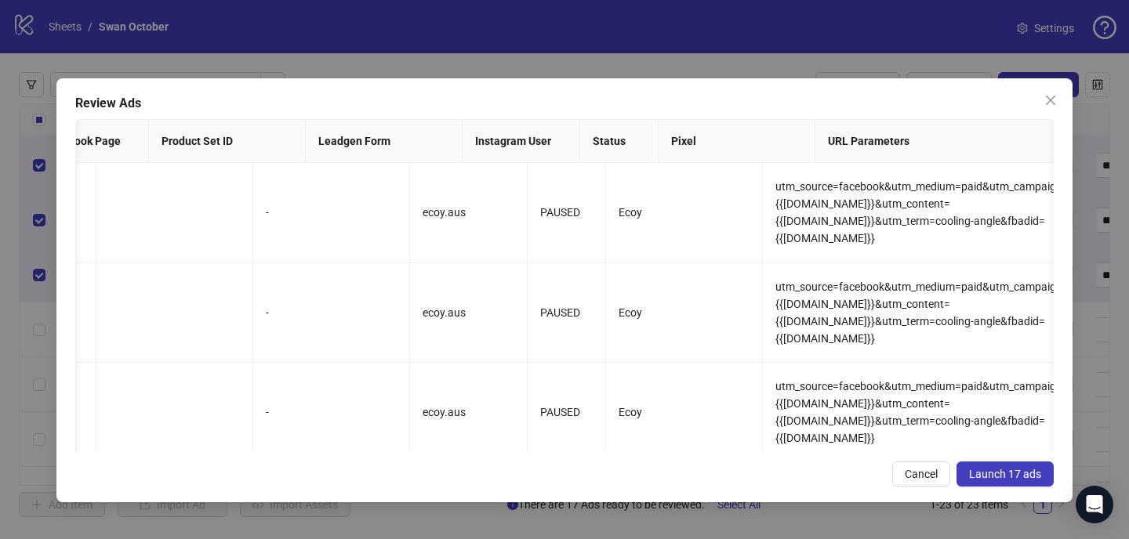
click at [1018, 478] on span "Launch 17 ads" at bounding box center [1005, 474] width 72 height 13
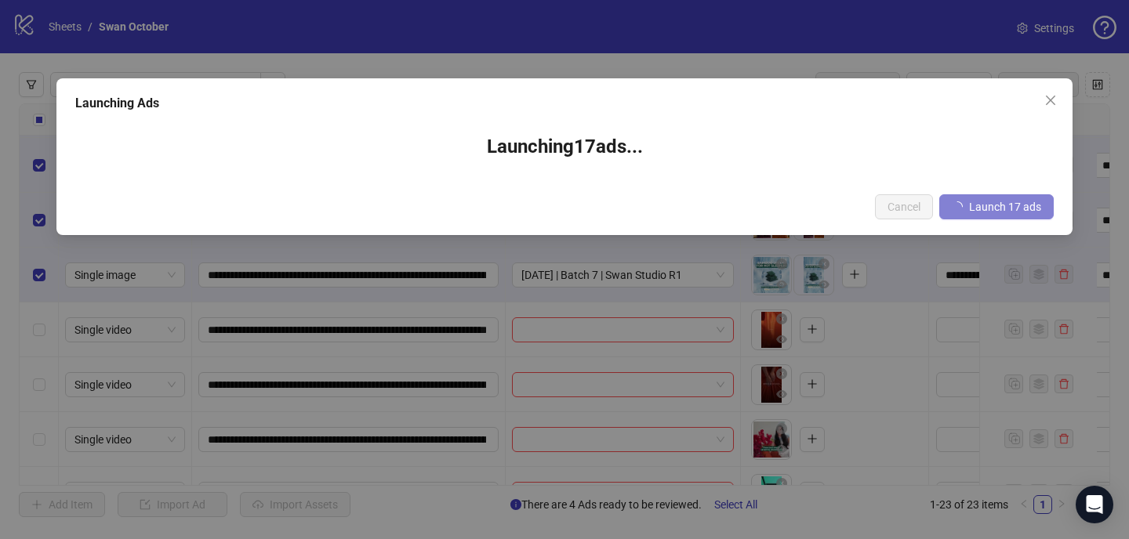
scroll to position [770, 0]
